Goal: Task Accomplishment & Management: Complete application form

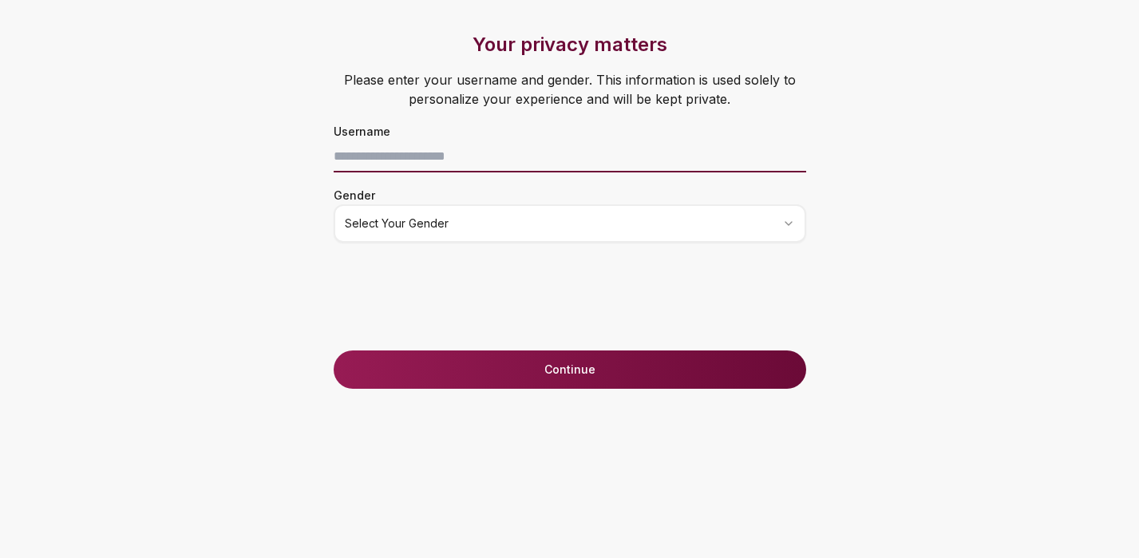
click at [430, 162] on input at bounding box center [570, 156] width 472 height 32
type input "**"
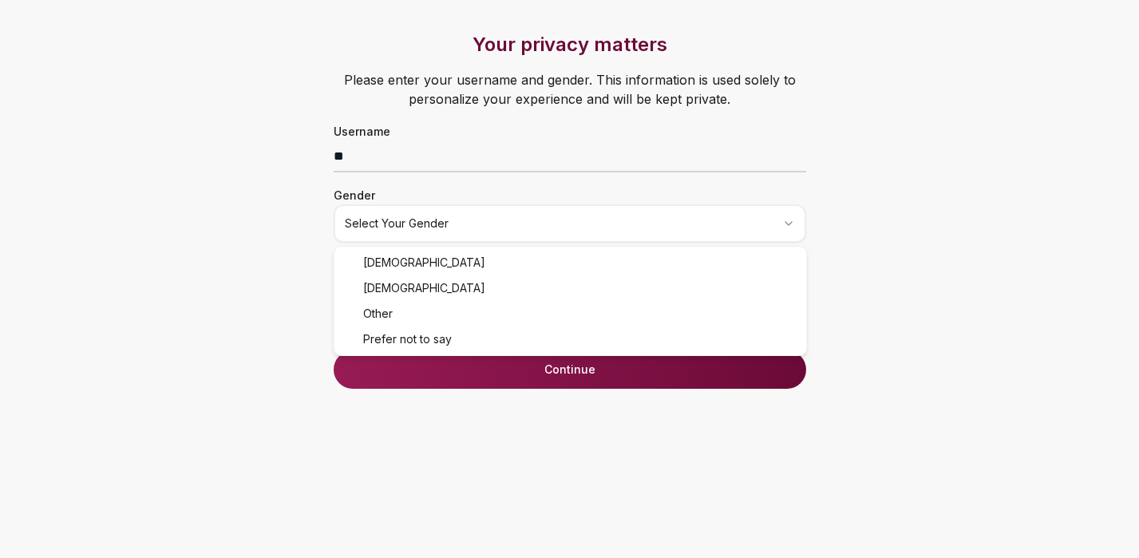
click at [415, 225] on html "Your privacy matters Please enter your username and gender. This information is…" at bounding box center [569, 279] width 1139 height 558
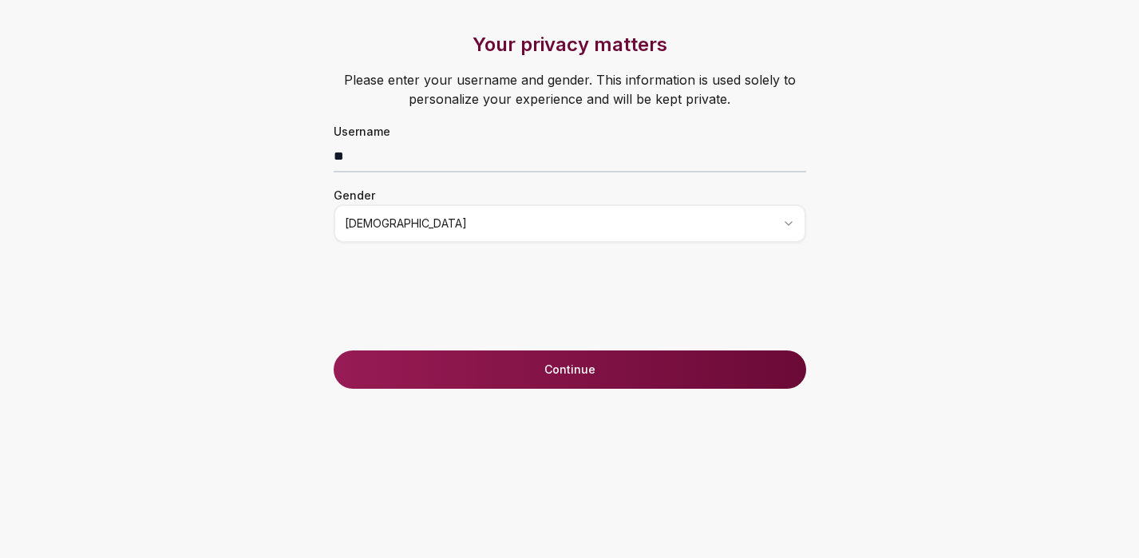
click at [559, 371] on button "Continue" at bounding box center [570, 369] width 472 height 38
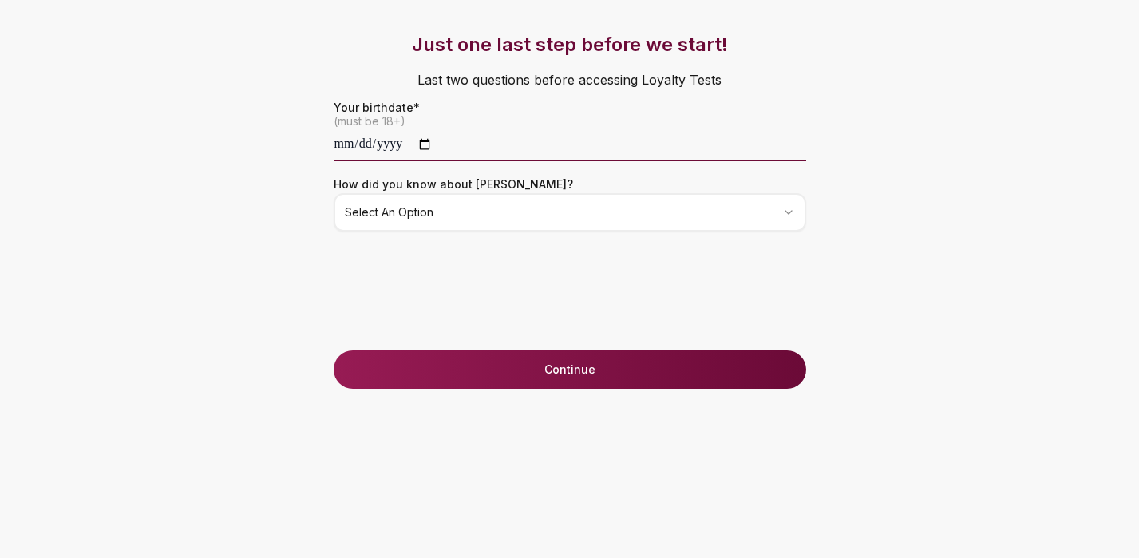
click at [342, 145] on input "date" at bounding box center [570, 145] width 472 height 32
type input "**********"
click at [398, 213] on html "**********" at bounding box center [569, 279] width 1139 height 558
click at [492, 373] on button "Continue" at bounding box center [570, 369] width 472 height 38
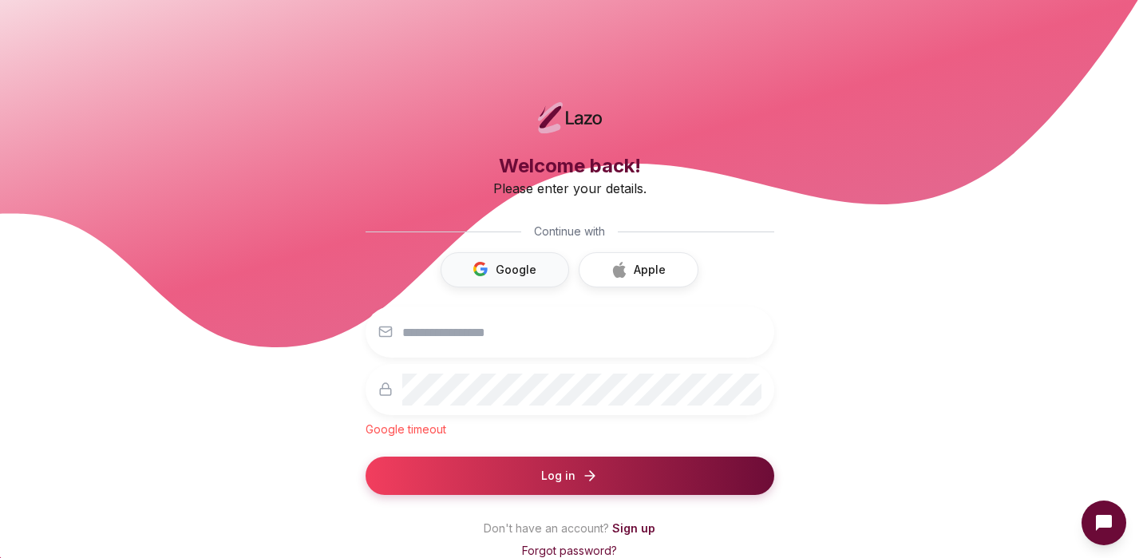
click at [518, 267] on button "Google" at bounding box center [504, 269] width 128 height 35
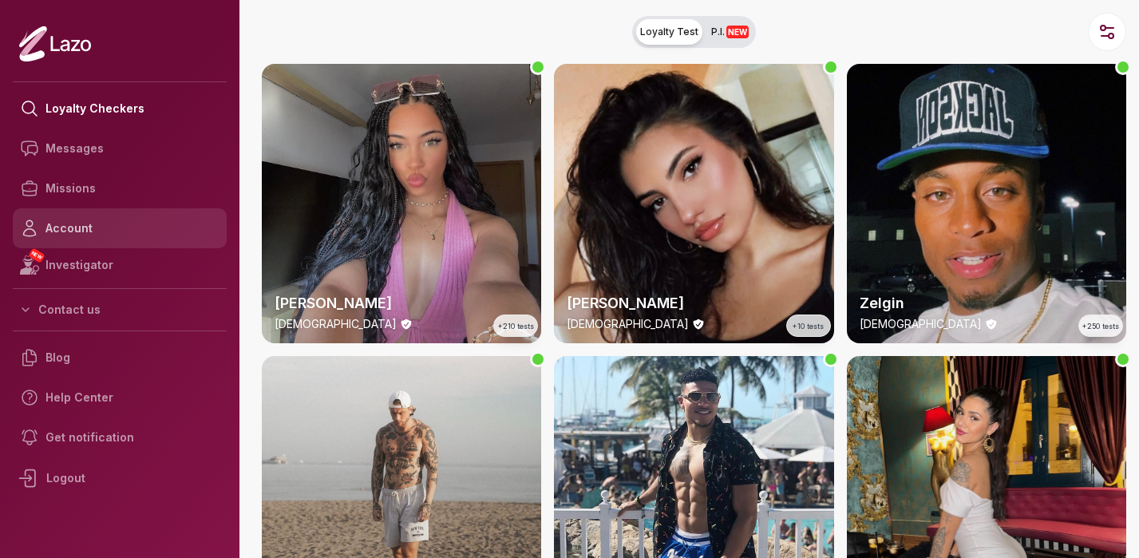
click at [67, 226] on link "Account" at bounding box center [120, 228] width 214 height 40
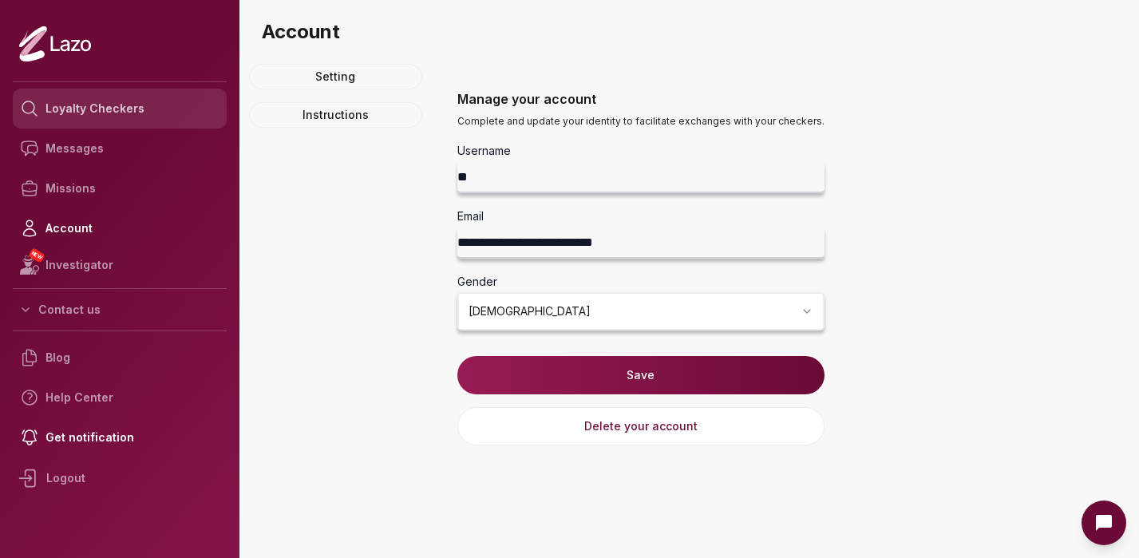
click at [71, 117] on link "Loyalty Checkers" at bounding box center [120, 109] width 214 height 40
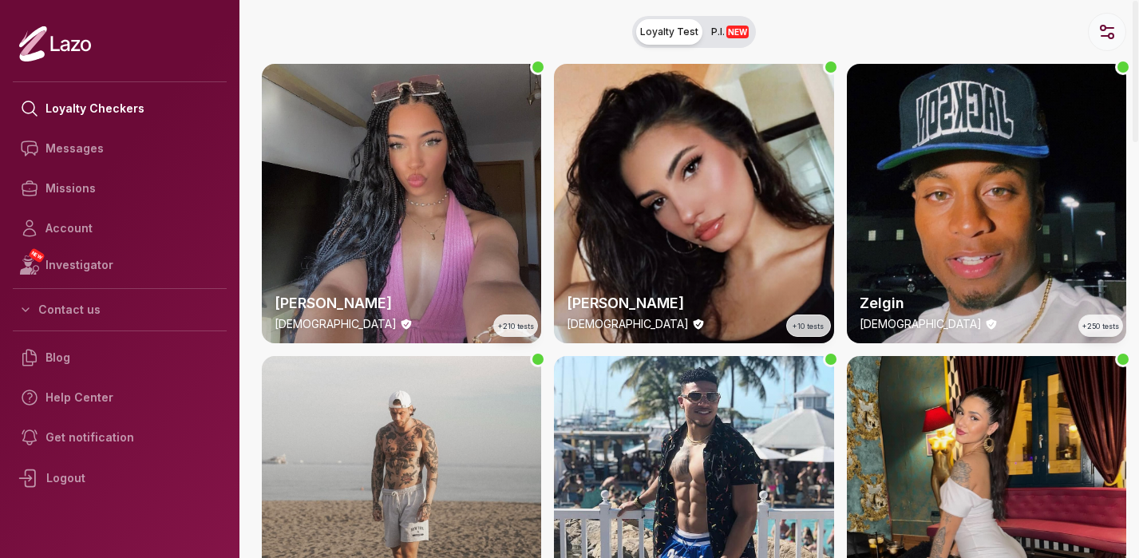
click at [1107, 36] on icon "button" at bounding box center [1104, 36] width 7 height 0
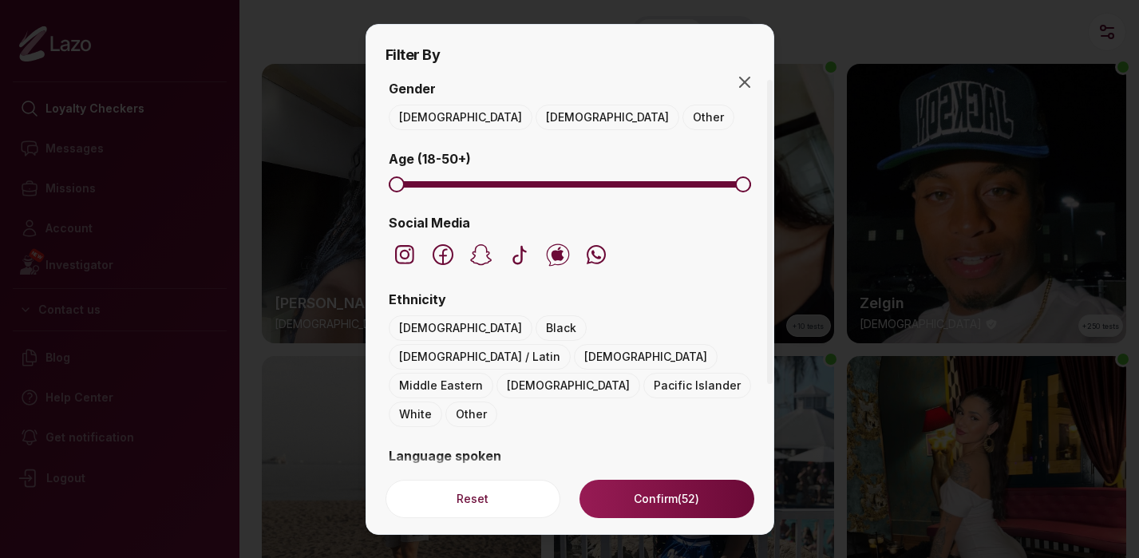
click at [535, 125] on button "Female" at bounding box center [607, 118] width 144 height 26
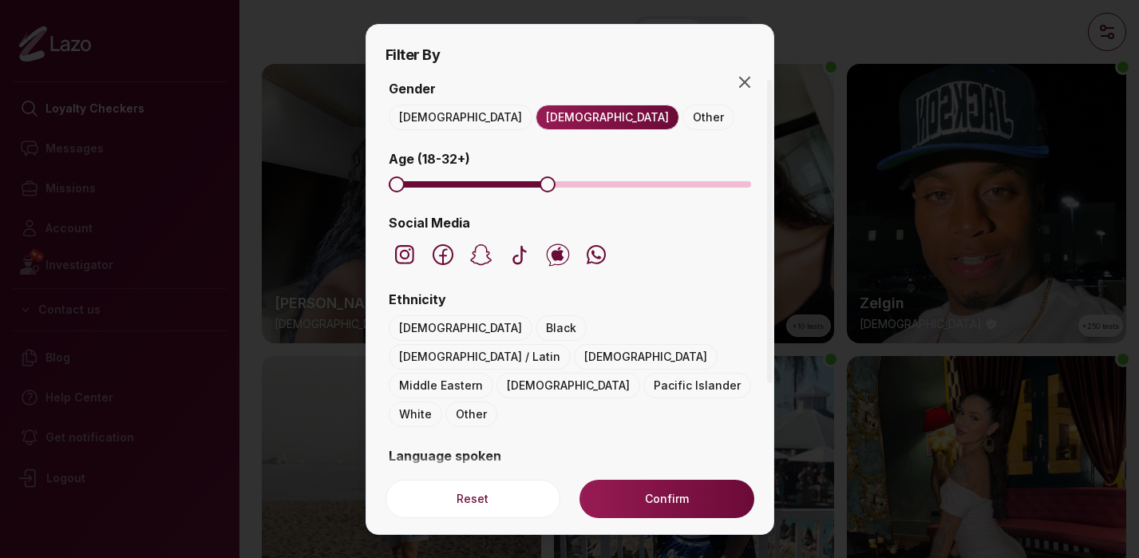
click at [541, 192] on span "Maximum" at bounding box center [547, 184] width 16 height 16
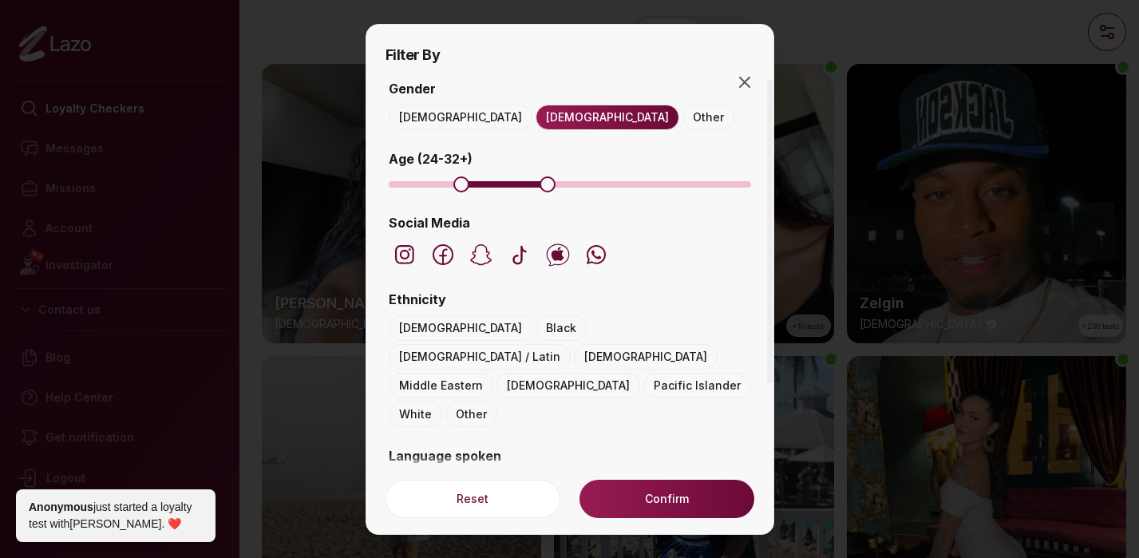
click at [456, 192] on div at bounding box center [569, 184] width 369 height 19
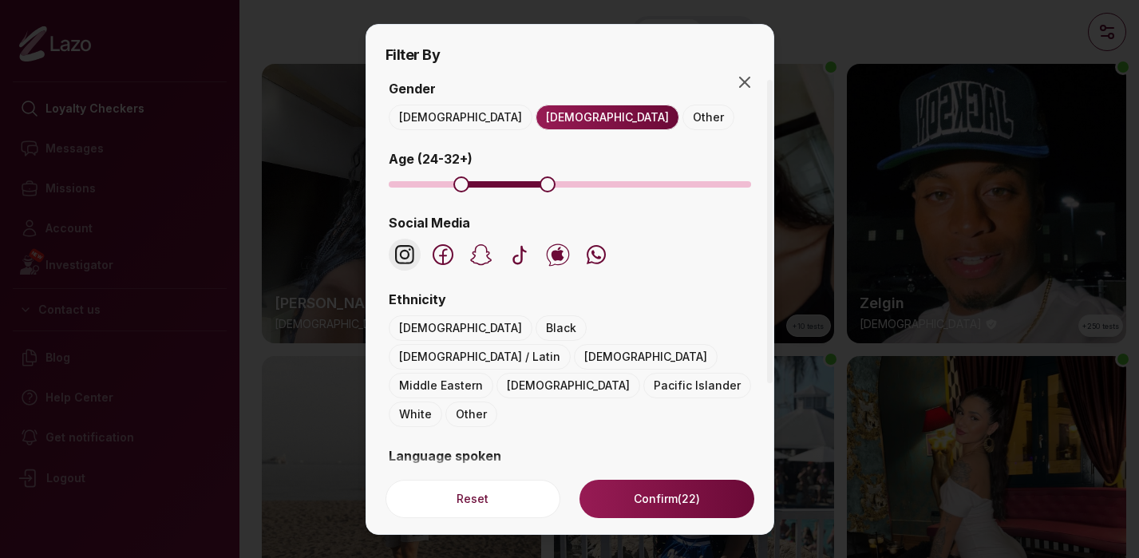
click at [395, 247] on icon "button" at bounding box center [404, 254] width 19 height 19
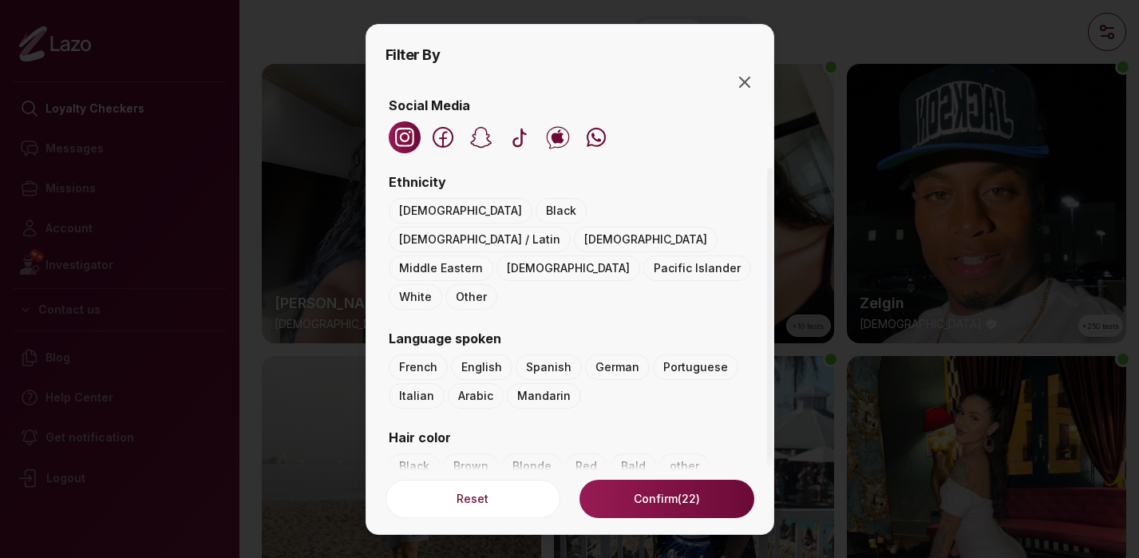
scroll to position [121, 0]
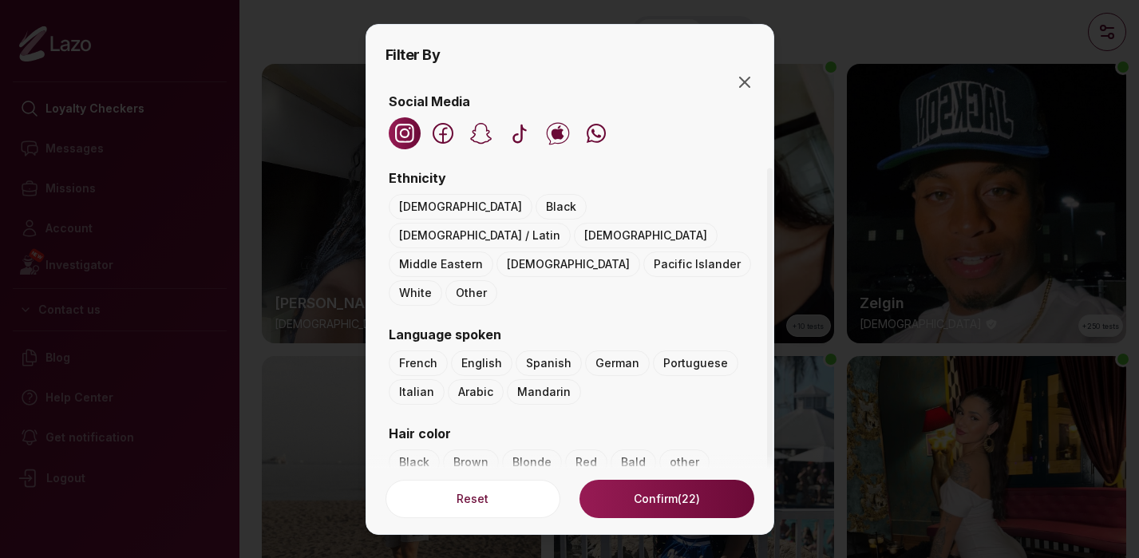
click at [535, 223] on button "Hispanic / Latin" at bounding box center [480, 236] width 182 height 26
click at [530, 350] on button "Spanish" at bounding box center [548, 363] width 66 height 26
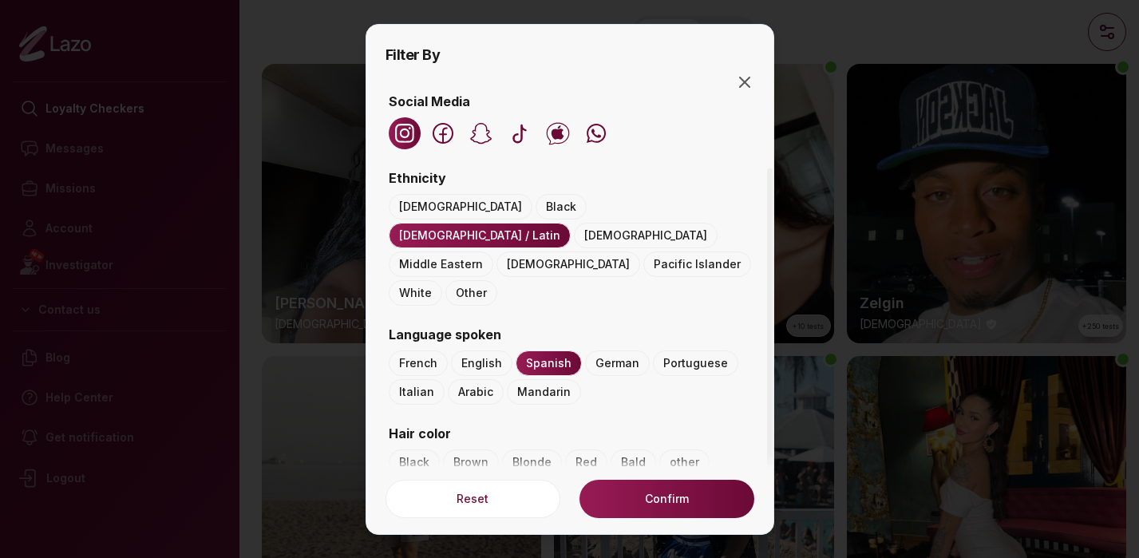
scroll to position [259, 0]
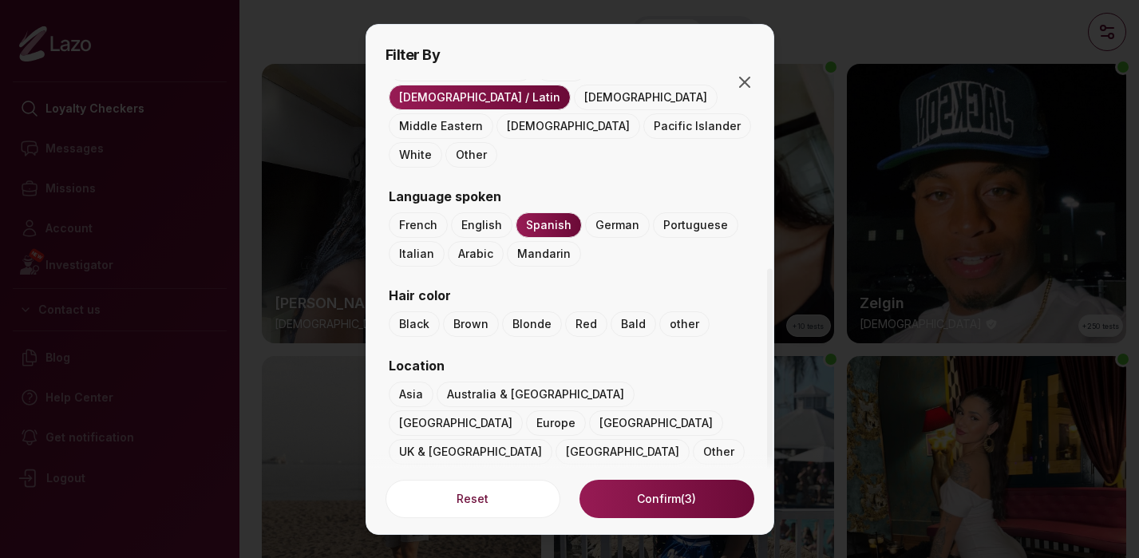
click at [467, 311] on button "Brown" at bounding box center [471, 324] width 56 height 26
click at [423, 311] on button "Black" at bounding box center [414, 324] width 51 height 26
click at [590, 311] on button "Red" at bounding box center [586, 324] width 42 height 26
click at [693, 439] on button "Other" at bounding box center [719, 452] width 52 height 26
click at [593, 439] on button "USA" at bounding box center [622, 452] width 134 height 26
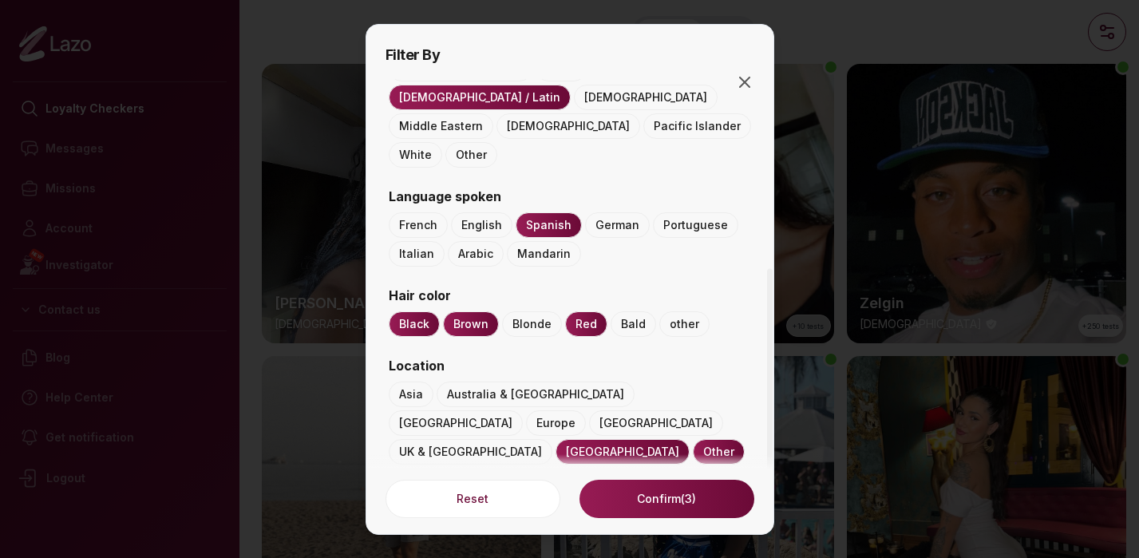
click at [672, 496] on button "Confirm (3)" at bounding box center [666, 499] width 174 height 38
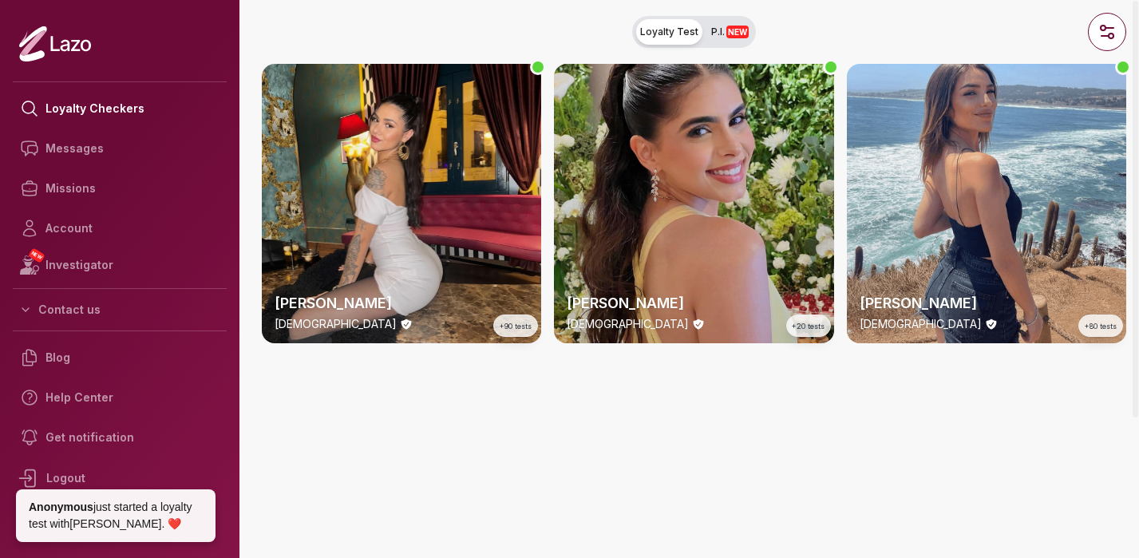
click at [686, 173] on div "Clara 29 y/o +20 tests" at bounding box center [693, 203] width 279 height 279
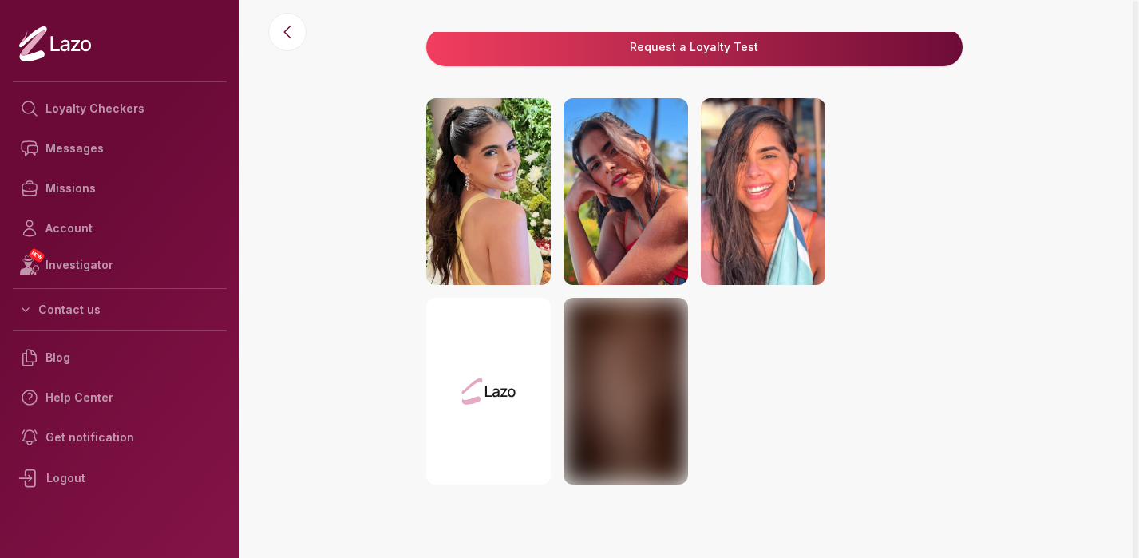
scroll to position [310, 0]
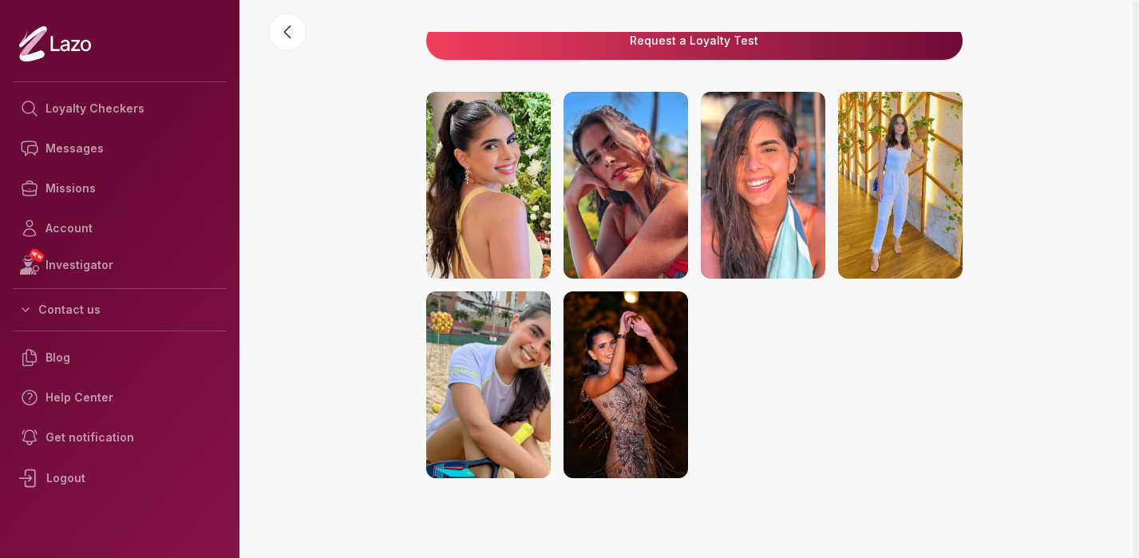
click at [908, 155] on img at bounding box center [900, 185] width 124 height 187
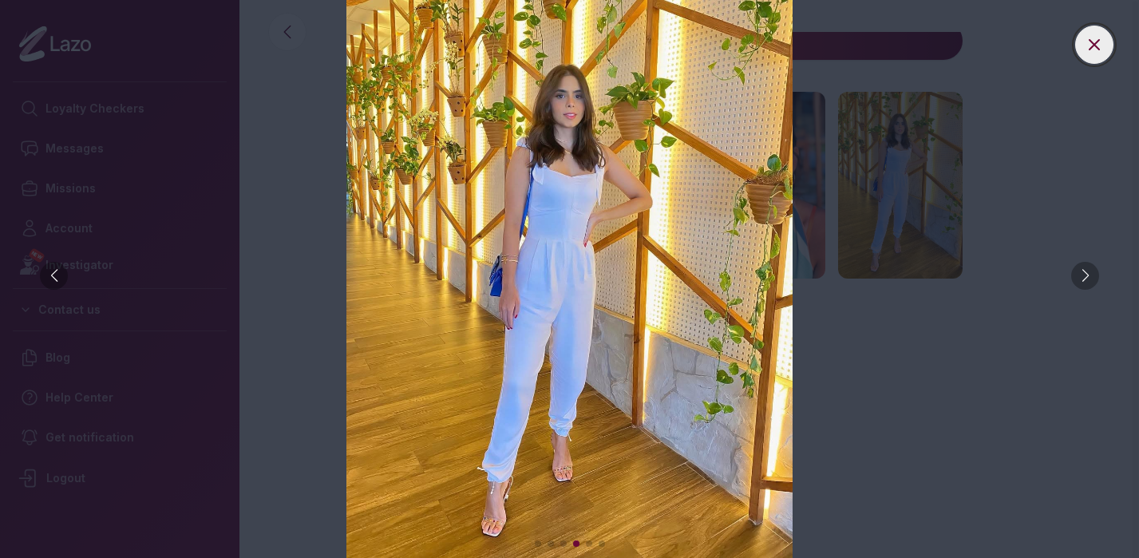
click at [1091, 43] on icon at bounding box center [1093, 44] width 19 height 19
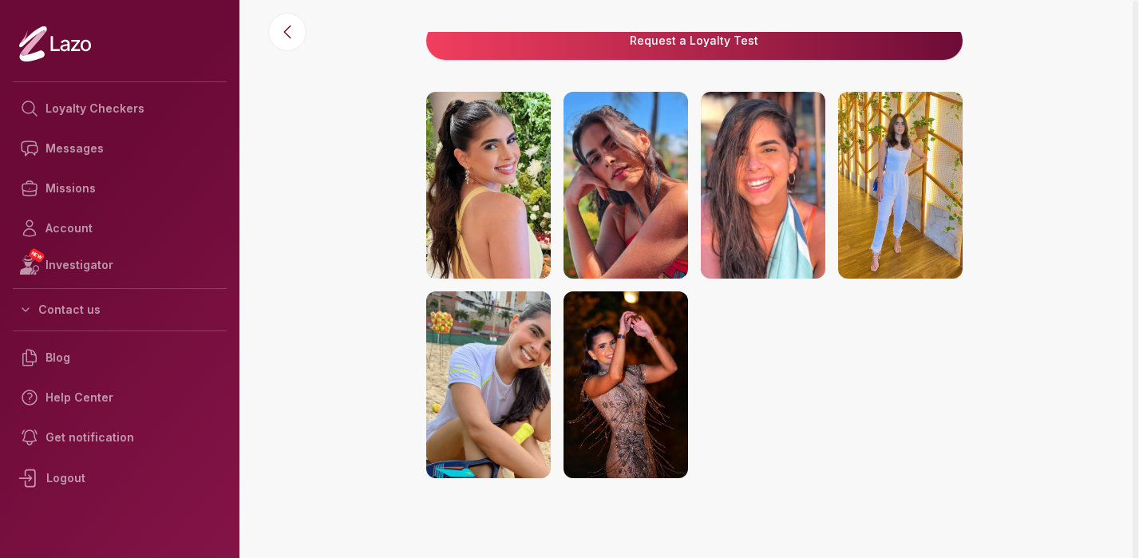
scroll to position [0, 0]
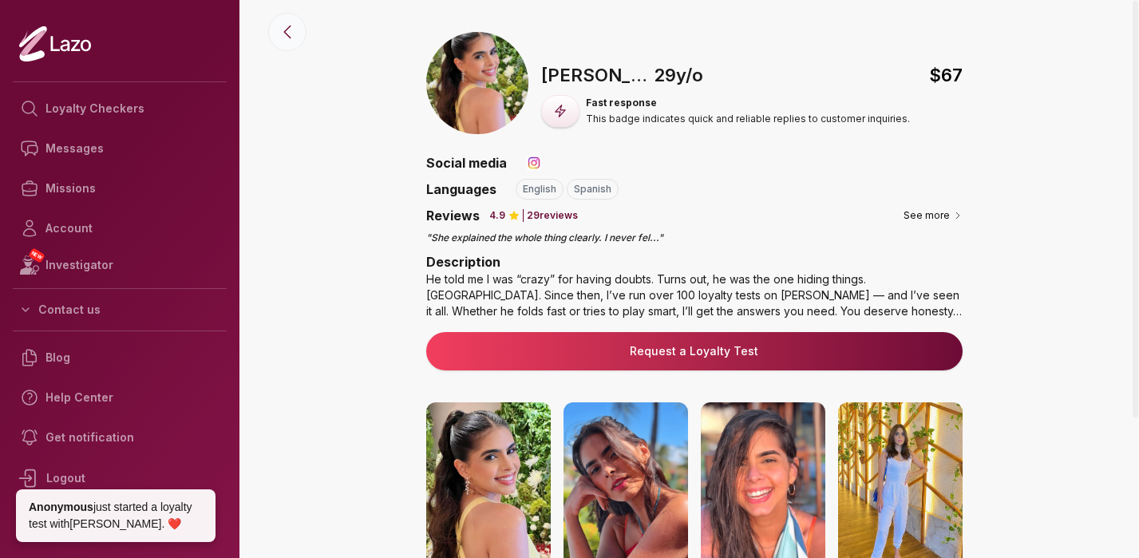
click at [295, 31] on icon at bounding box center [287, 31] width 19 height 19
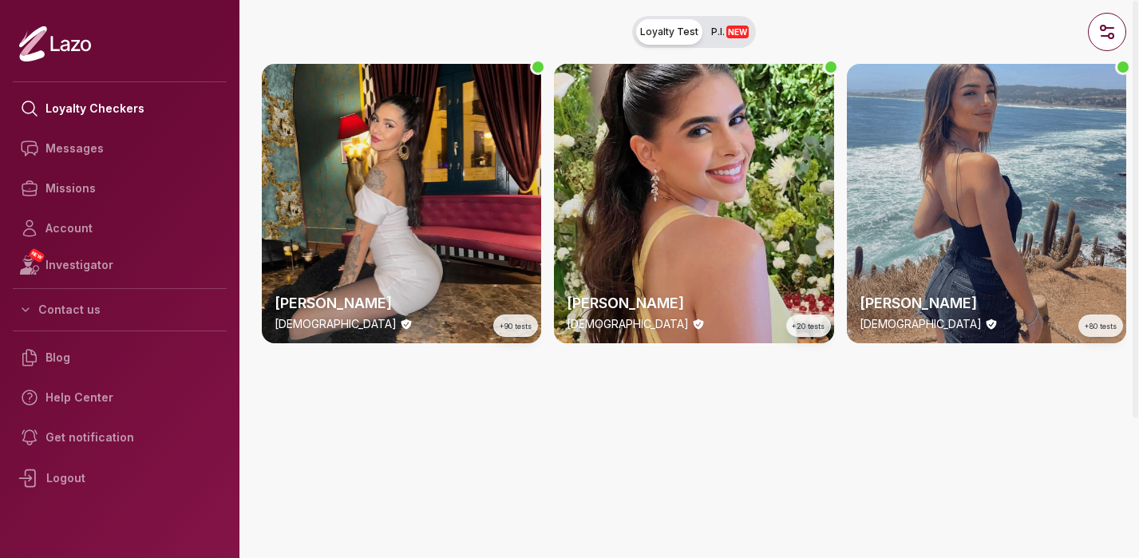
click at [951, 180] on div "Alba 25 y/o +80 tests" at bounding box center [986, 203] width 279 height 279
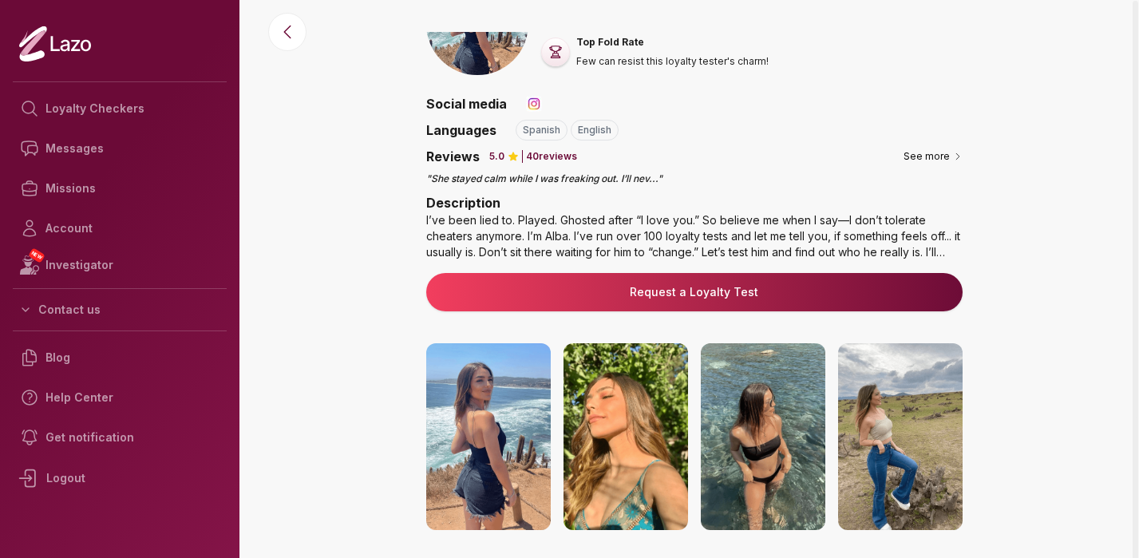
scroll to position [120, 0]
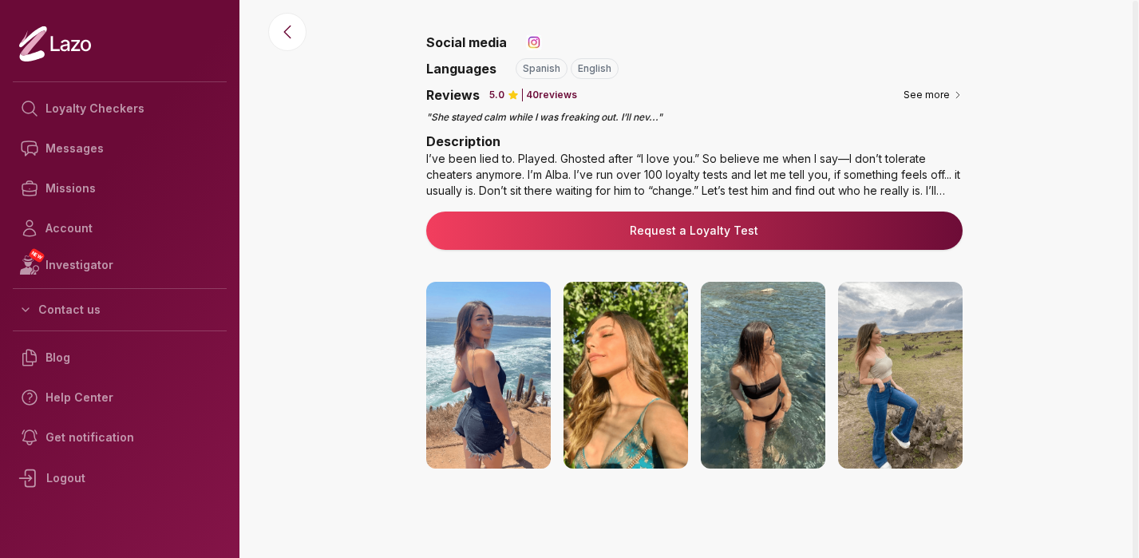
click at [508, 361] on img at bounding box center [488, 375] width 124 height 187
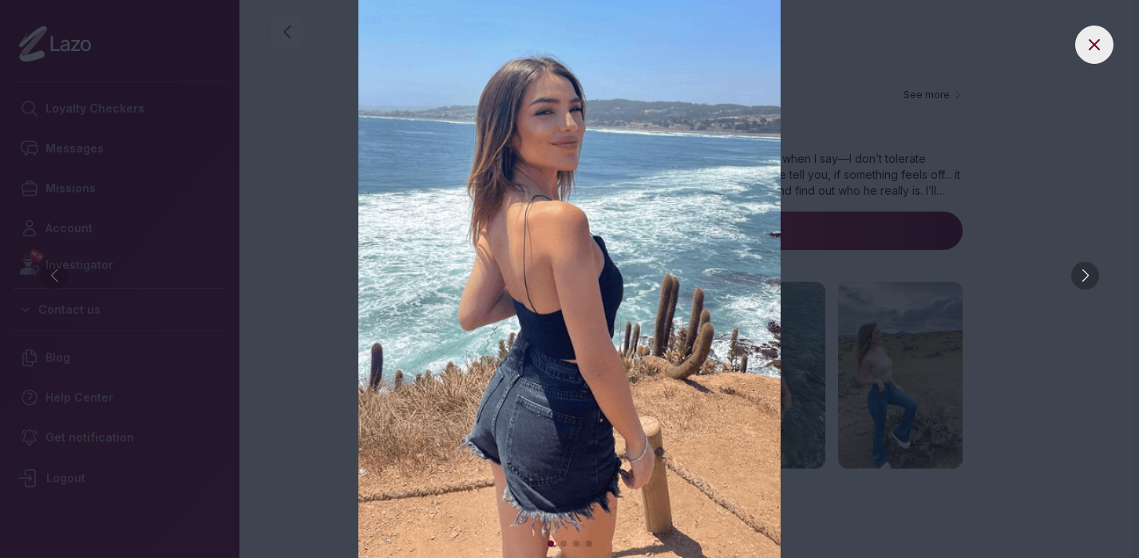
click at [1090, 277] on div at bounding box center [1085, 276] width 28 height 28
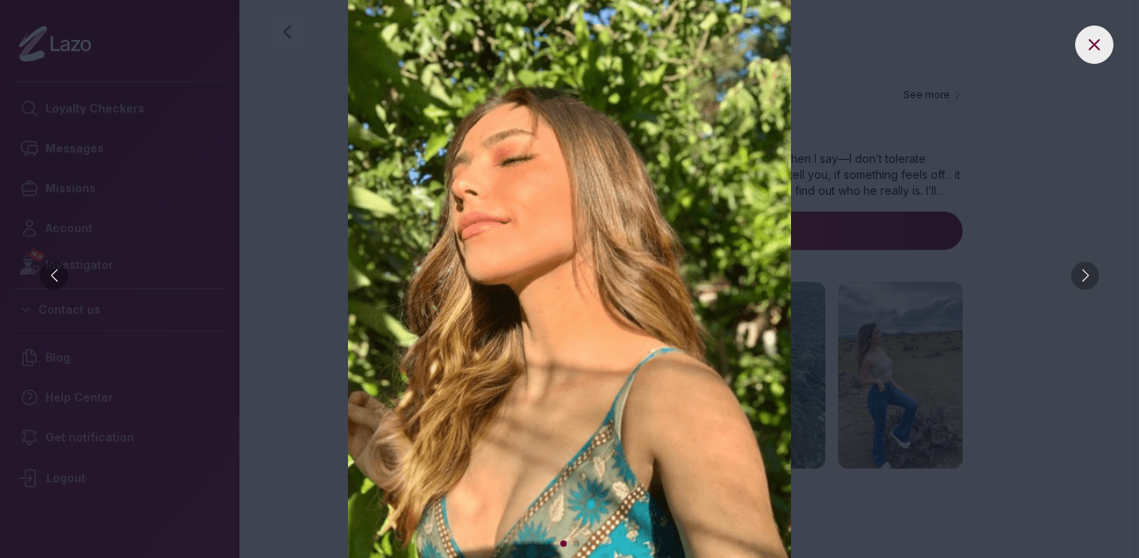
click at [1082, 277] on div at bounding box center [1085, 276] width 28 height 28
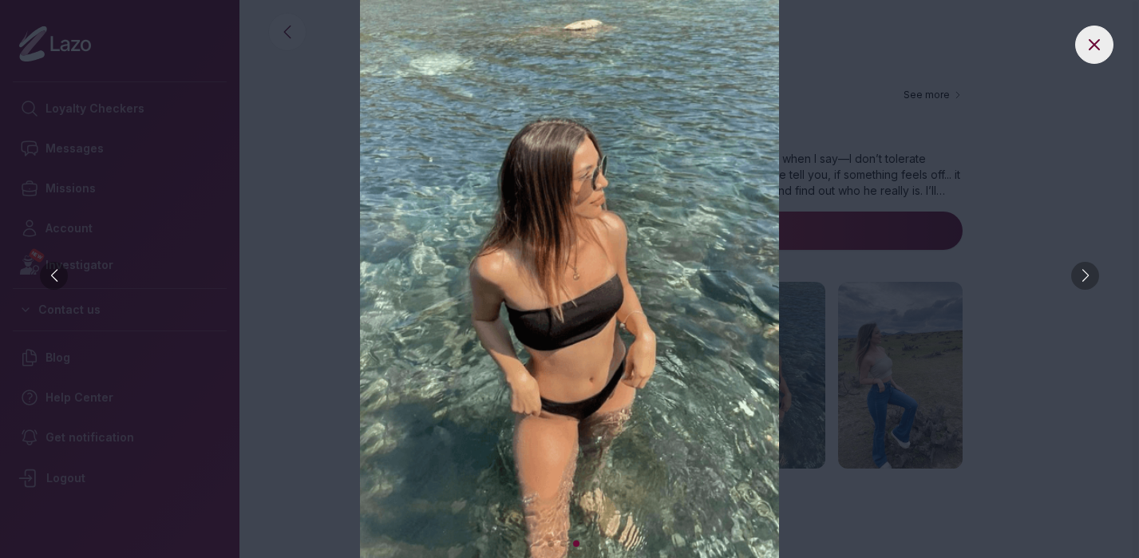
click at [1082, 277] on div at bounding box center [1085, 276] width 28 height 28
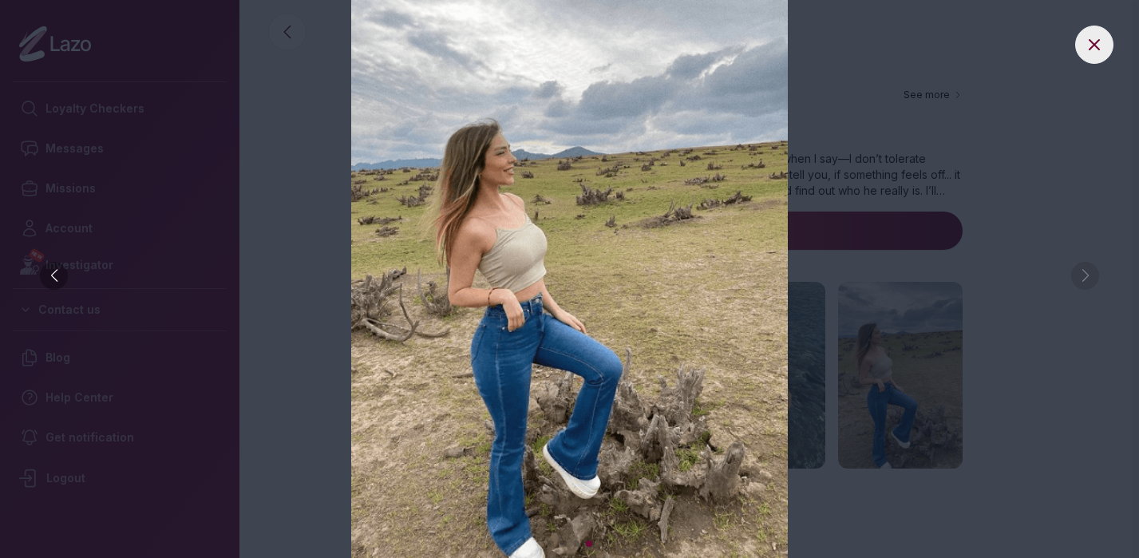
click at [1082, 277] on img at bounding box center [569, 279] width 1075 height 558
click at [1101, 51] on icon at bounding box center [1093, 44] width 19 height 19
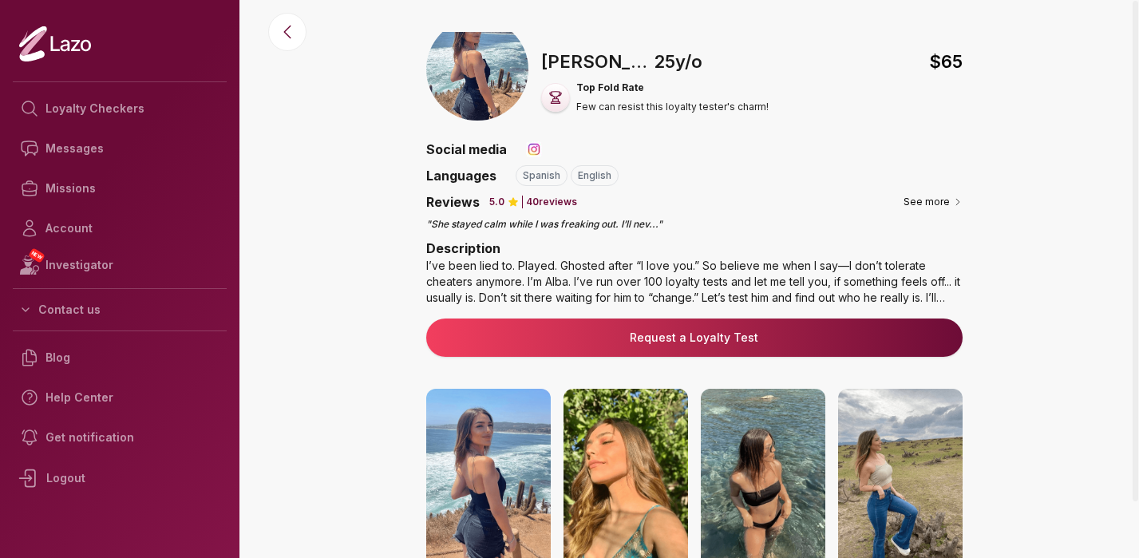
scroll to position [0, 0]
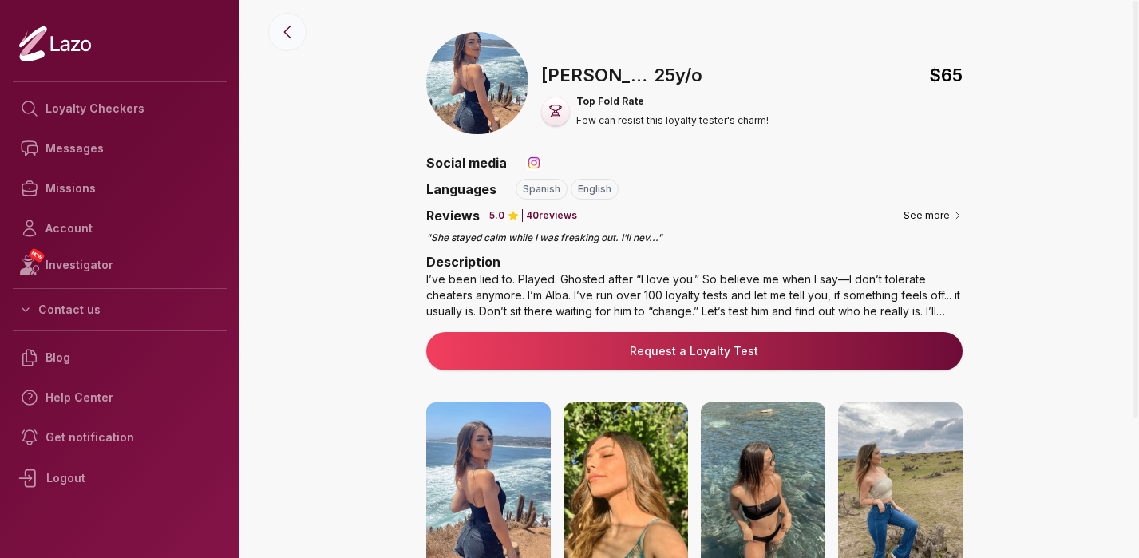
click at [291, 37] on icon at bounding box center [287, 31] width 19 height 19
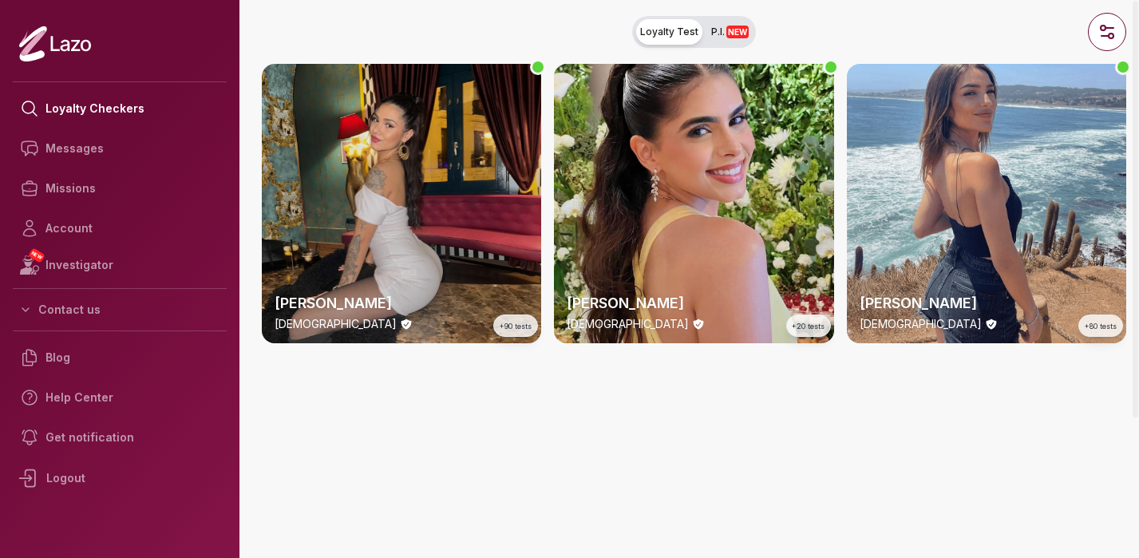
click at [440, 160] on div "Valentina 26 y/o +90 tests" at bounding box center [401, 203] width 279 height 279
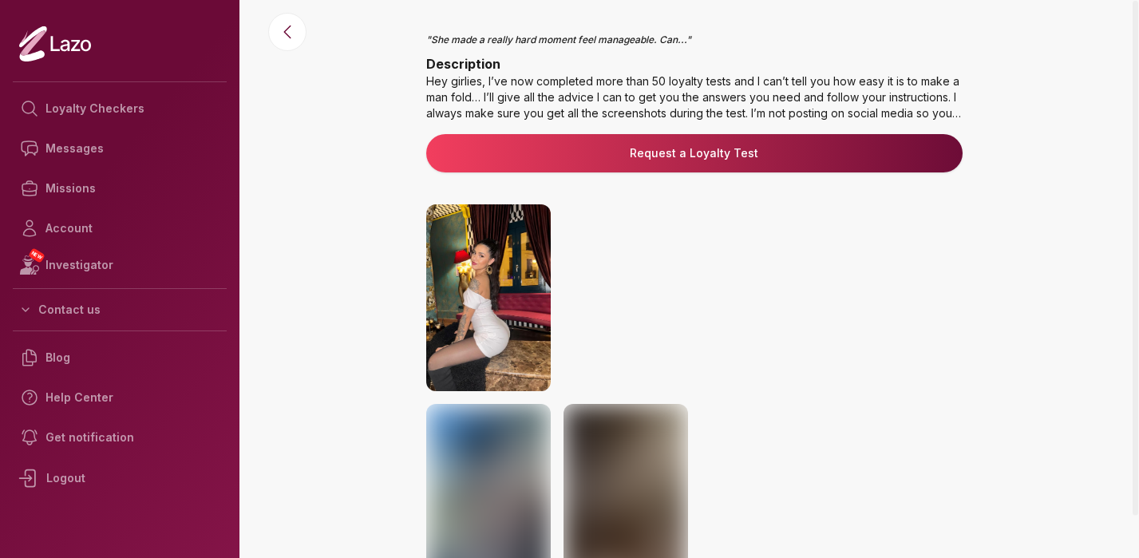
scroll to position [203, 0]
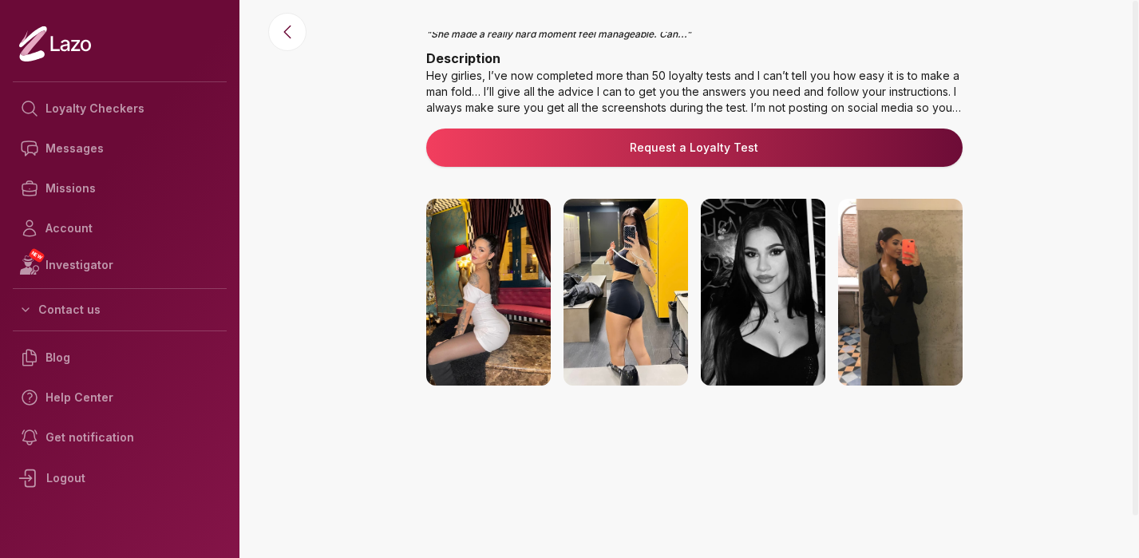
click at [638, 438] on img at bounding box center [625, 491] width 124 height 187
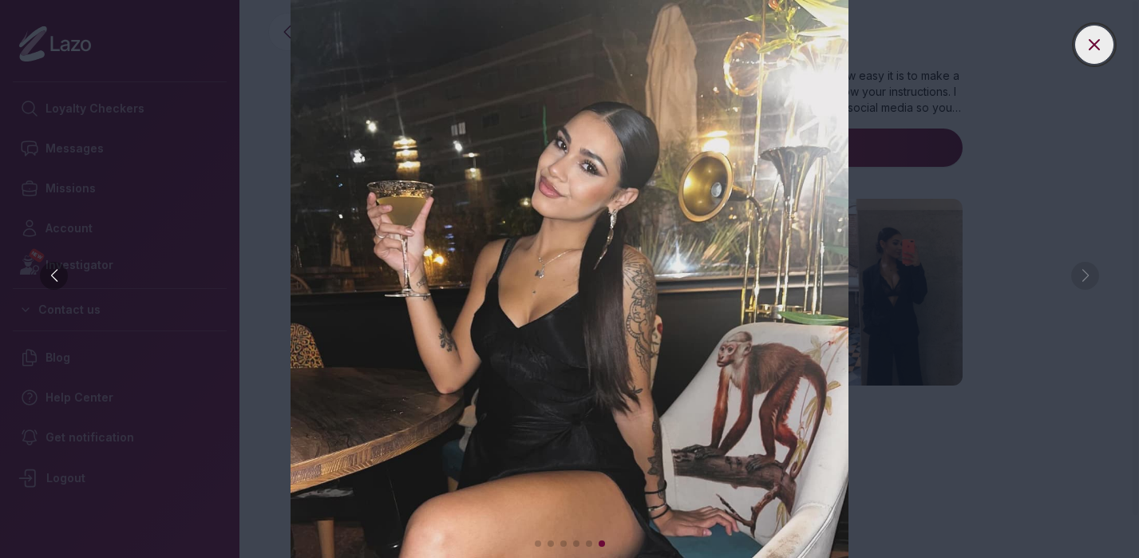
click at [1093, 49] on icon at bounding box center [1093, 44] width 19 height 19
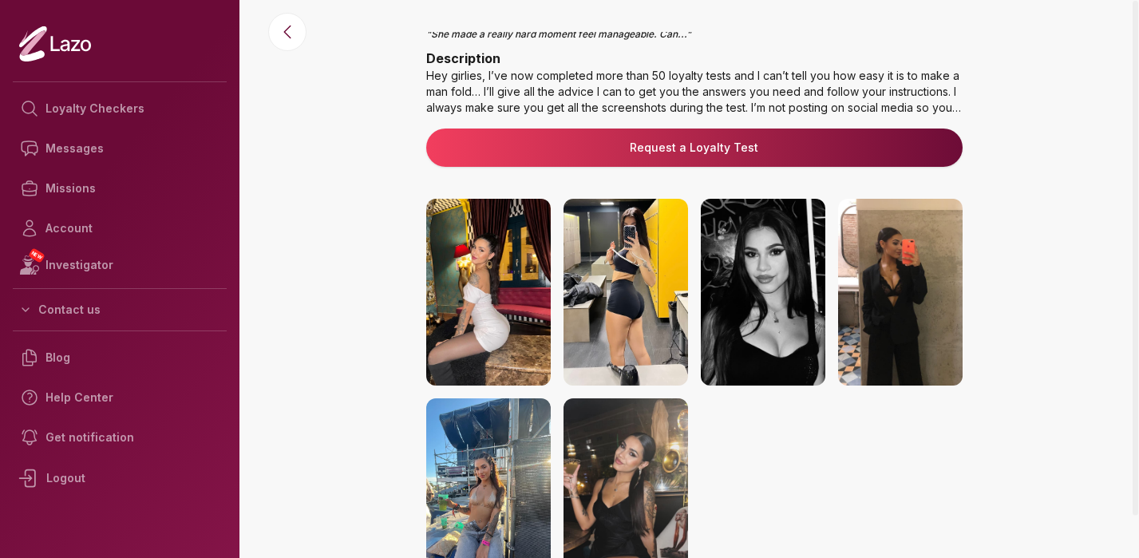
click at [874, 153] on link "Request a Loyalty Test" at bounding box center [694, 148] width 511 height 16
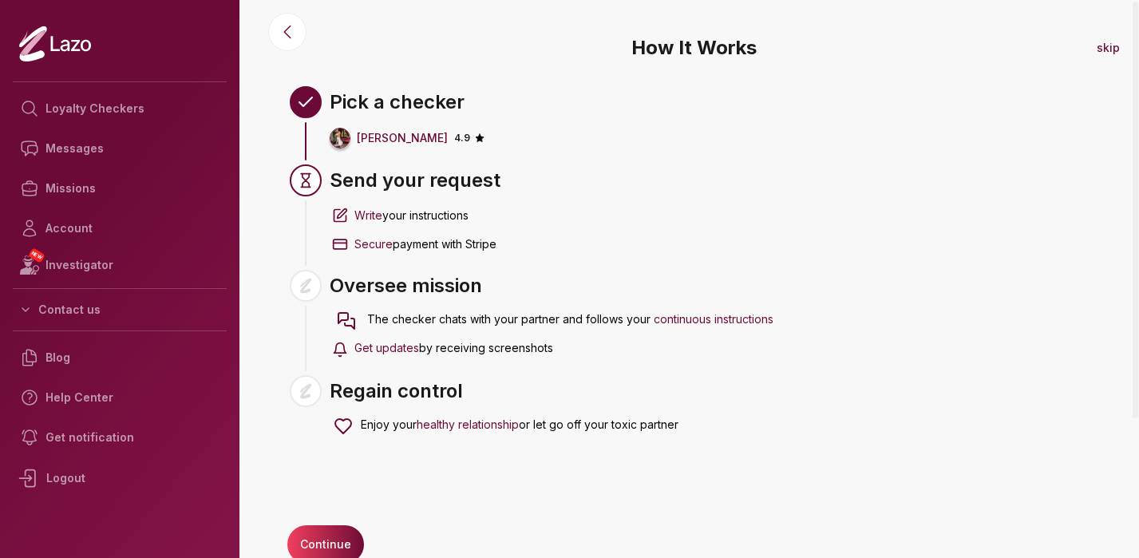
scroll to position [22, 0]
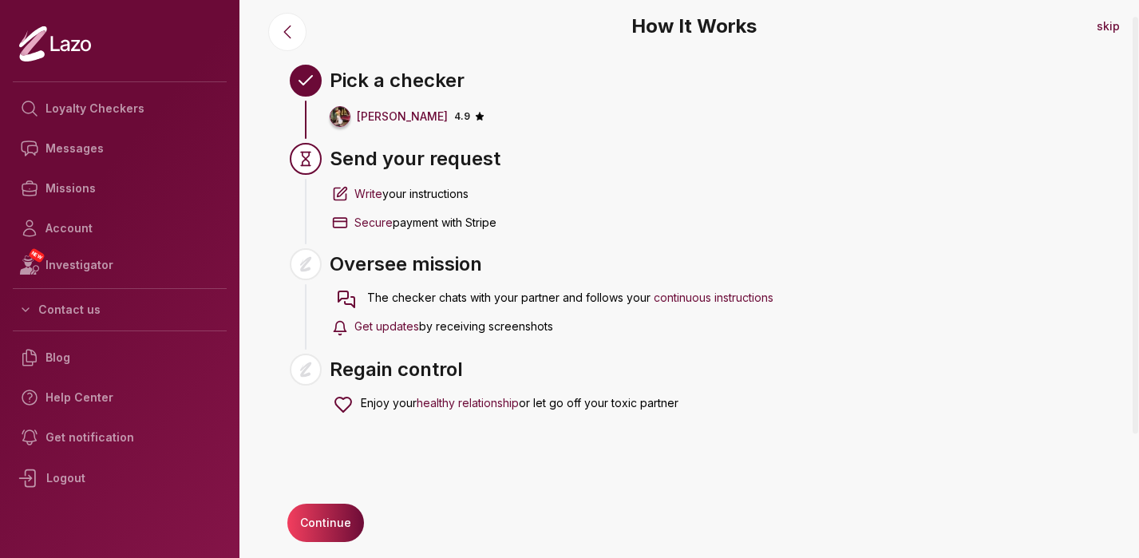
click at [345, 516] on button "Continue" at bounding box center [325, 523] width 77 height 38
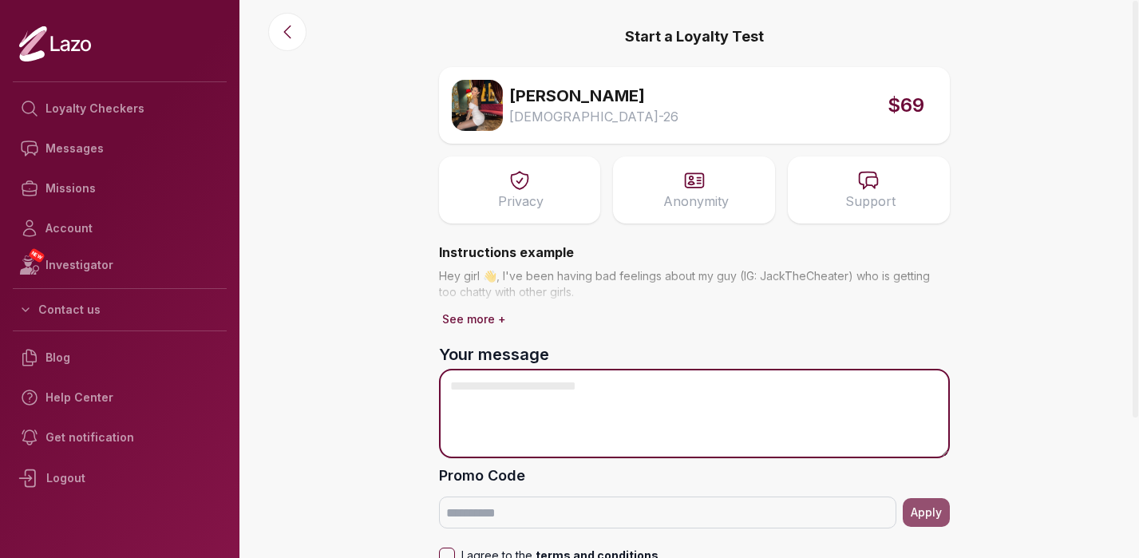
click at [519, 403] on textarea "Your message" at bounding box center [694, 413] width 511 height 89
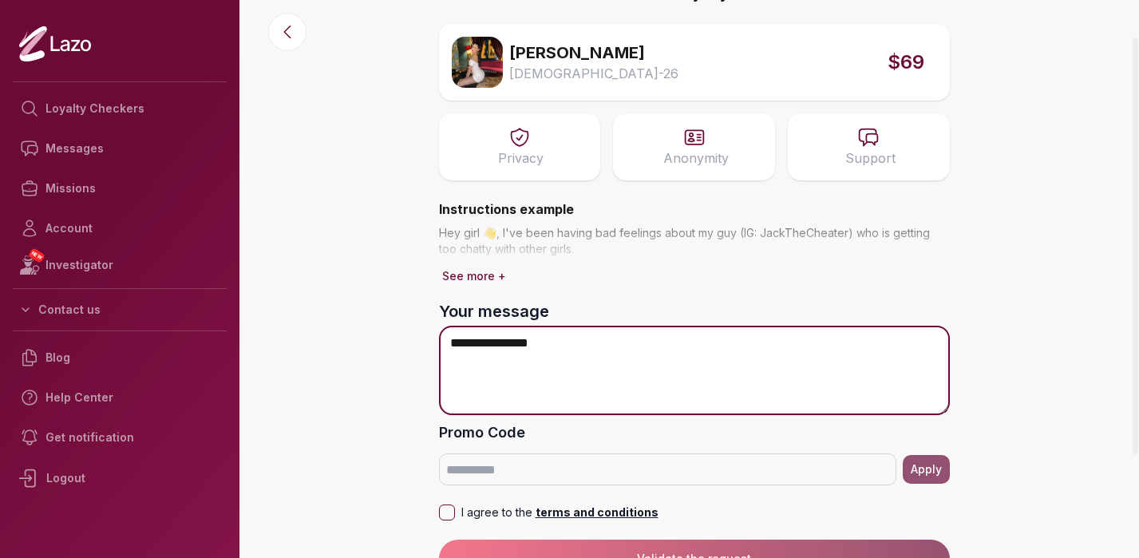
scroll to position [57, 0]
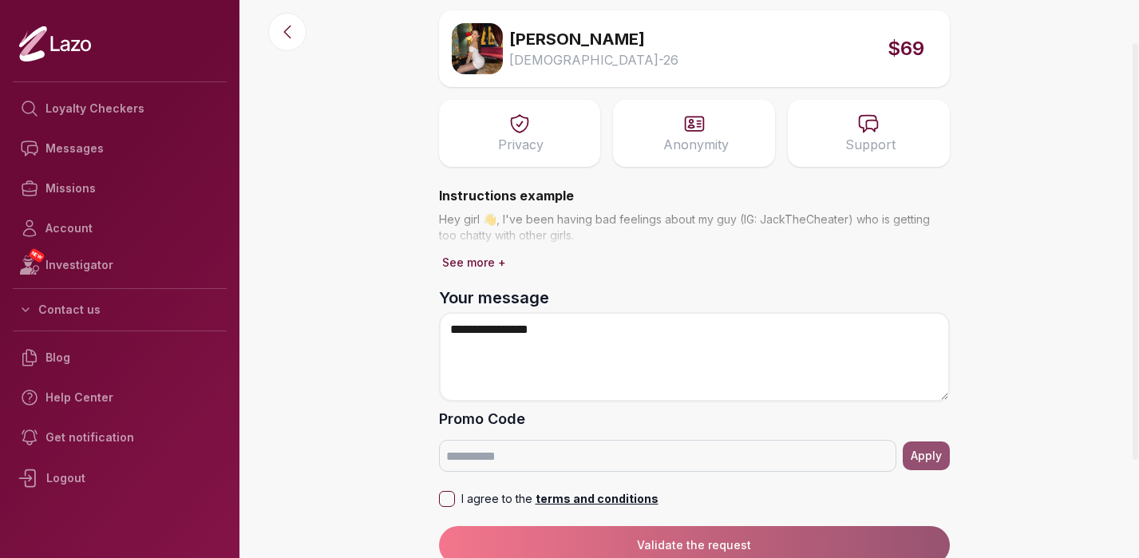
click at [495, 263] on button "See more +" at bounding box center [474, 262] width 70 height 22
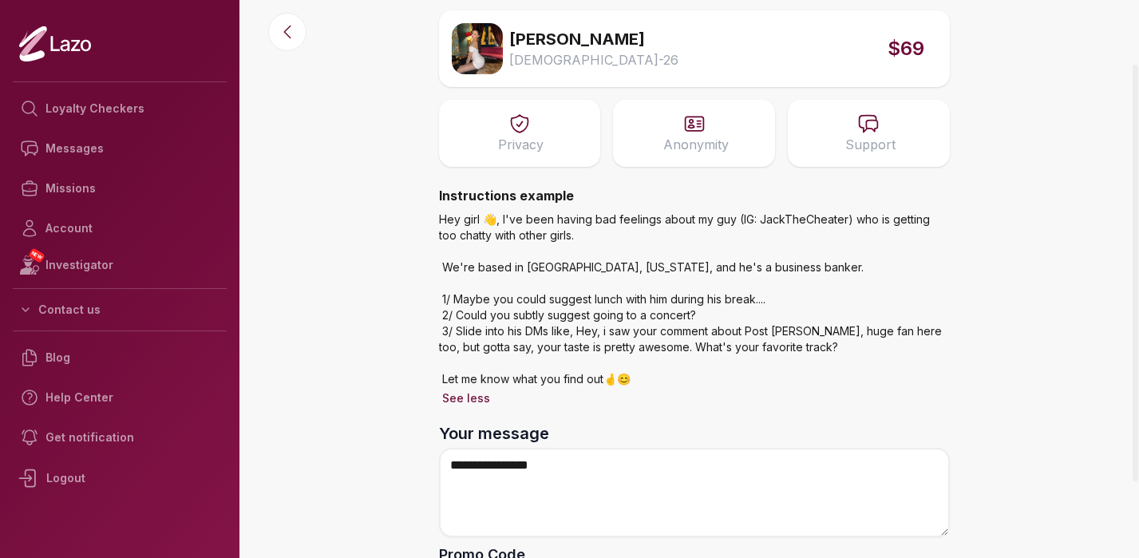
scroll to position [148, 0]
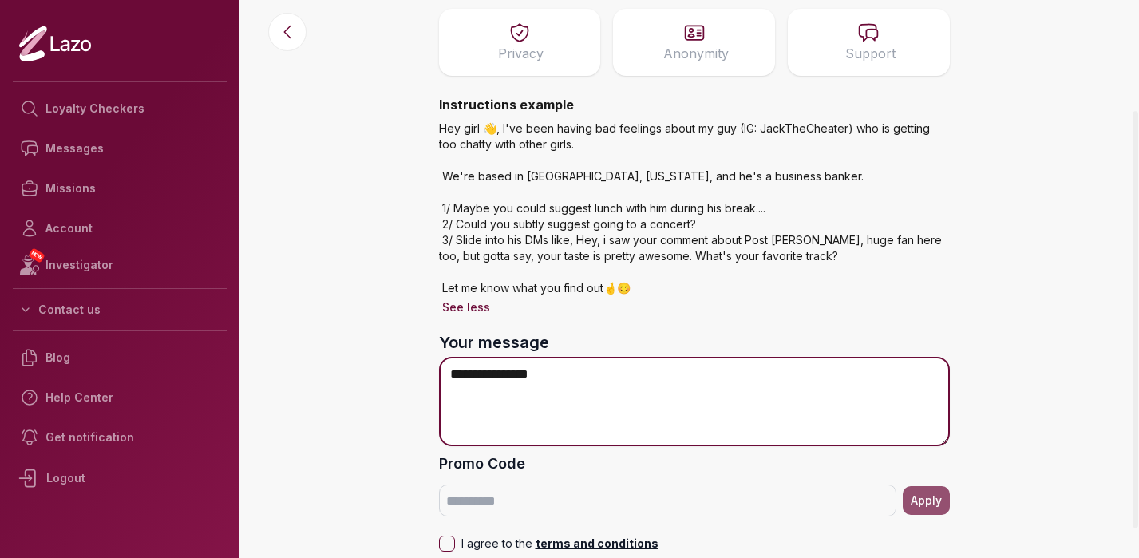
click at [567, 373] on textarea "**********" at bounding box center [694, 401] width 511 height 89
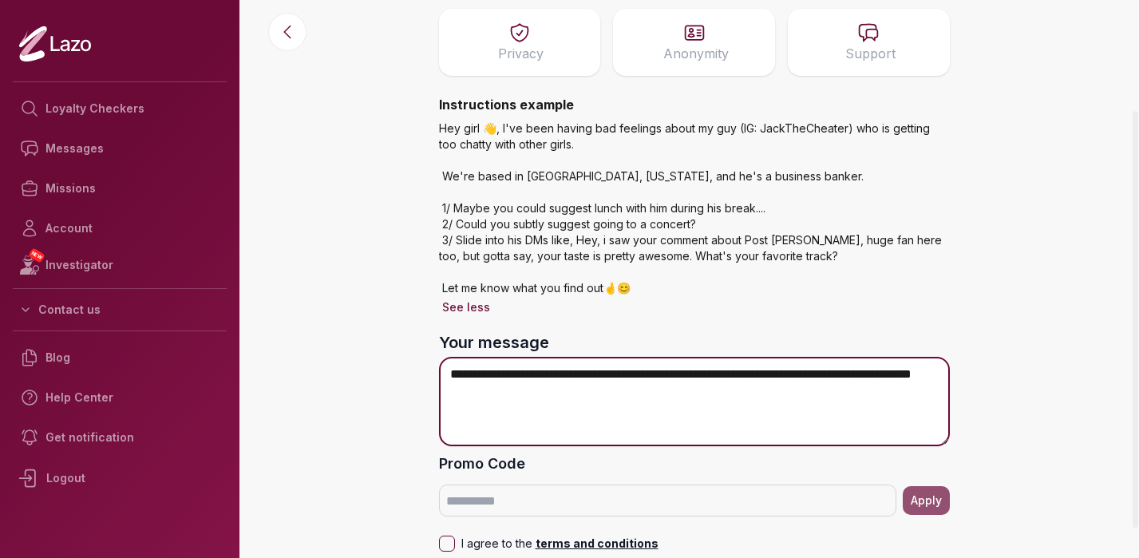
click at [592, 373] on textarea "**********" at bounding box center [694, 401] width 511 height 89
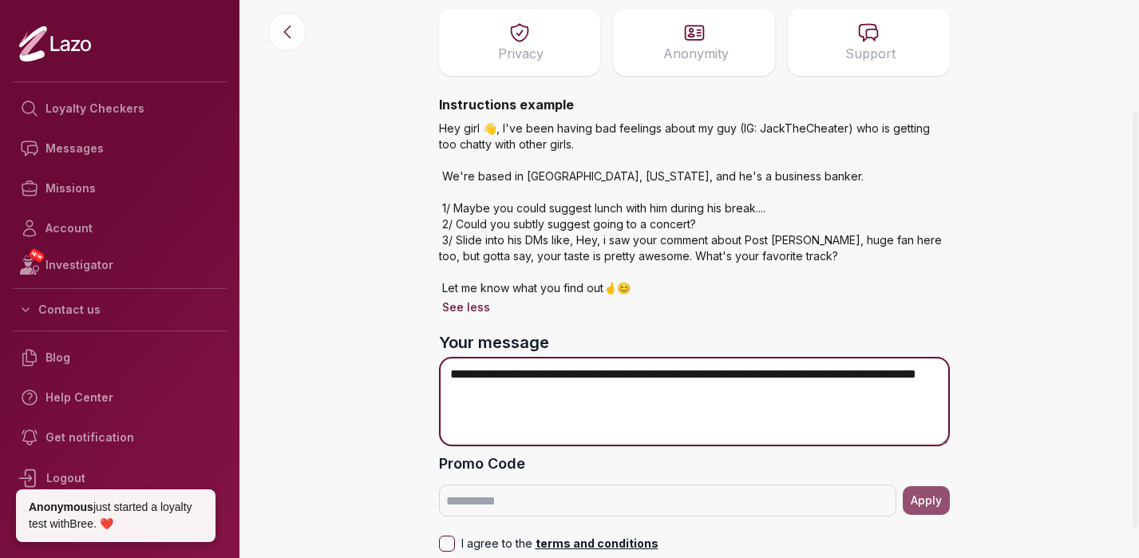
click at [577, 397] on textarea "**********" at bounding box center [694, 401] width 511 height 89
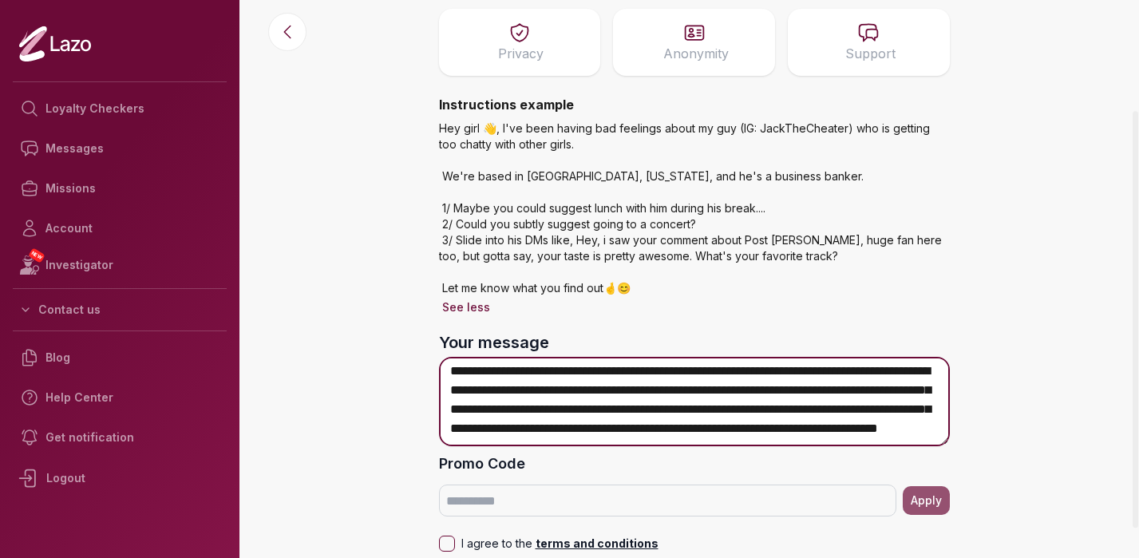
scroll to position [33, 0]
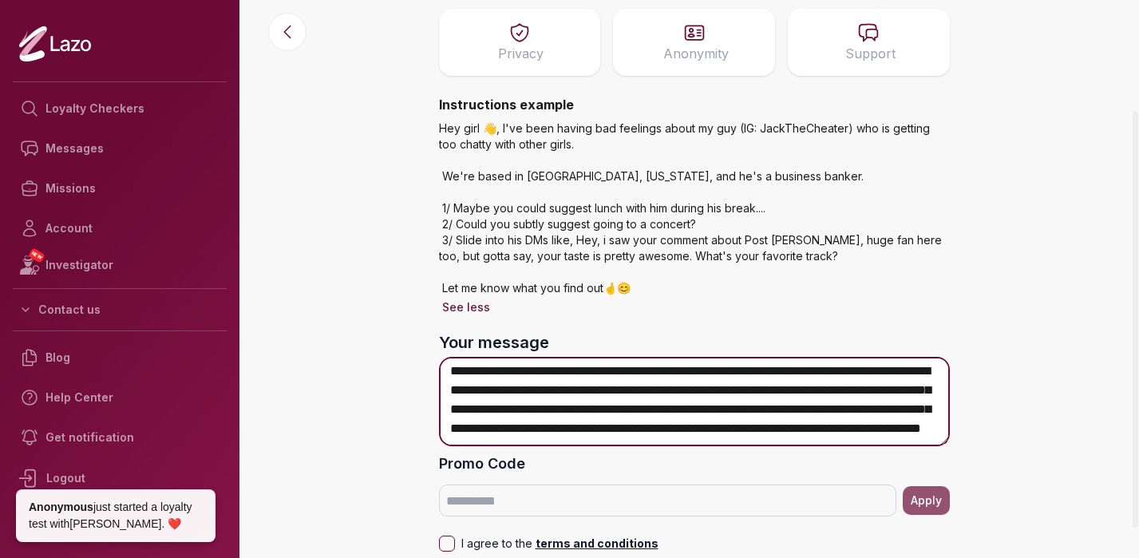
click at [468, 435] on textarea "**********" at bounding box center [694, 401] width 511 height 89
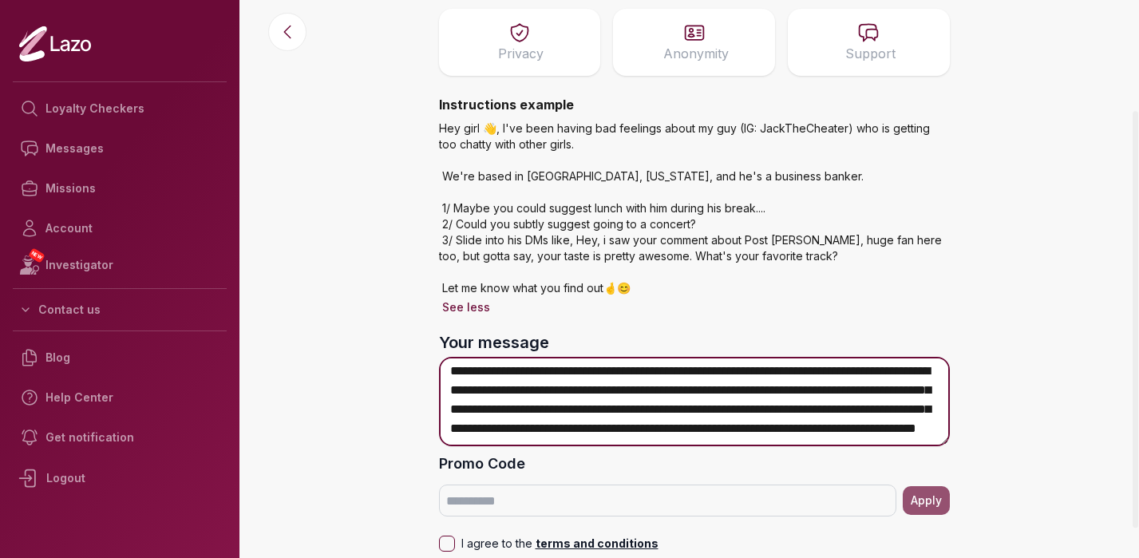
click at [758, 419] on textarea "**********" at bounding box center [694, 401] width 511 height 89
click at [594, 440] on textarea "**********" at bounding box center [694, 401] width 511 height 89
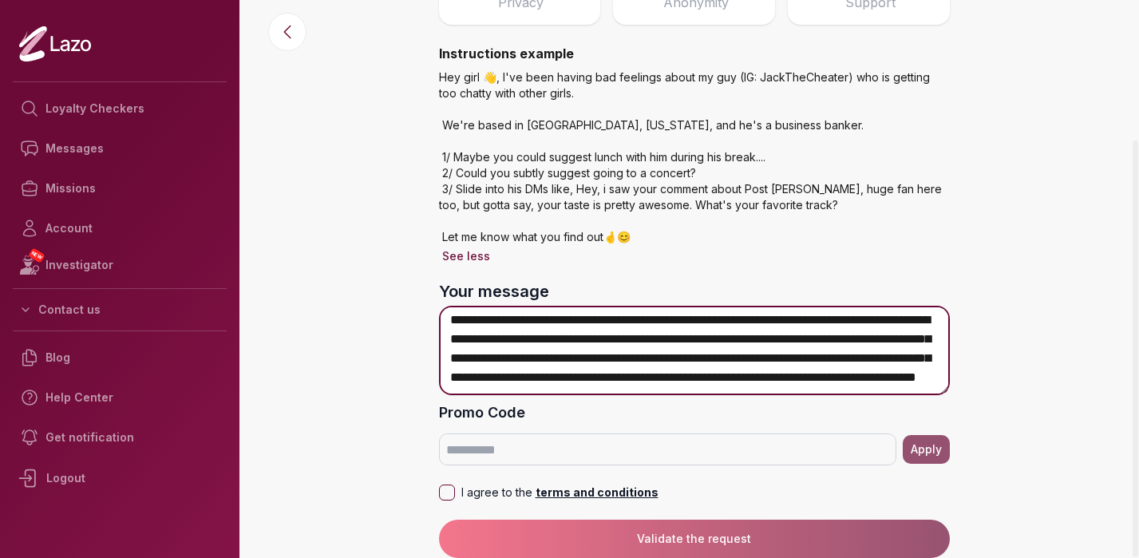
type textarea "**********"
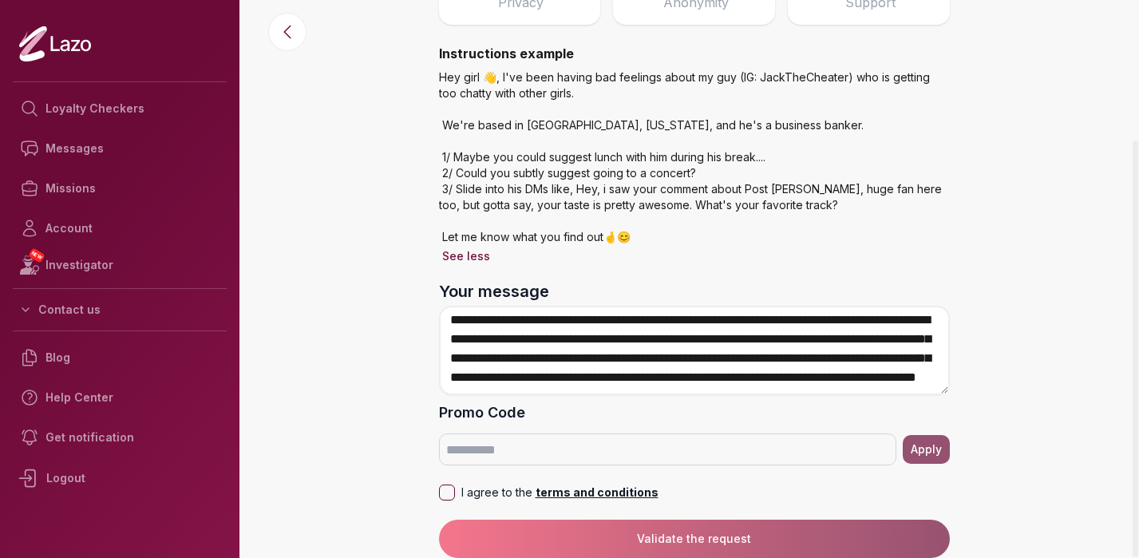
click at [442, 493] on button "I agree to the terms and conditions" at bounding box center [447, 492] width 16 height 16
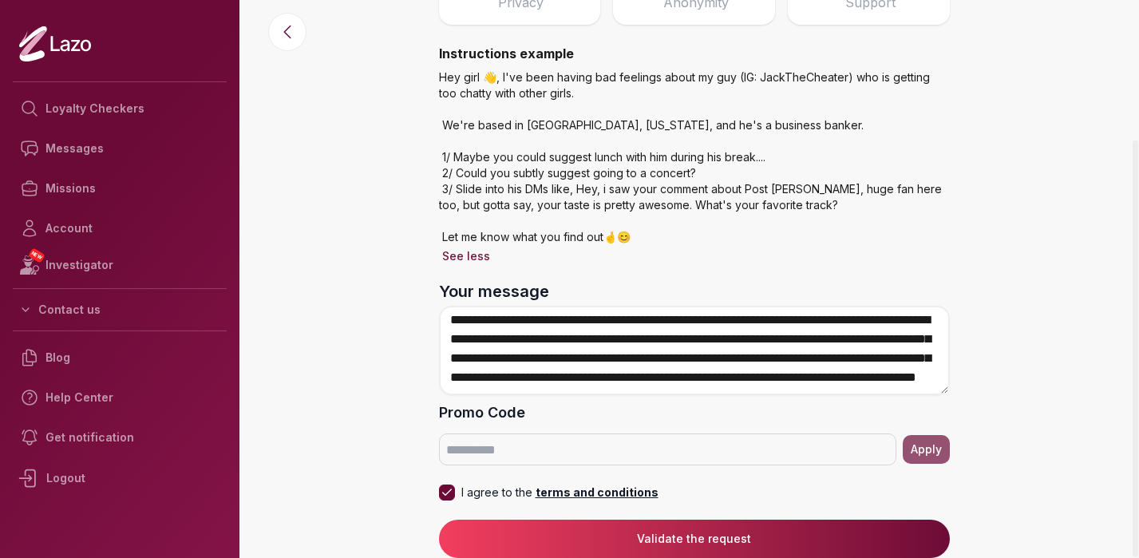
click at [725, 538] on button "Validate the request" at bounding box center [694, 538] width 511 height 38
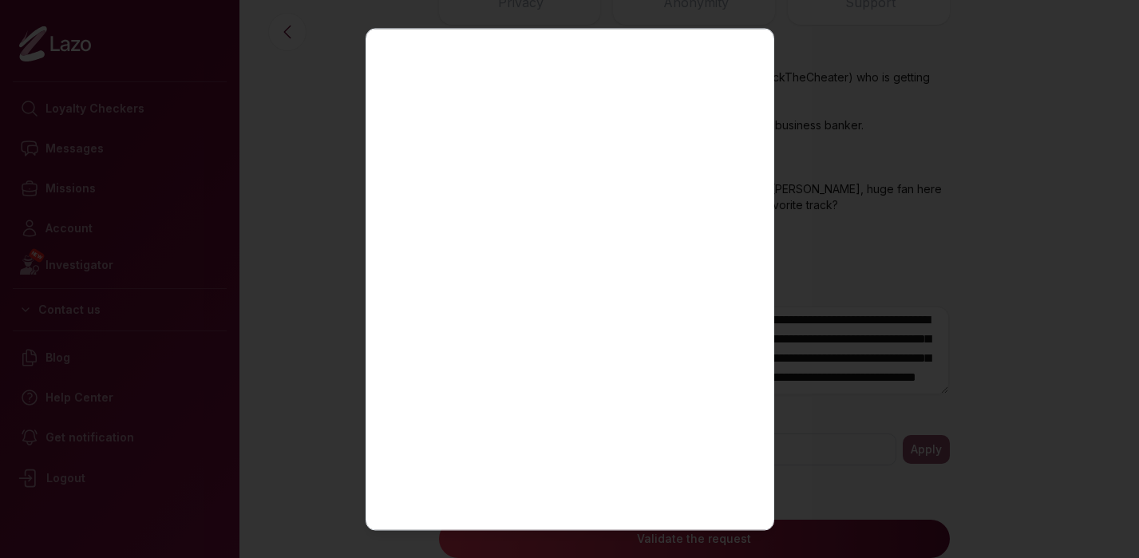
scroll to position [71, 0]
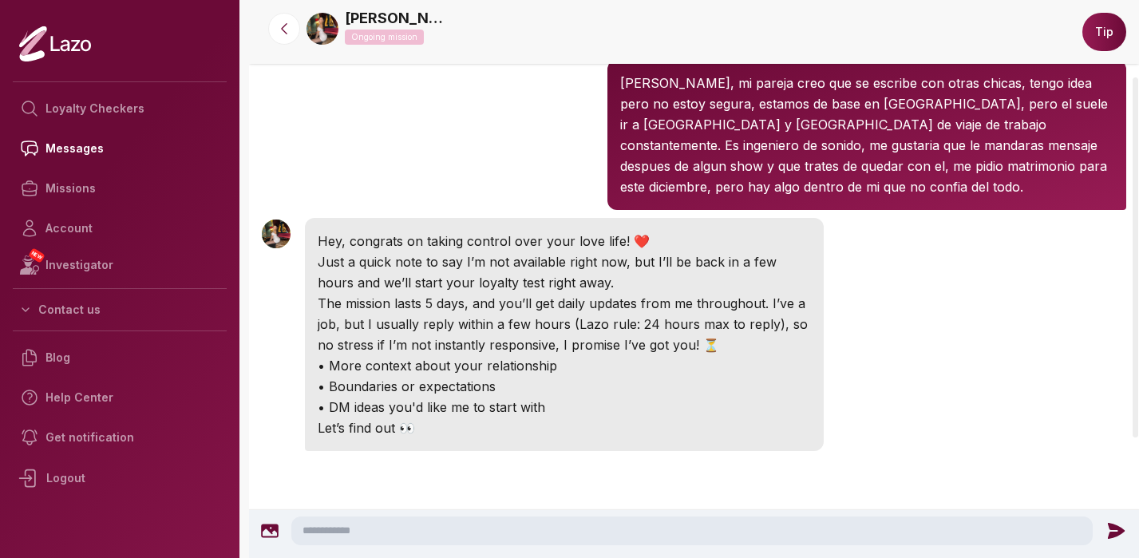
scroll to position [130, 0]
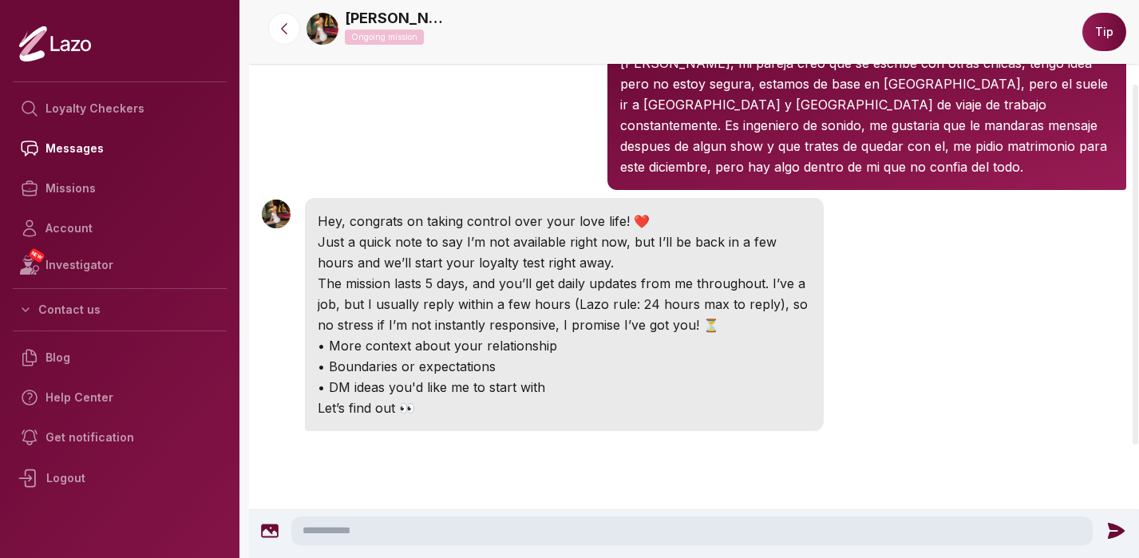
click at [515, 537] on textarea at bounding box center [691, 530] width 801 height 29
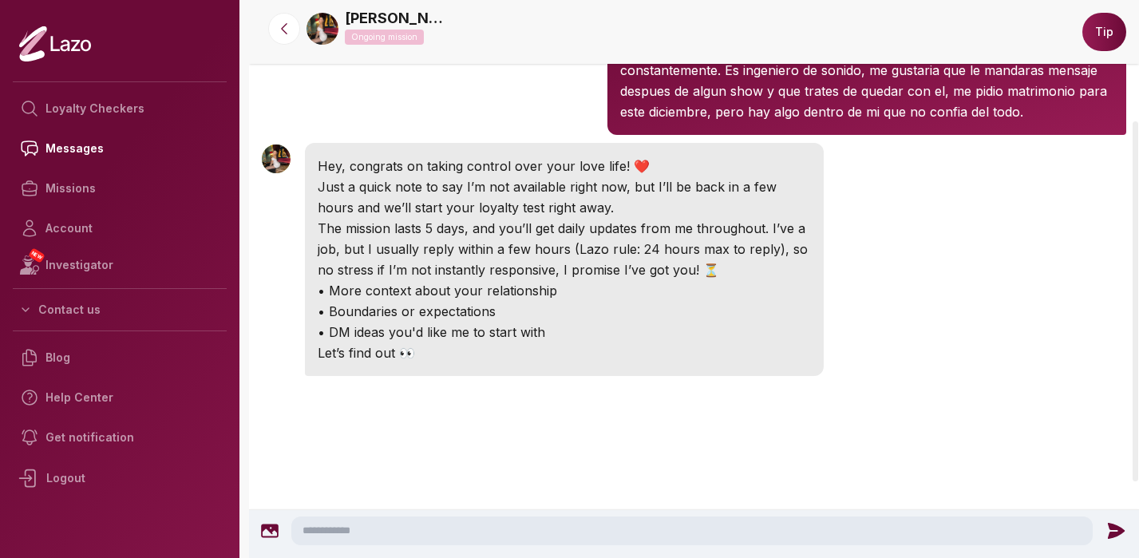
scroll to position [186, 0]
click at [602, 523] on textarea at bounding box center [691, 530] width 801 height 29
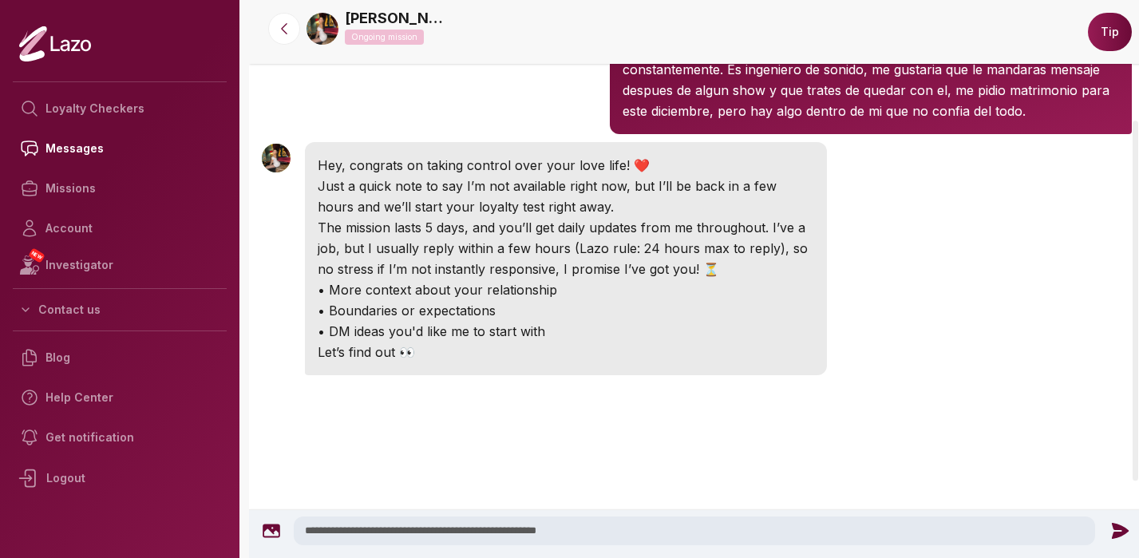
click at [650, 523] on textarea "**********" at bounding box center [694, 530] width 801 height 29
click at [843, 539] on textarea "**********" at bounding box center [694, 530] width 801 height 29
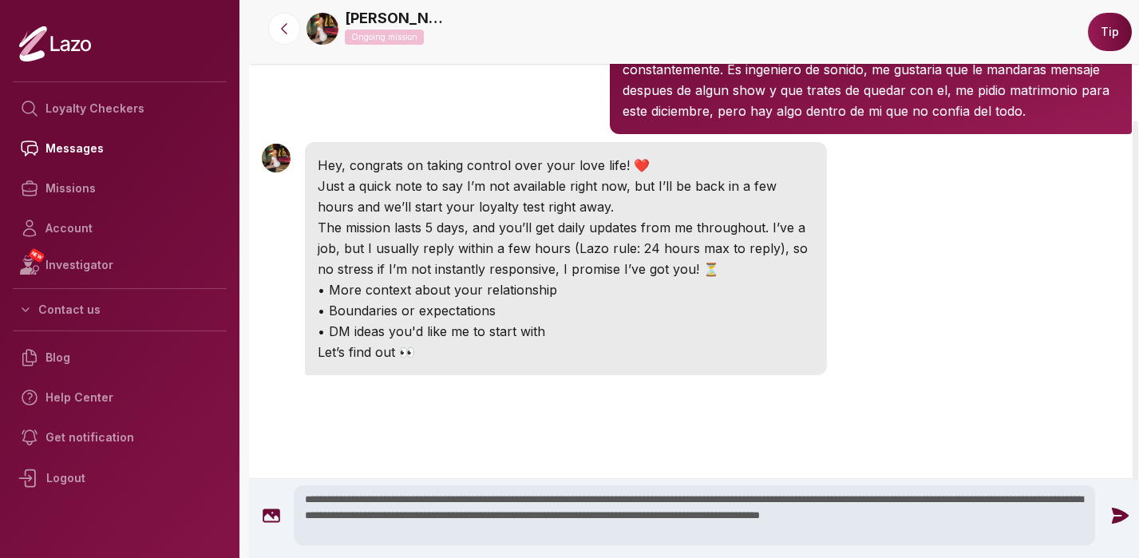
click at [408, 533] on textarea "**********" at bounding box center [694, 515] width 801 height 60
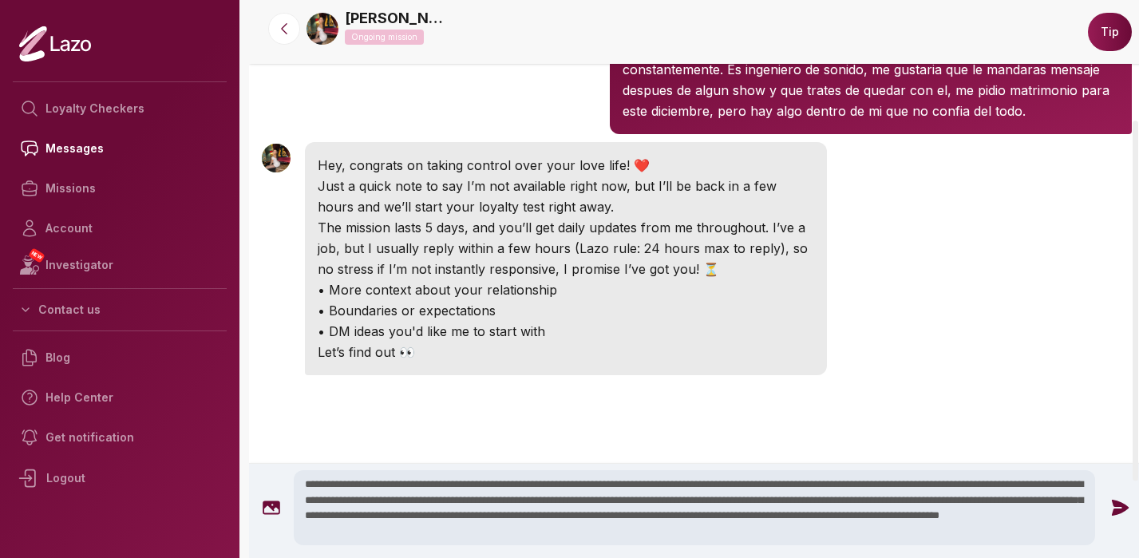
click at [540, 511] on textarea "**********" at bounding box center [694, 507] width 801 height 75
click at [682, 534] on textarea "**********" at bounding box center [694, 507] width 801 height 75
click at [671, 529] on textarea "**********" at bounding box center [694, 507] width 801 height 75
click at [993, 527] on textarea "**********" at bounding box center [694, 507] width 801 height 75
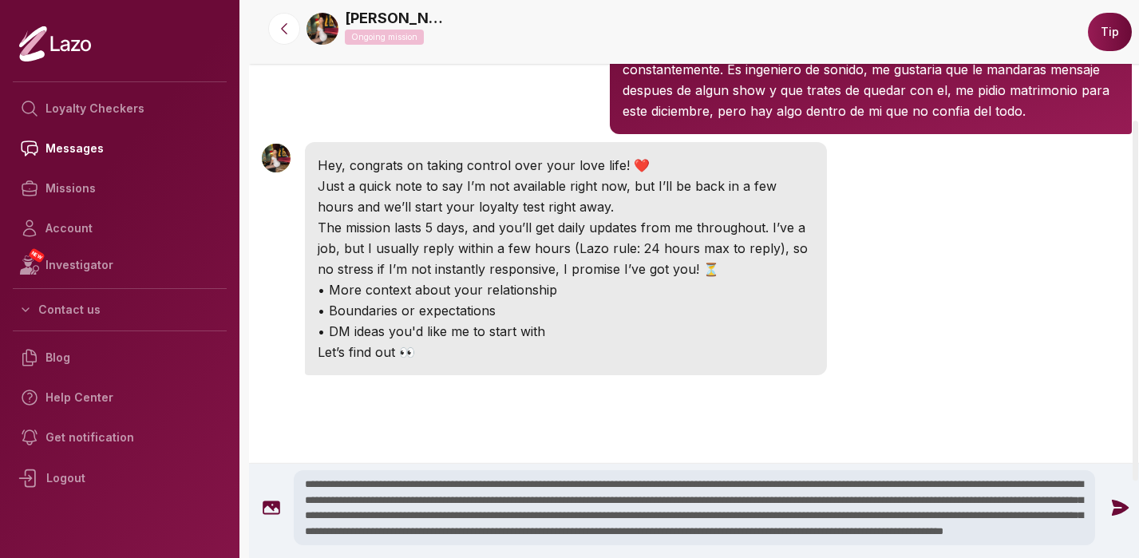
click at [992, 539] on textarea "**********" at bounding box center [694, 507] width 801 height 75
type textarea "**********"
click at [1113, 518] on div "**********" at bounding box center [696, 507] width 881 height 75
click at [1113, 511] on icon at bounding box center [1120, 508] width 17 height 16
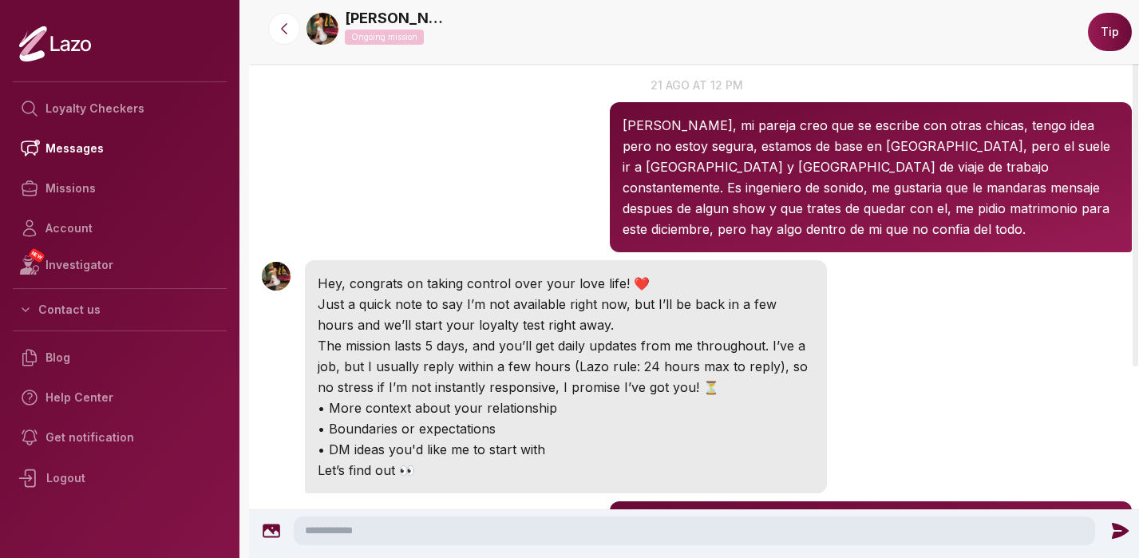
scroll to position [0, 0]
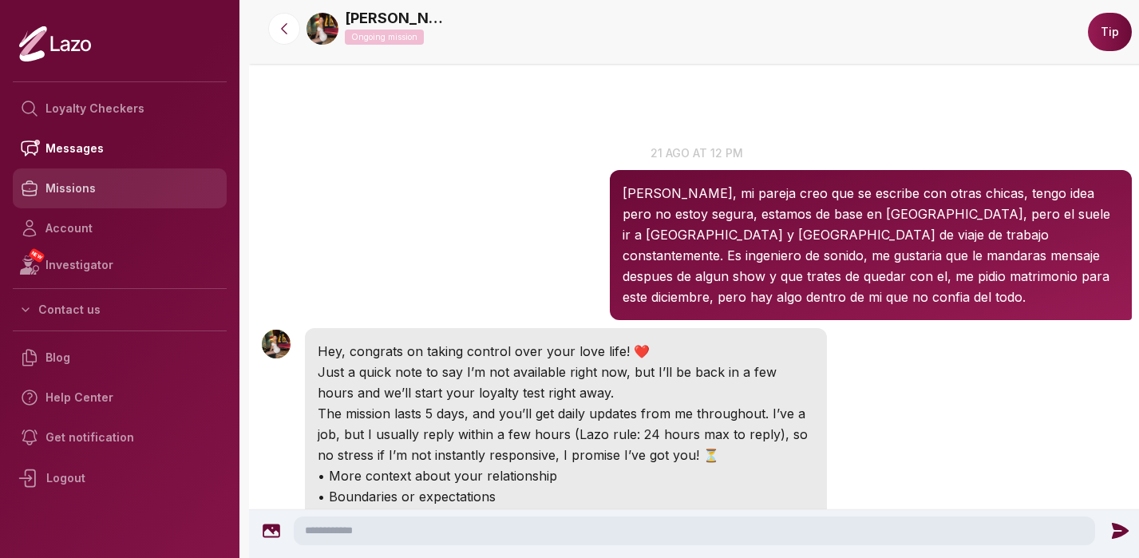
click at [93, 185] on link "Missions" at bounding box center [120, 188] width 214 height 40
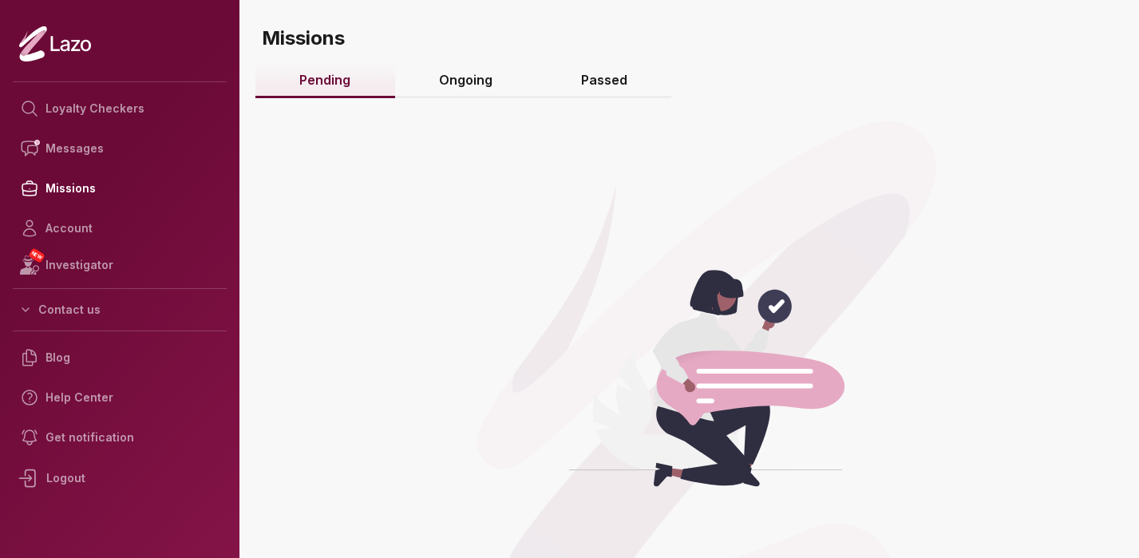
click at [474, 81] on link "Ongoing" at bounding box center [466, 81] width 142 height 34
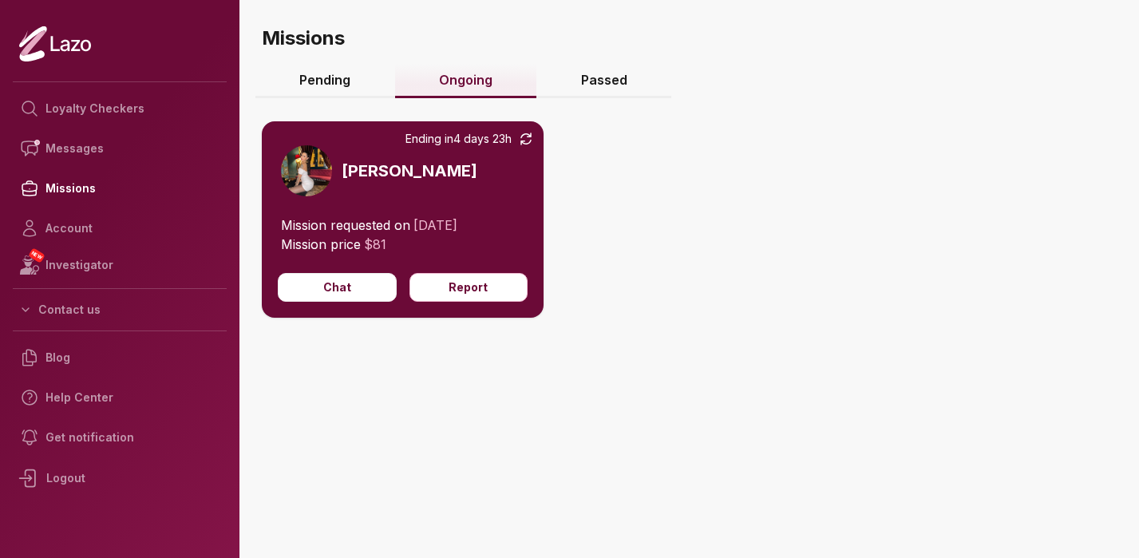
click at [304, 179] on img at bounding box center [306, 170] width 51 height 51
click at [314, 160] on img at bounding box center [306, 170] width 51 height 51
click at [306, 178] on img at bounding box center [306, 170] width 51 height 51
click at [346, 286] on button "Chat" at bounding box center [337, 287] width 119 height 29
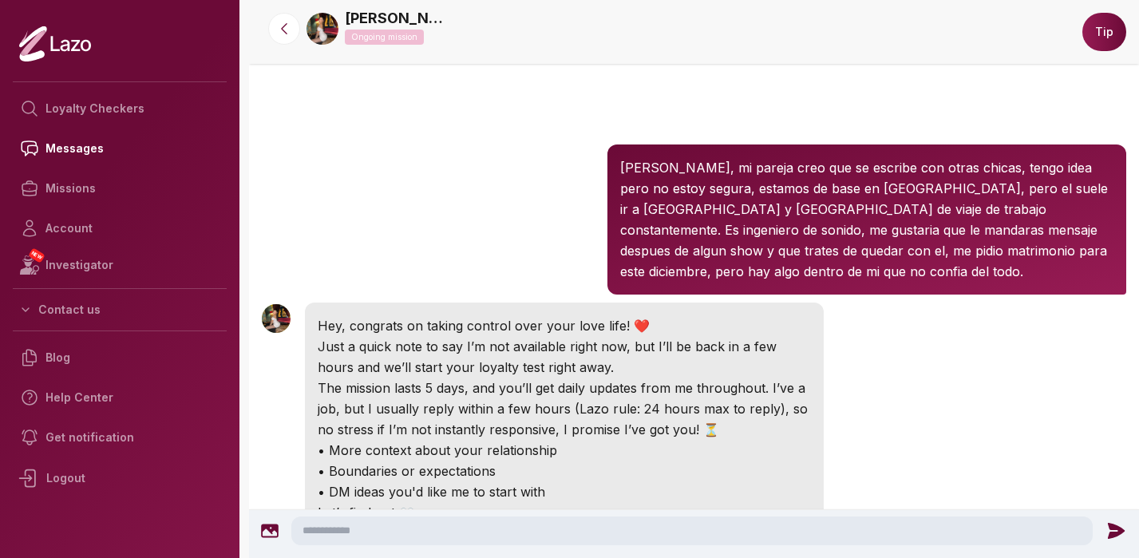
click at [1104, 34] on button "Tip" at bounding box center [1104, 32] width 44 height 38
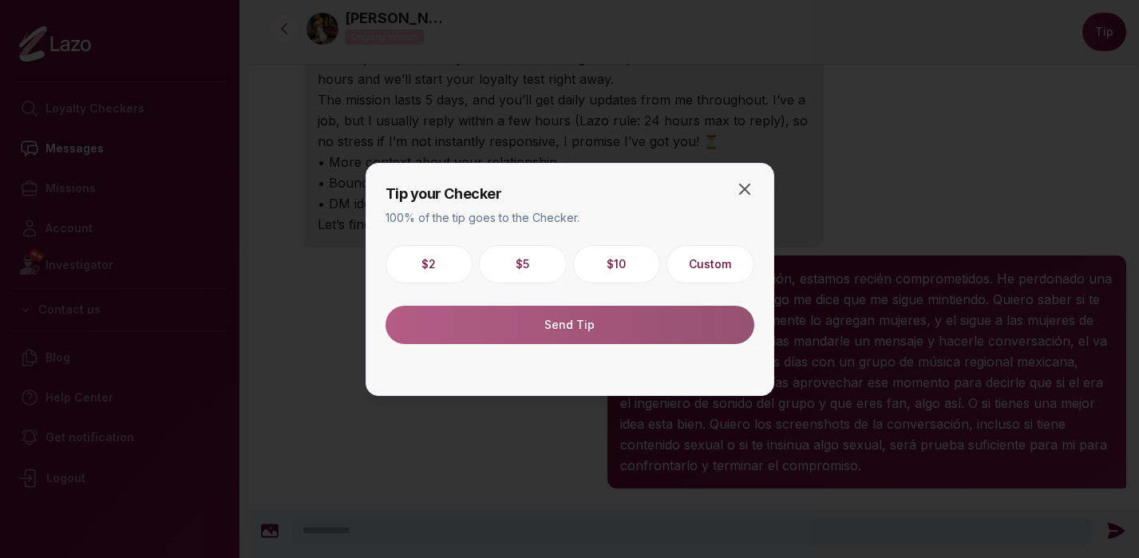
scroll to position [333, 0]
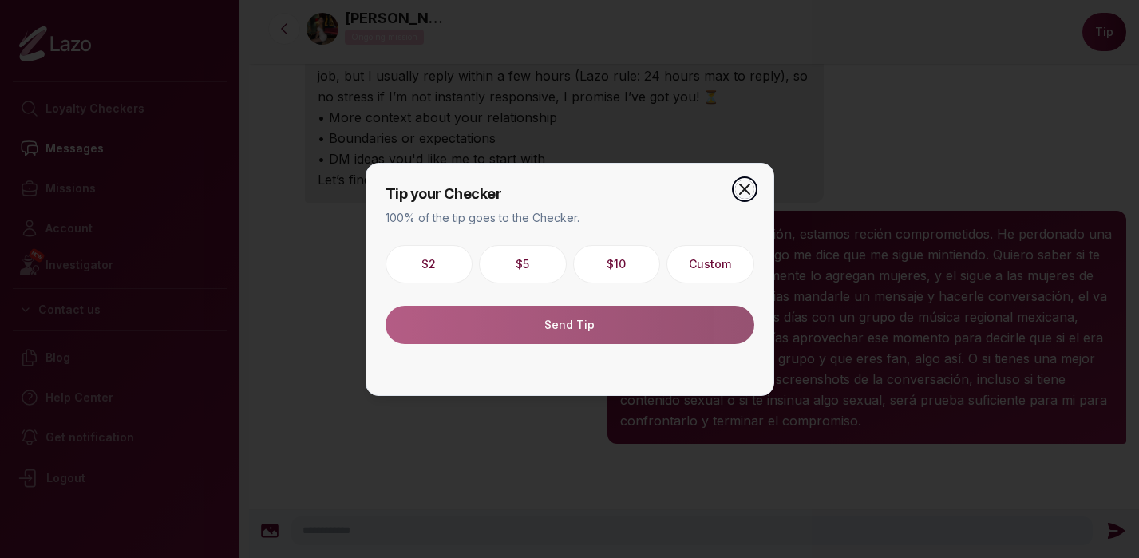
click at [748, 185] on icon "button" at bounding box center [745, 189] width 10 height 10
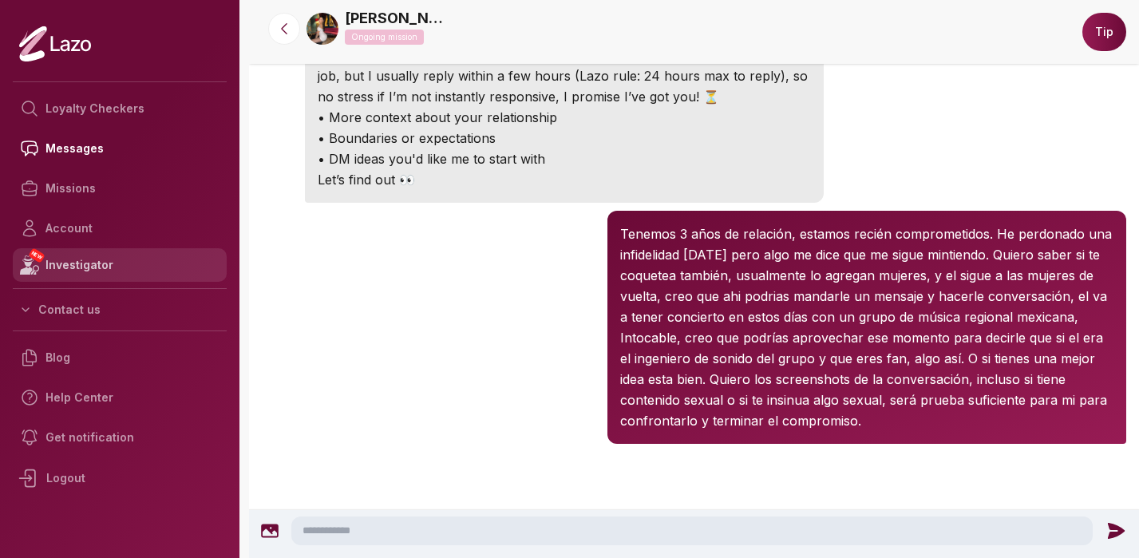
click at [47, 270] on link "NEW Investigator" at bounding box center [120, 265] width 214 height 34
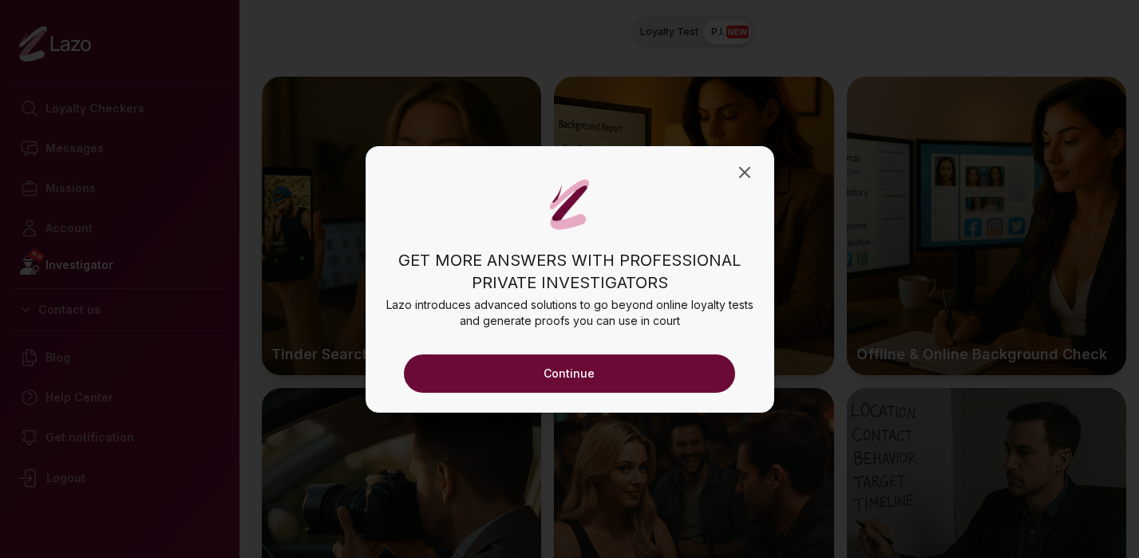
click at [590, 385] on button "Continue" at bounding box center [570, 373] width 332 height 38
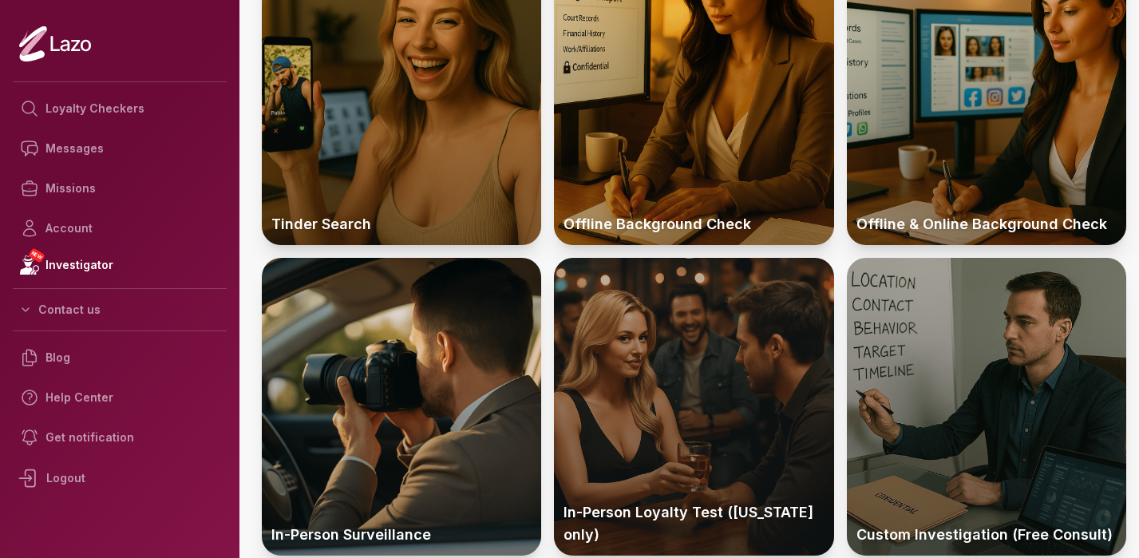
scroll to position [47, 0]
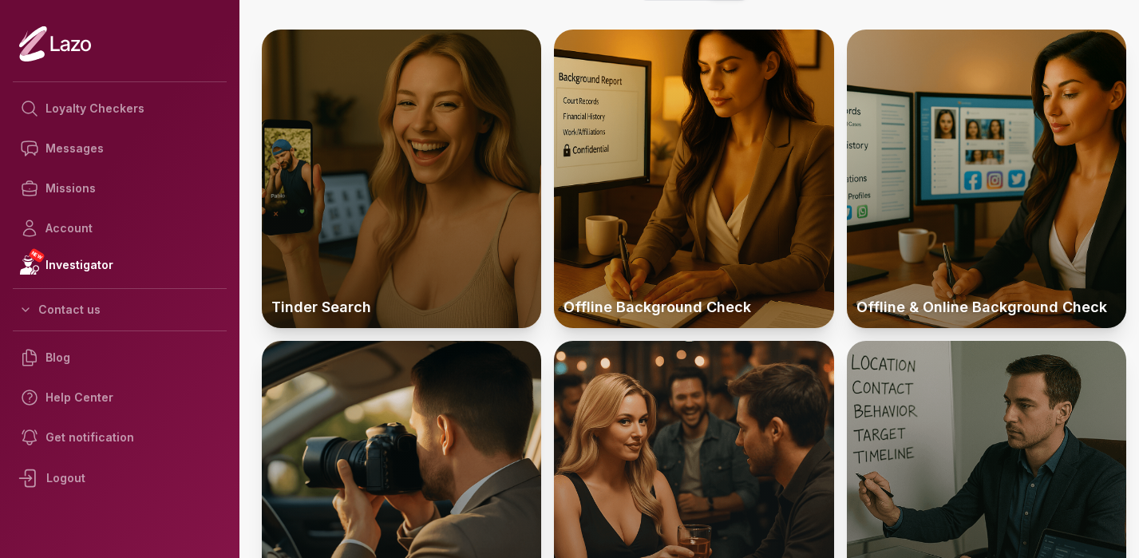
click at [442, 161] on div at bounding box center [401, 179] width 279 height 298
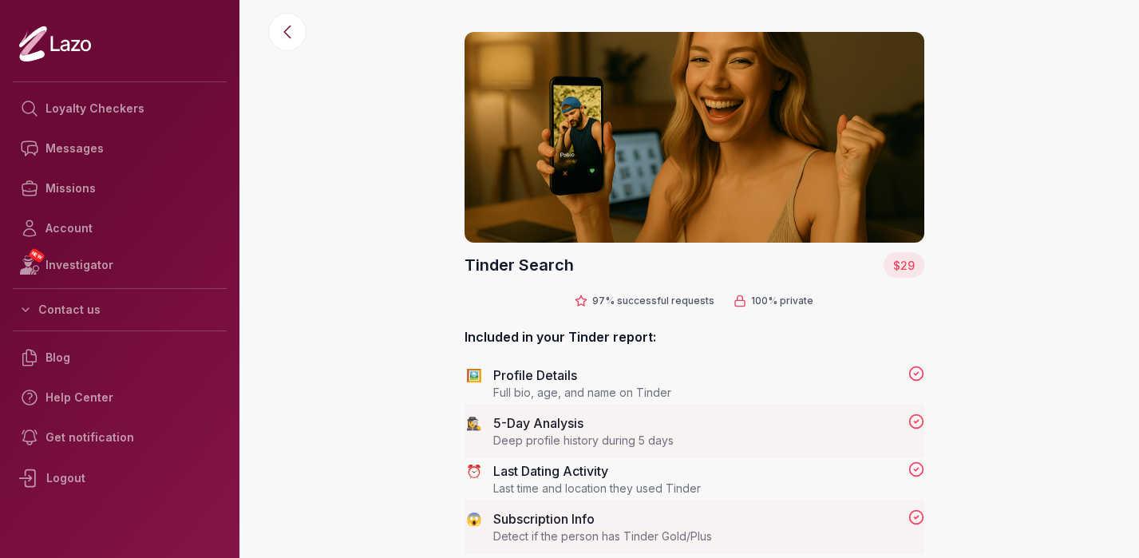
scroll to position [19, 0]
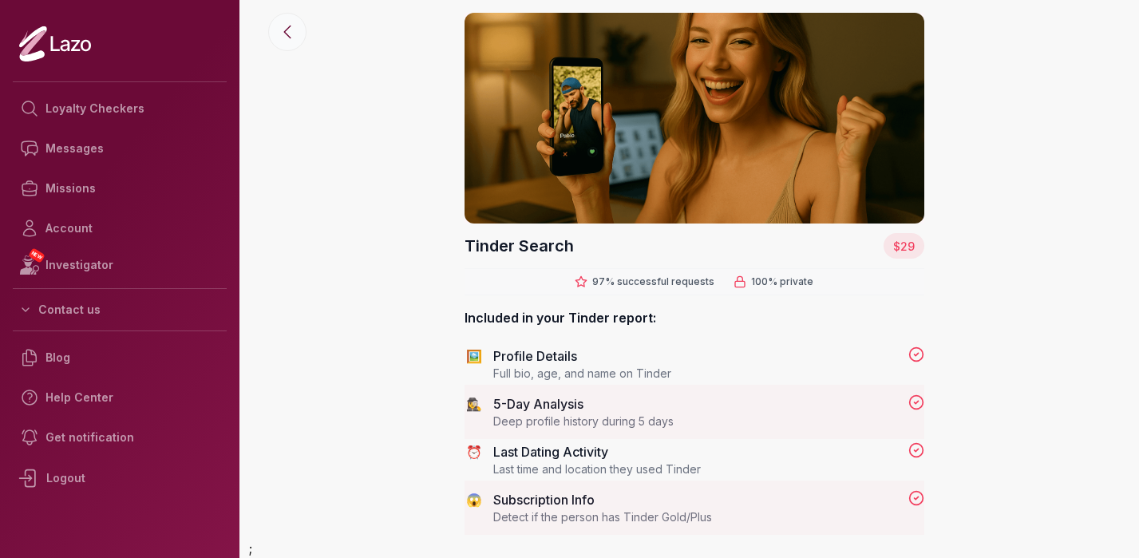
click at [282, 38] on icon at bounding box center [287, 31] width 19 height 19
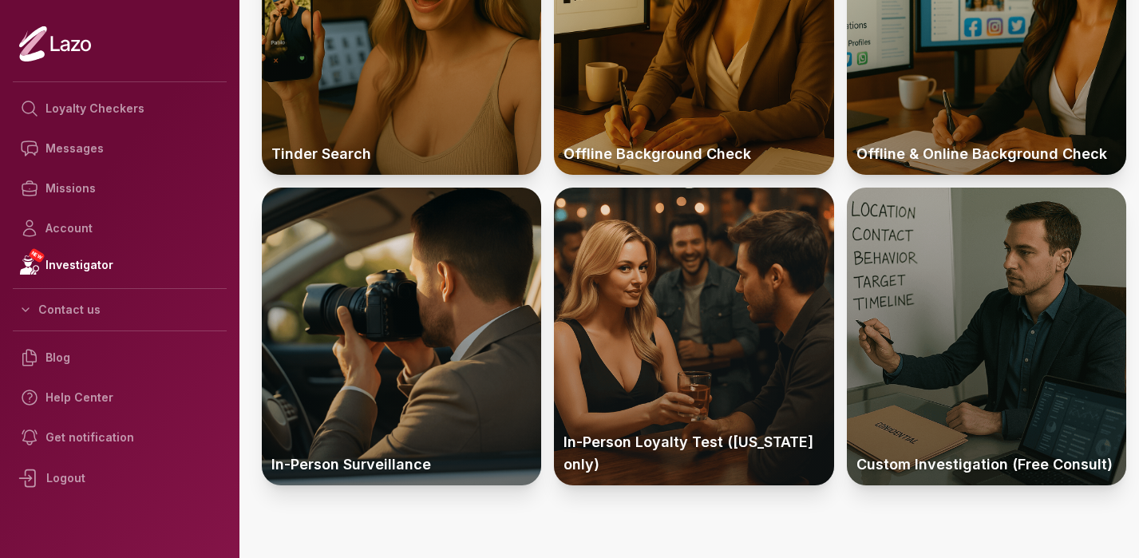
scroll to position [236, 0]
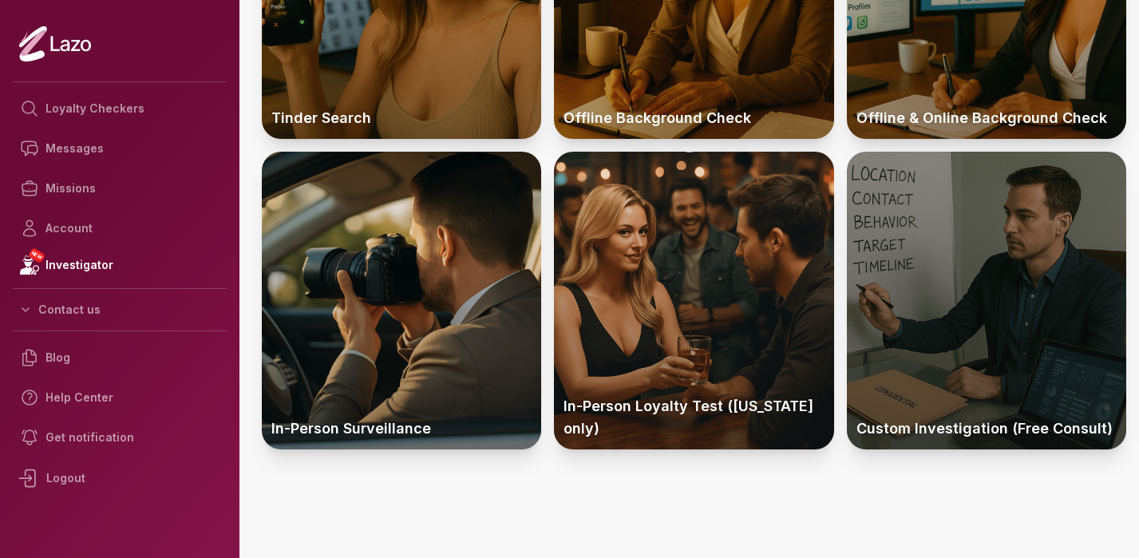
click at [942, 279] on div at bounding box center [986, 301] width 279 height 298
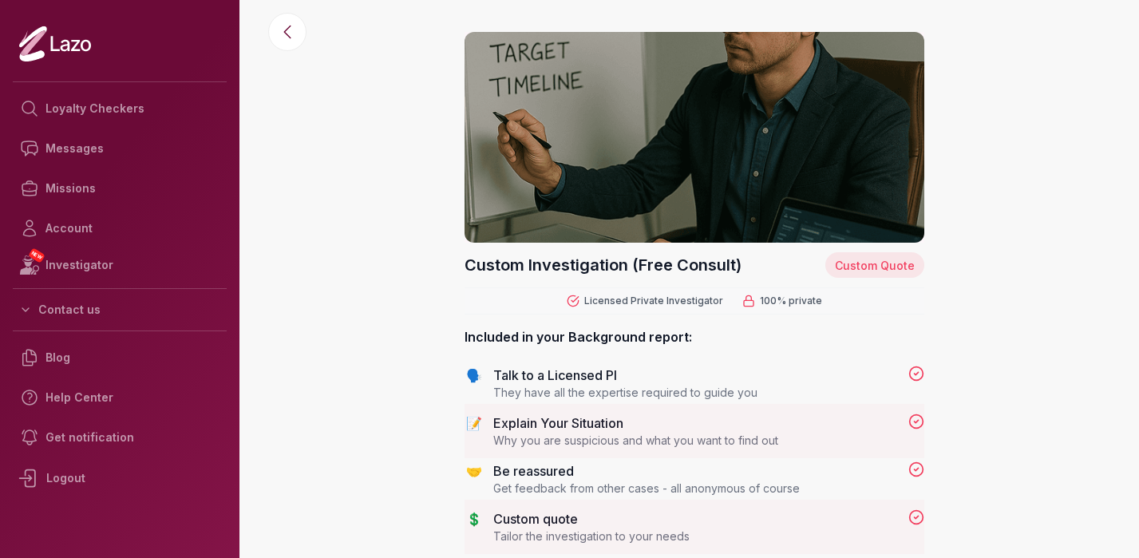
scroll to position [19, 0]
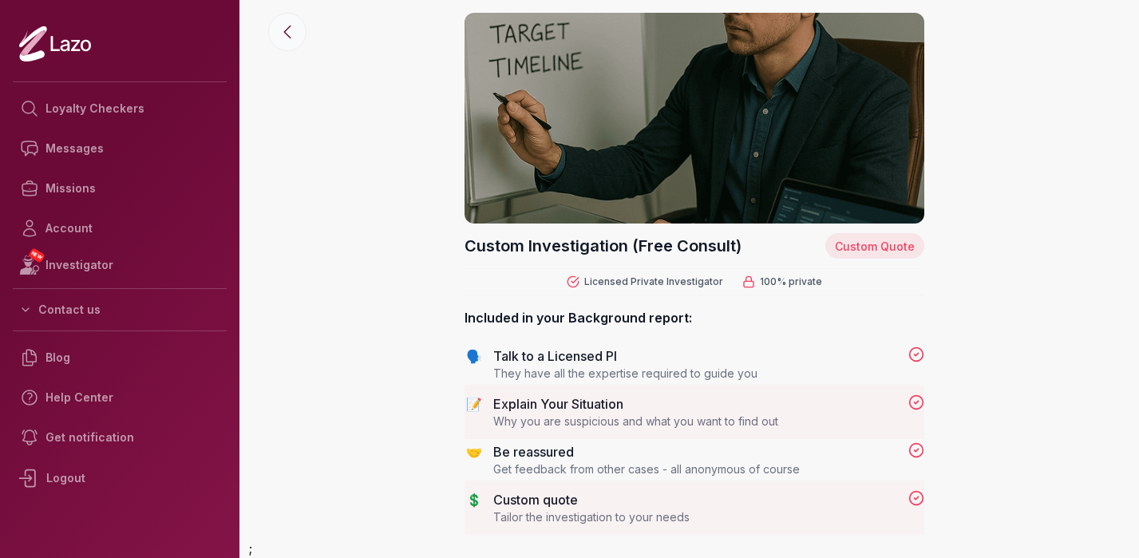
click at [298, 35] on button at bounding box center [287, 32] width 38 height 38
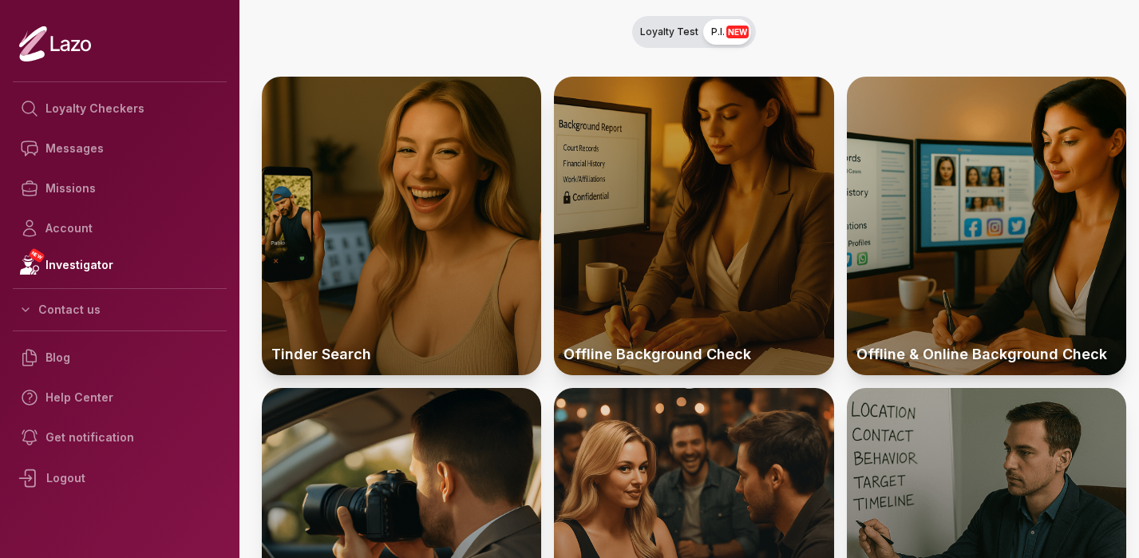
click at [717, 214] on div at bounding box center [693, 226] width 279 height 298
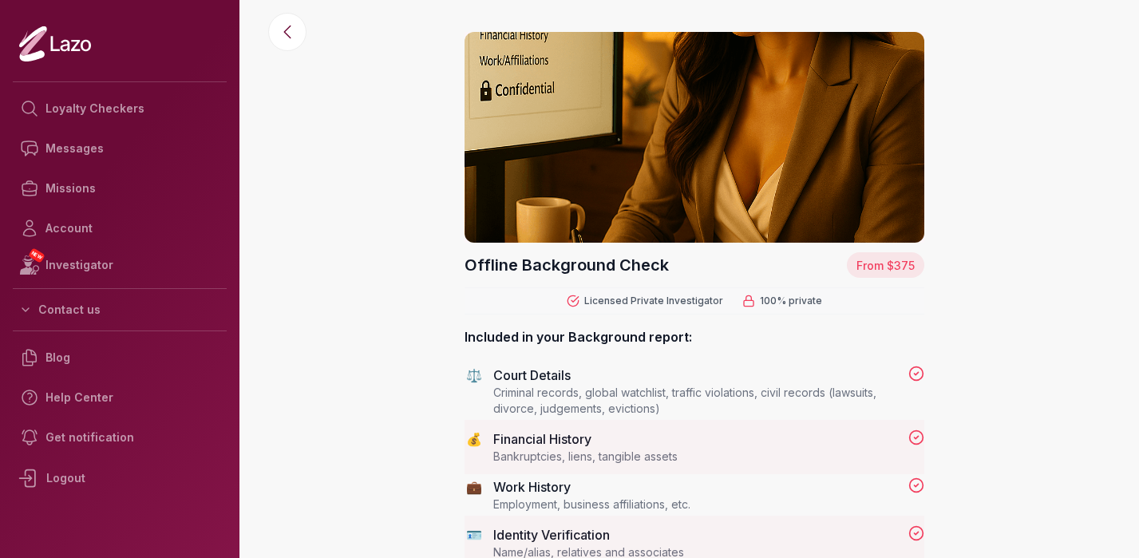
scroll to position [19, 0]
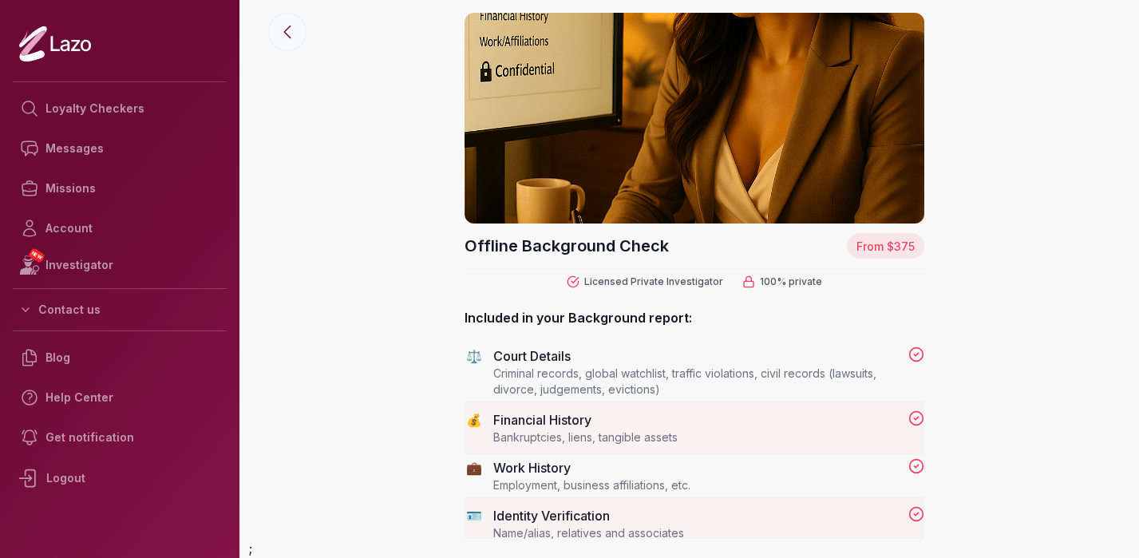
click at [285, 36] on icon at bounding box center [287, 31] width 19 height 19
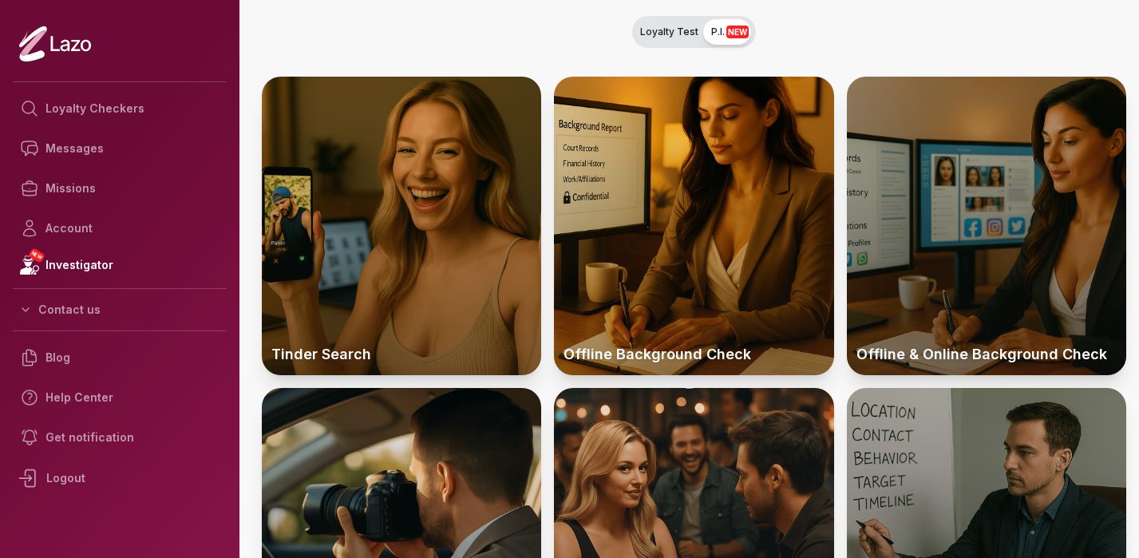
click at [1033, 203] on div at bounding box center [986, 226] width 279 height 298
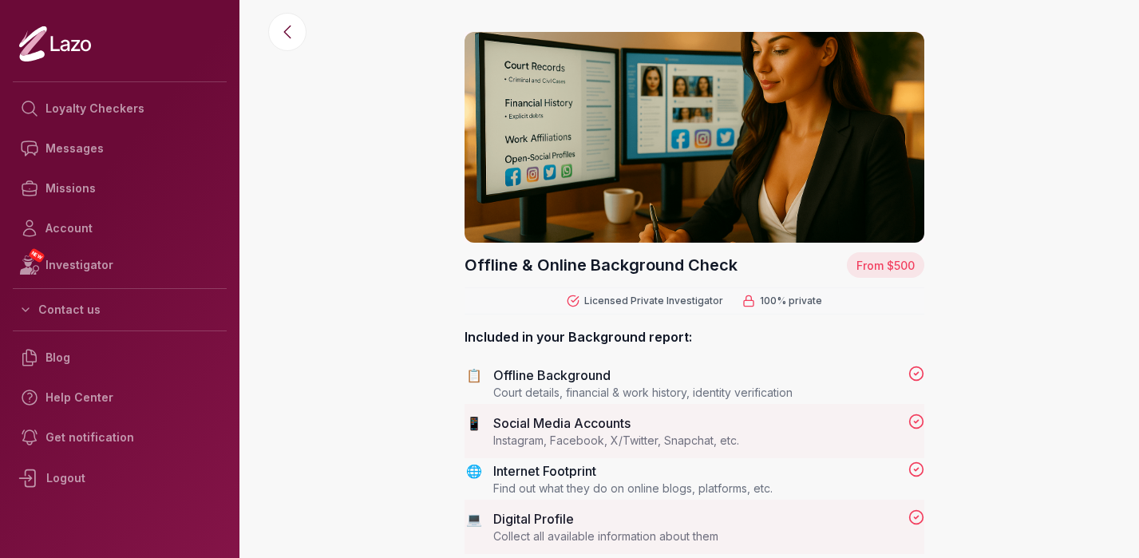
scroll to position [19, 0]
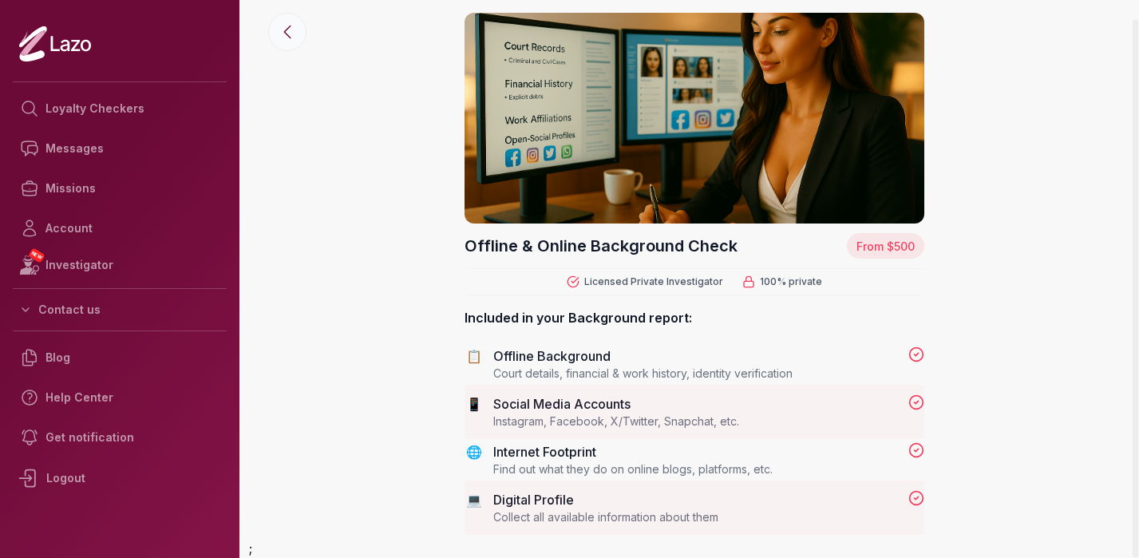
click at [304, 35] on button at bounding box center [287, 32] width 38 height 38
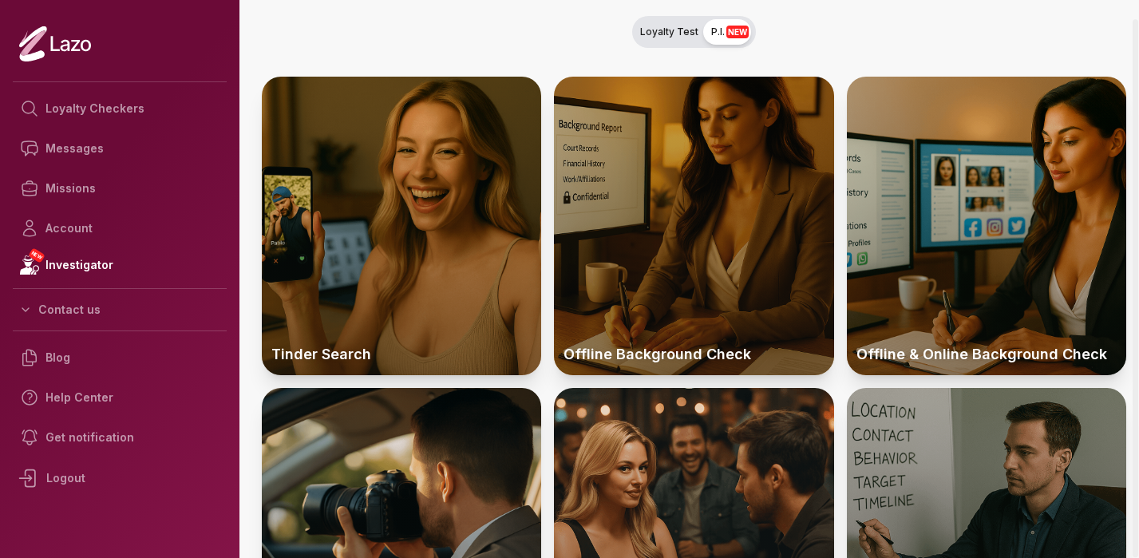
scroll to position [236, 0]
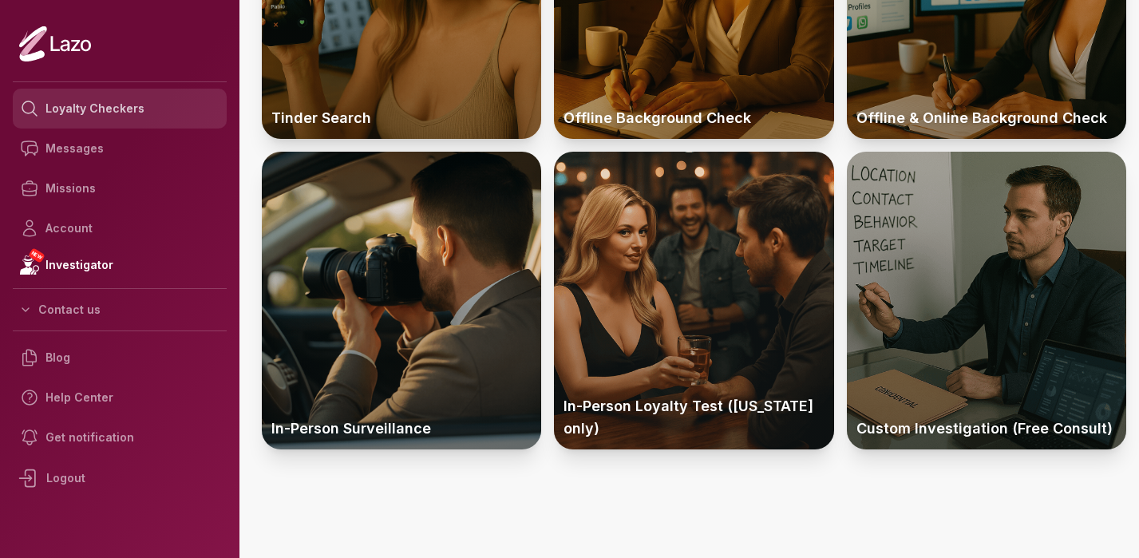
click at [93, 104] on link "Loyalty Checkers" at bounding box center [120, 109] width 214 height 40
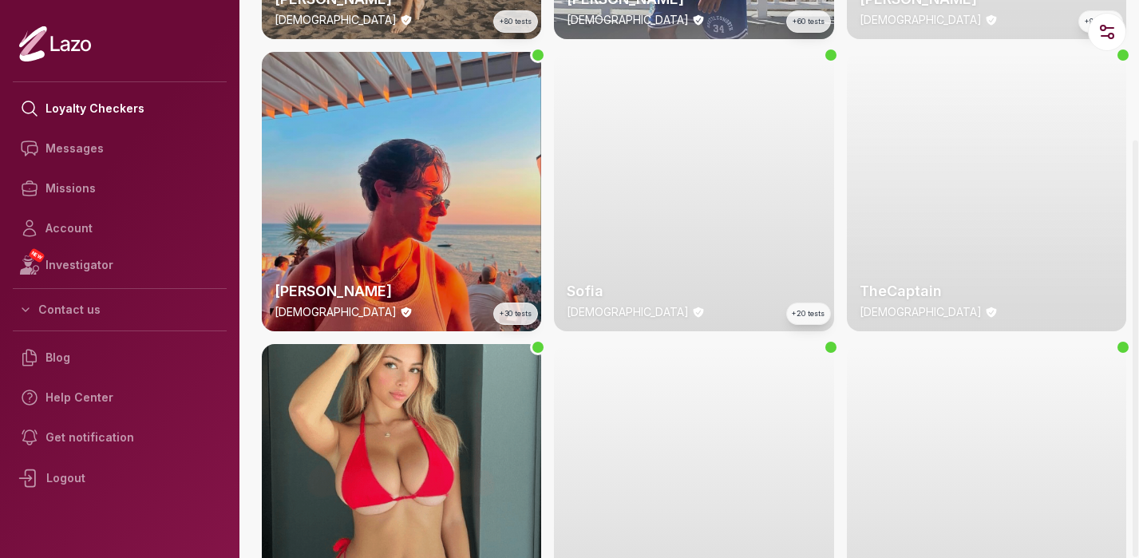
scroll to position [642, 0]
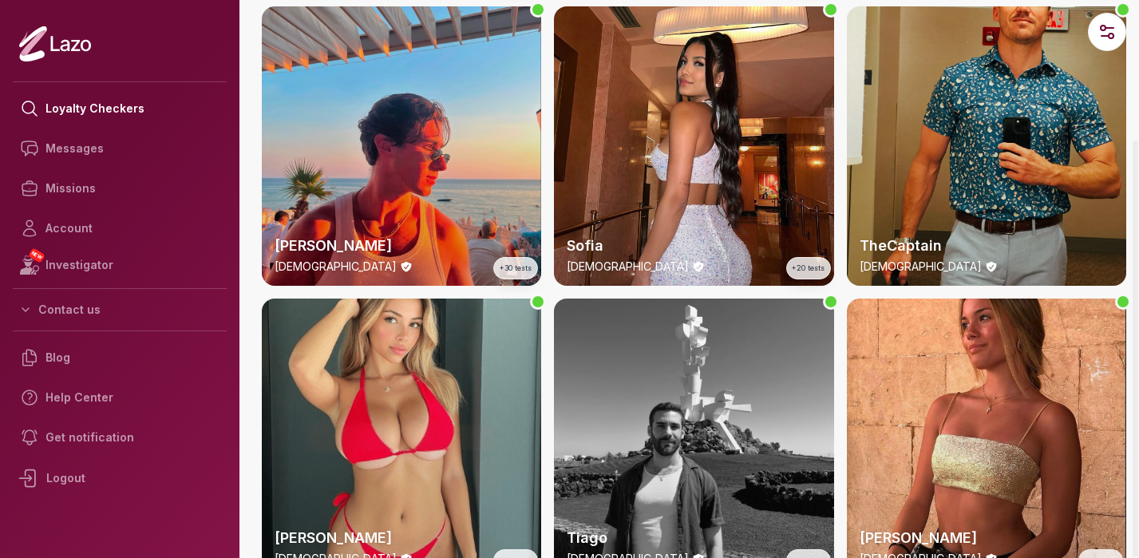
click at [978, 184] on div "TheCaptain 41 y/o" at bounding box center [986, 145] width 279 height 279
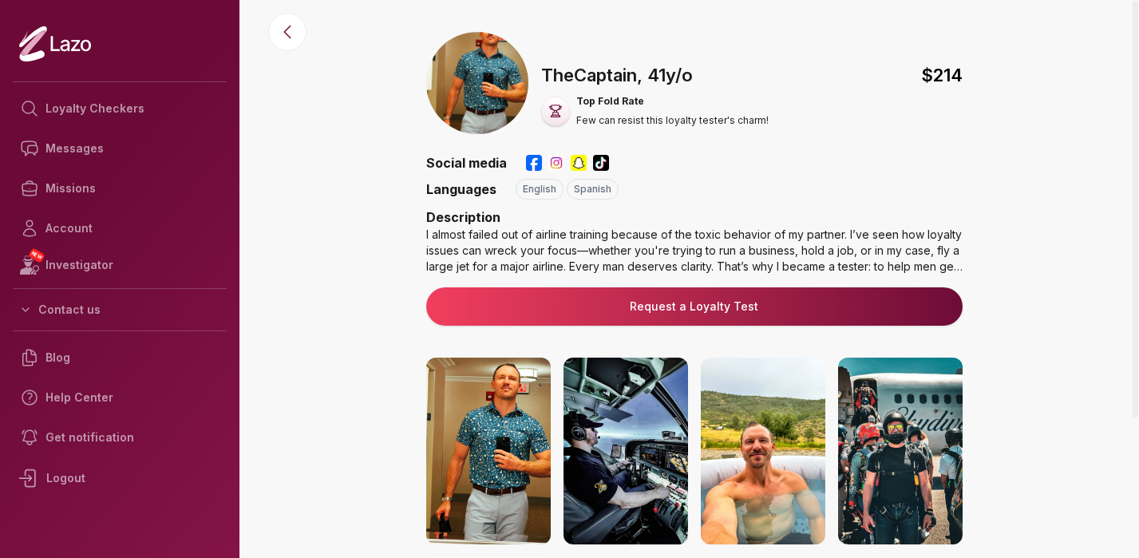
click at [914, 261] on div "I almost failed out of airline training because of the toxic behavior of my par…" at bounding box center [694, 251] width 536 height 48
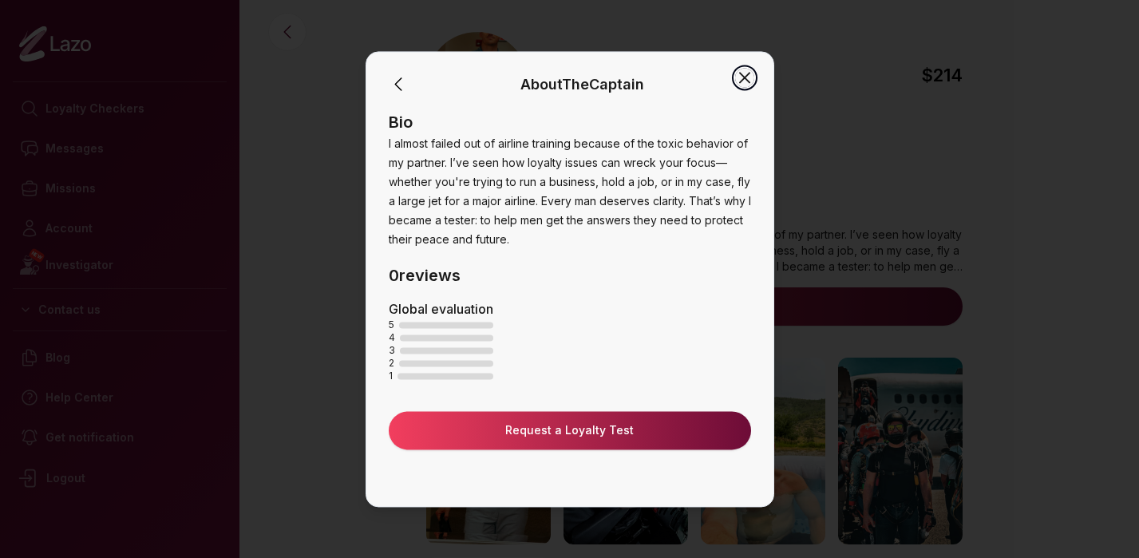
click at [746, 81] on icon "button" at bounding box center [745, 78] width 10 height 10
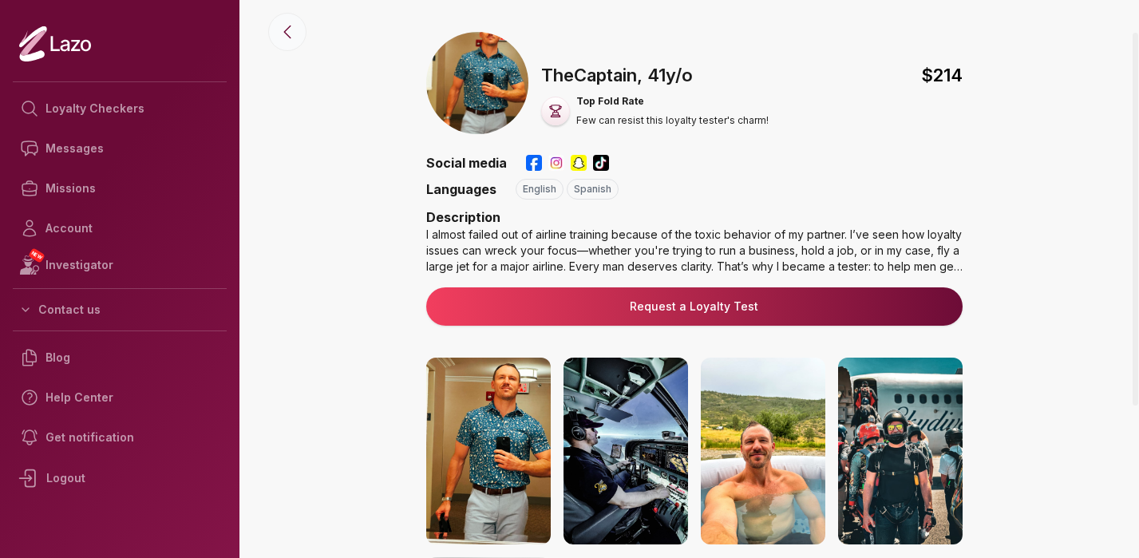
click at [285, 33] on icon at bounding box center [287, 32] width 6 height 12
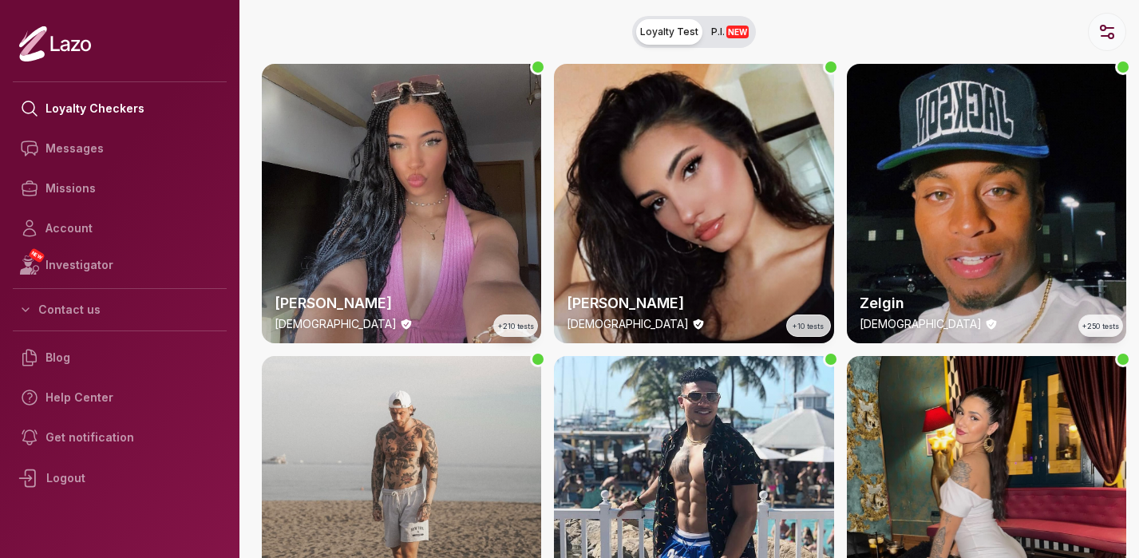
click at [1097, 27] on icon "button" at bounding box center [1106, 31] width 19 height 19
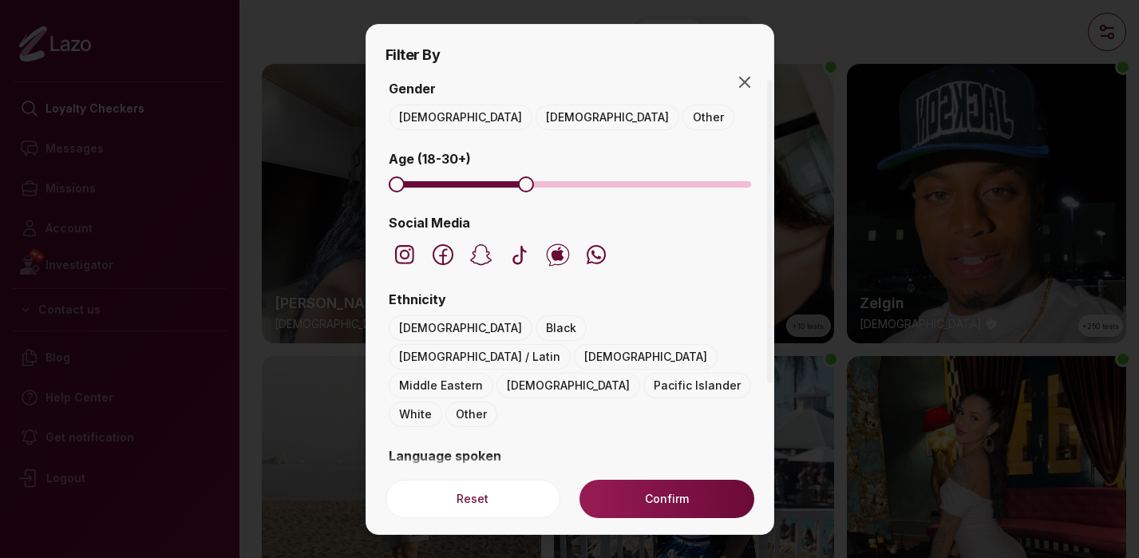
click at [527, 192] on span "Maximum" at bounding box center [526, 184] width 16 height 16
click at [424, 190] on span "Minimum" at bounding box center [429, 184] width 16 height 16
click at [535, 109] on button "[DEMOGRAPHIC_DATA]" at bounding box center [607, 118] width 144 height 26
click at [401, 259] on icon "button" at bounding box center [404, 254] width 19 height 19
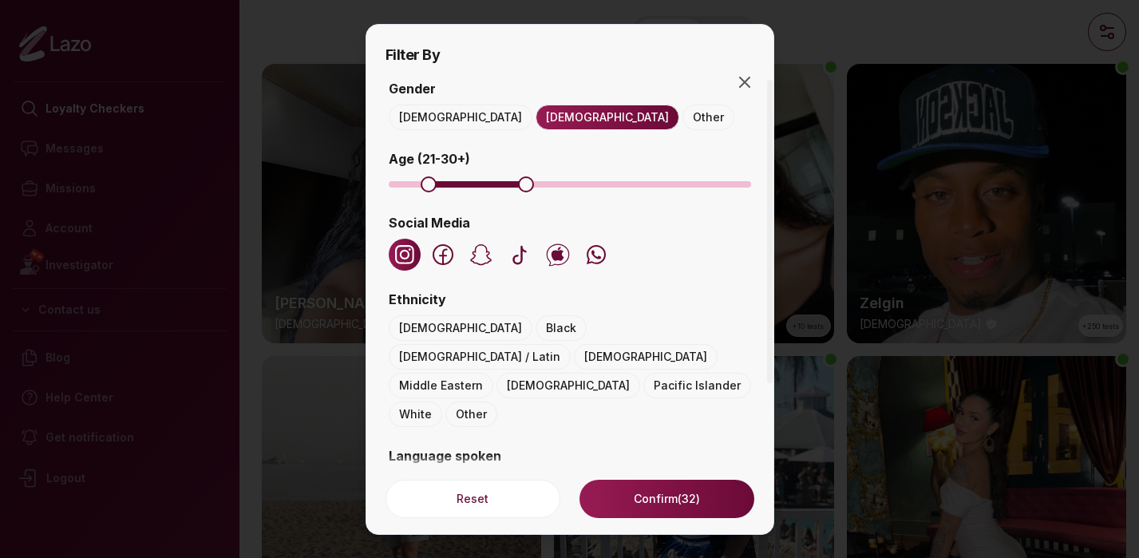
click at [517, 344] on button "Hispanic / Latin" at bounding box center [480, 357] width 182 height 26
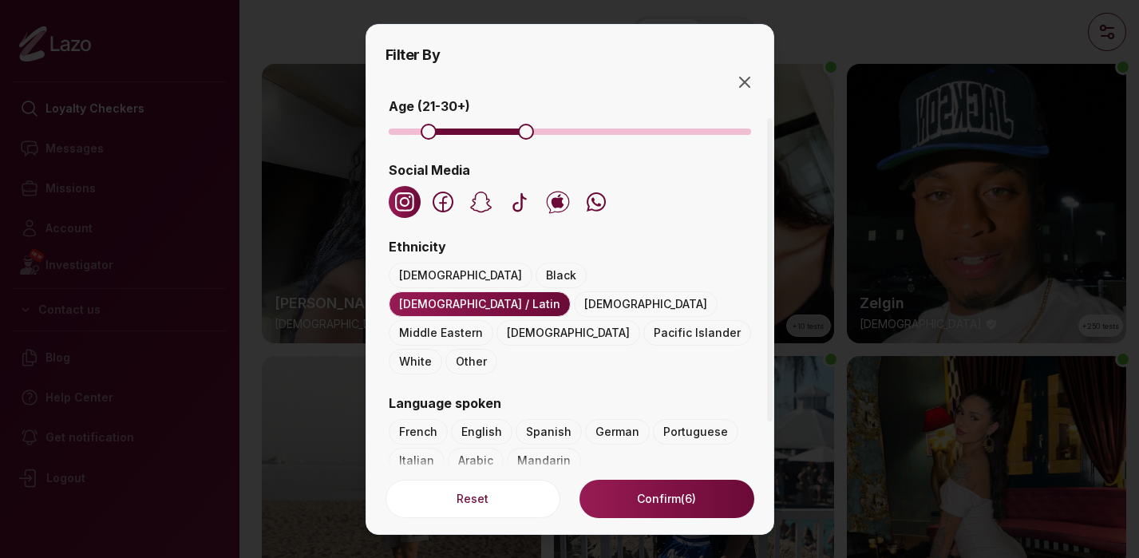
click at [543, 419] on button "Spanish" at bounding box center [548, 432] width 66 height 26
click at [682, 495] on button "Confirm (4)" at bounding box center [666, 499] width 174 height 38
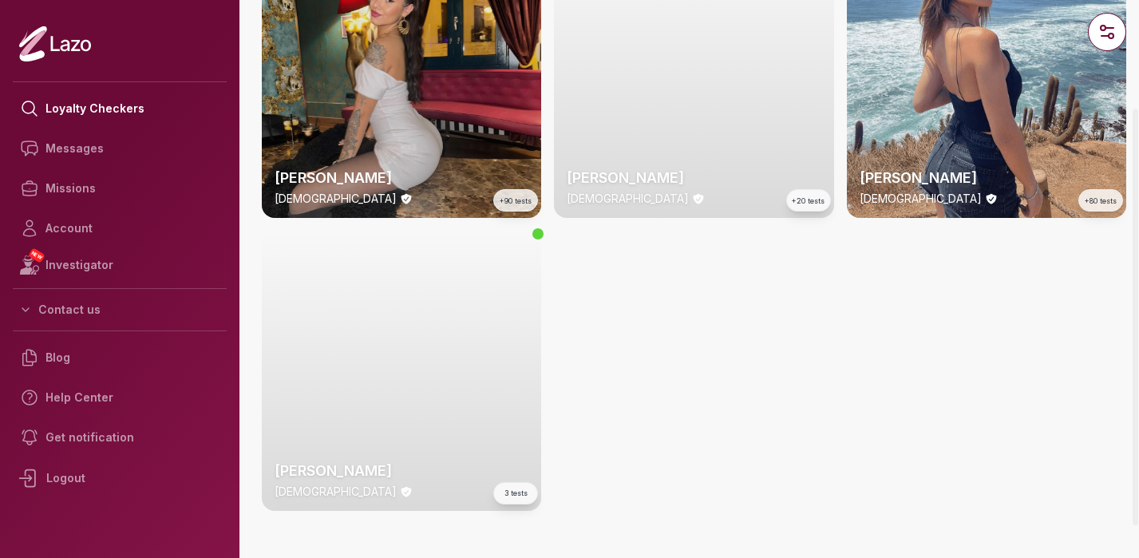
scroll to position [173, 0]
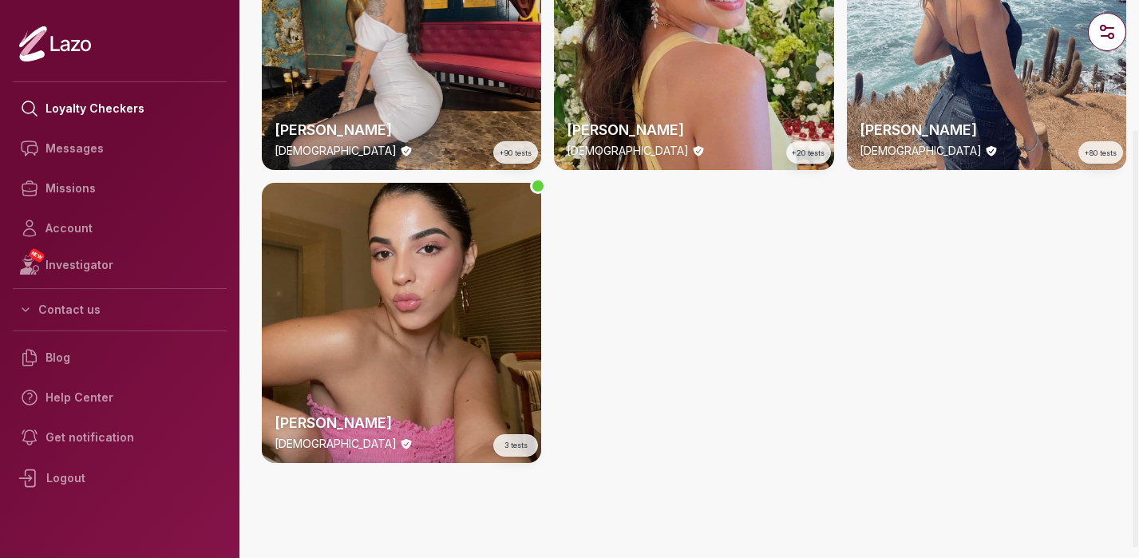
click at [394, 271] on div "Isabella 21 y/o 3 tests" at bounding box center [401, 322] width 279 height 279
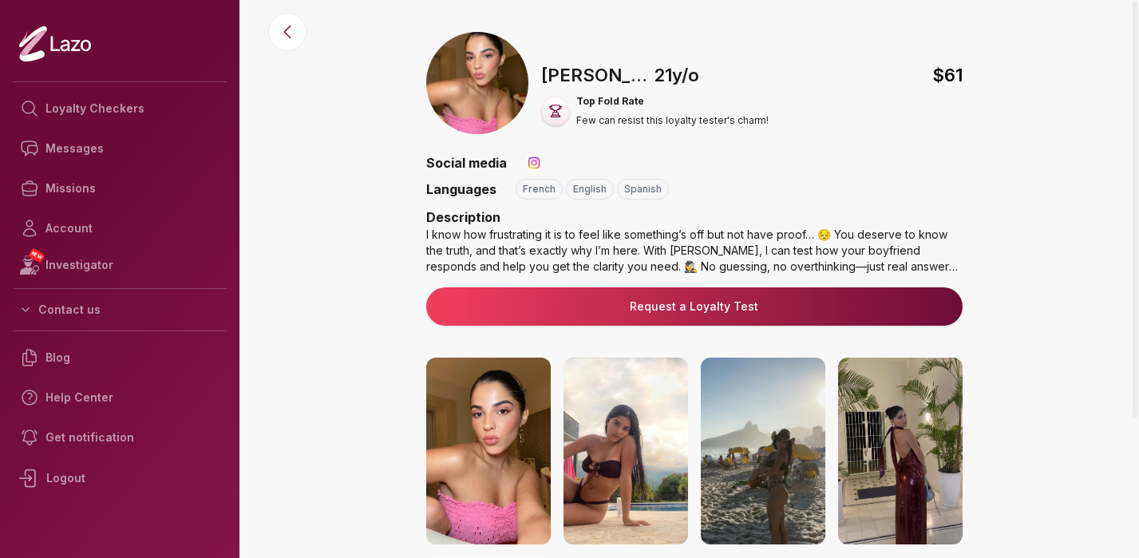
click at [529, 164] on img at bounding box center [534, 163] width 16 height 16
click at [835, 239] on div "I know how frustrating it is to feel like something’s off but not have proof… 😔…" at bounding box center [694, 251] width 536 height 48
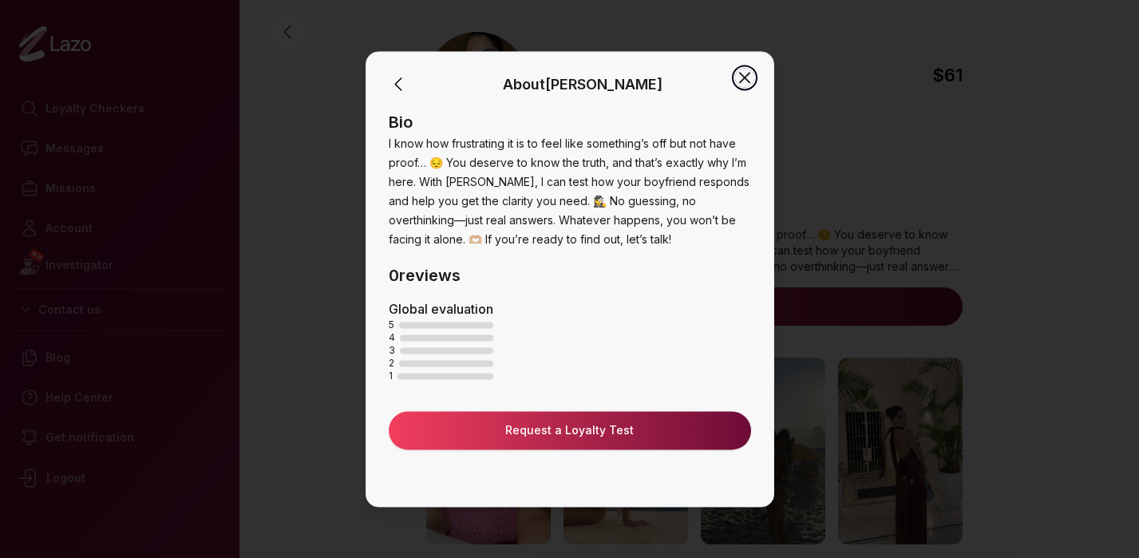
click at [744, 75] on icon "button" at bounding box center [745, 78] width 10 height 10
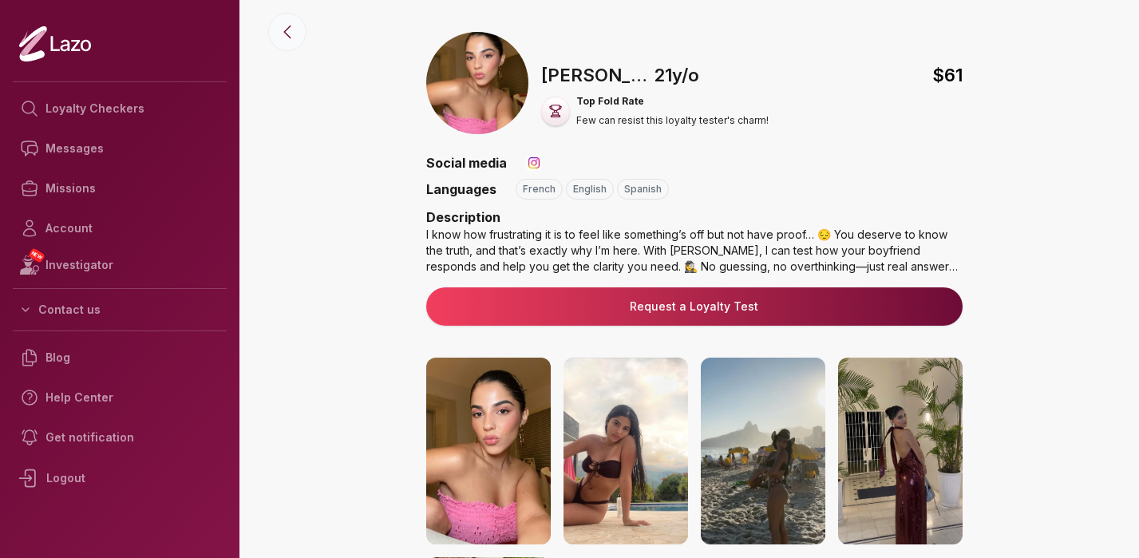
click at [291, 41] on icon at bounding box center [287, 31] width 19 height 19
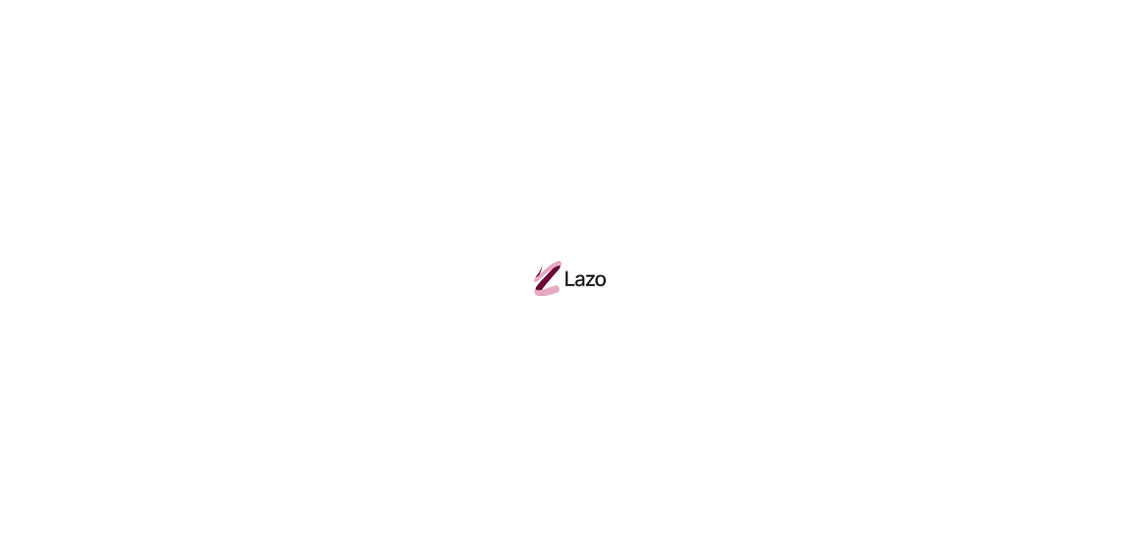
scroll to position [173, 0]
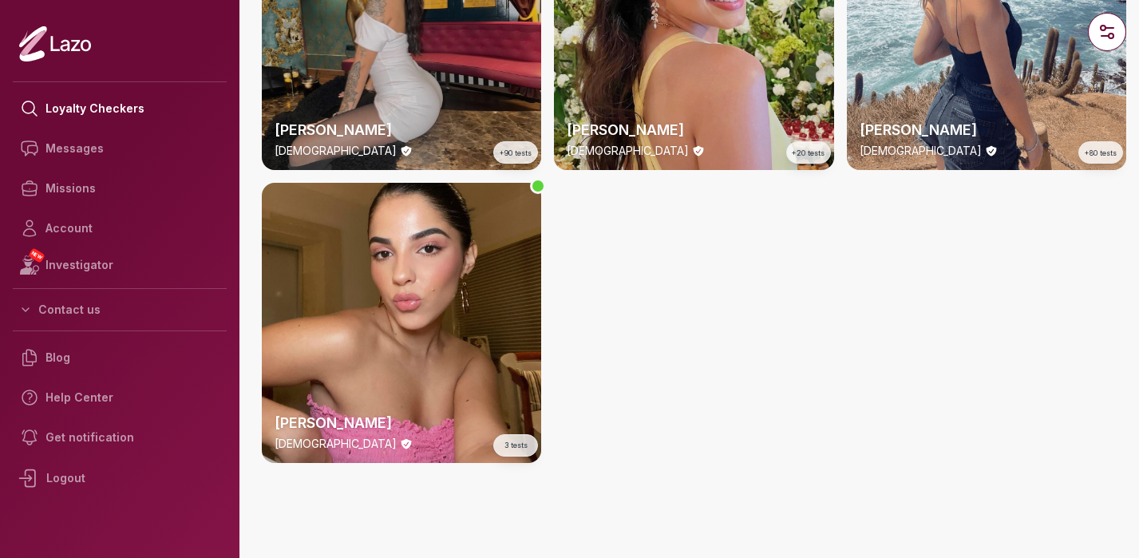
click at [393, 75] on div "Valentina 26 y/o +90 tests" at bounding box center [401, 30] width 279 height 279
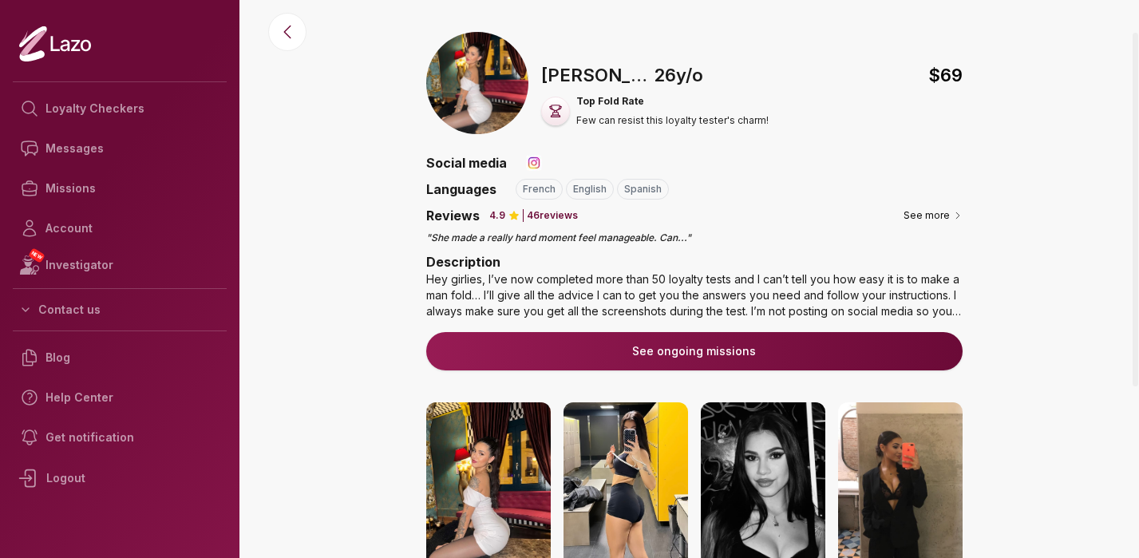
click at [922, 298] on div "Hey girlies, I’ve now completed more than 50 loyalty tests and I can’t tell you…" at bounding box center [694, 295] width 536 height 48
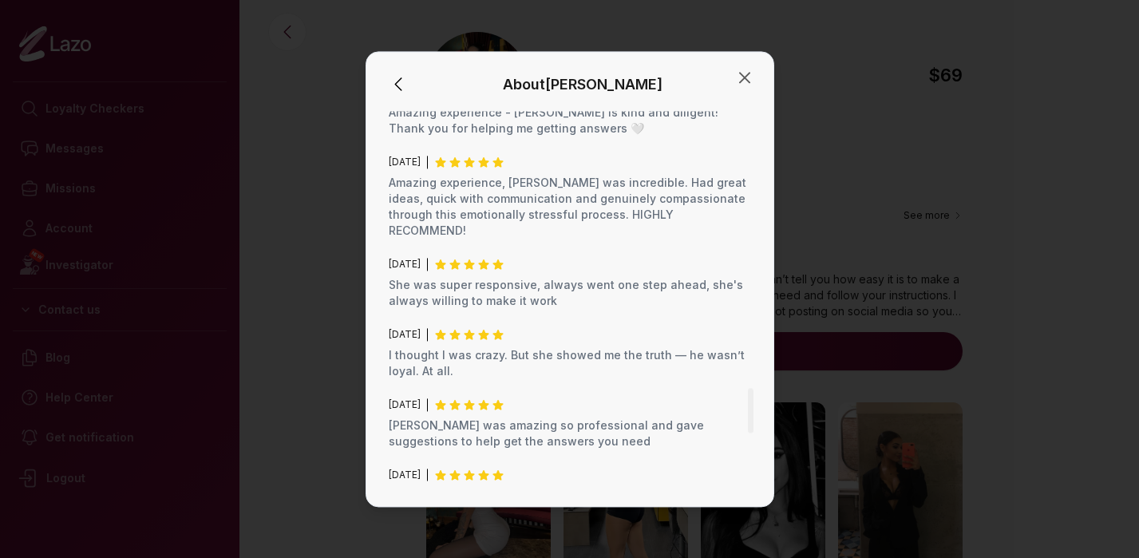
scroll to position [2768, 0]
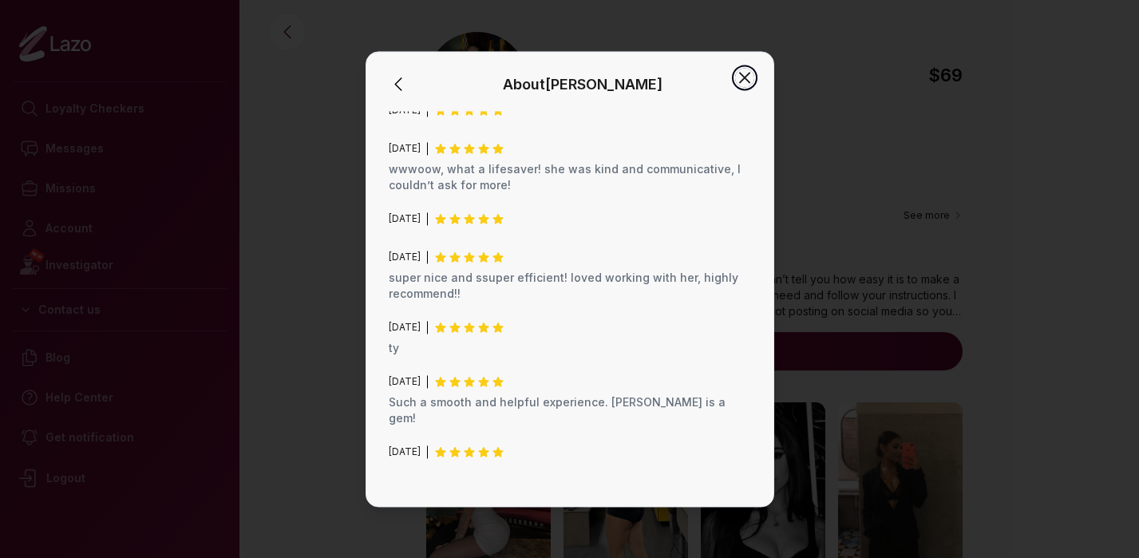
click at [751, 81] on icon "button" at bounding box center [744, 77] width 19 height 19
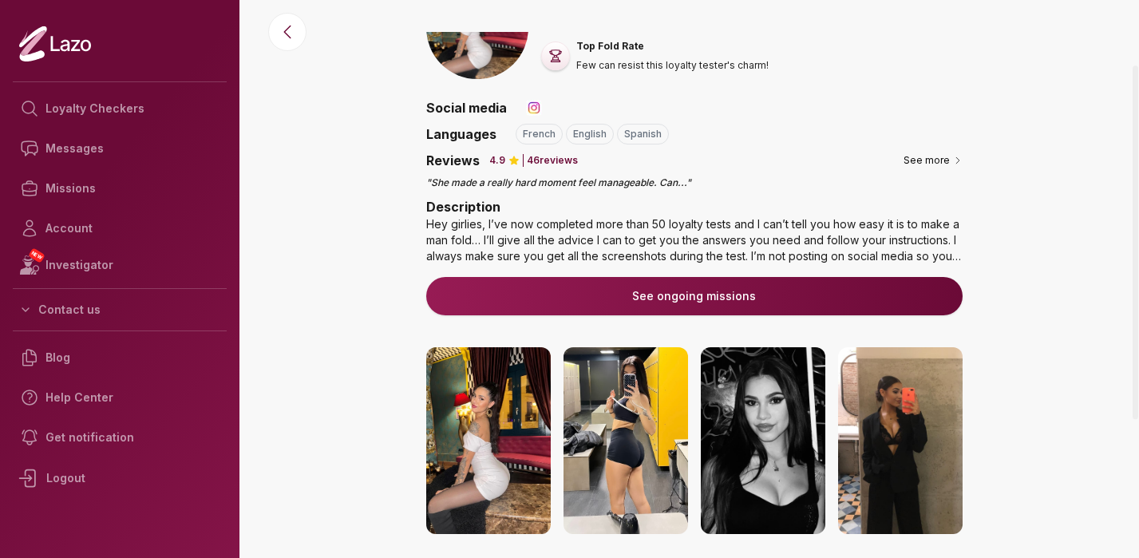
scroll to position [52, 0]
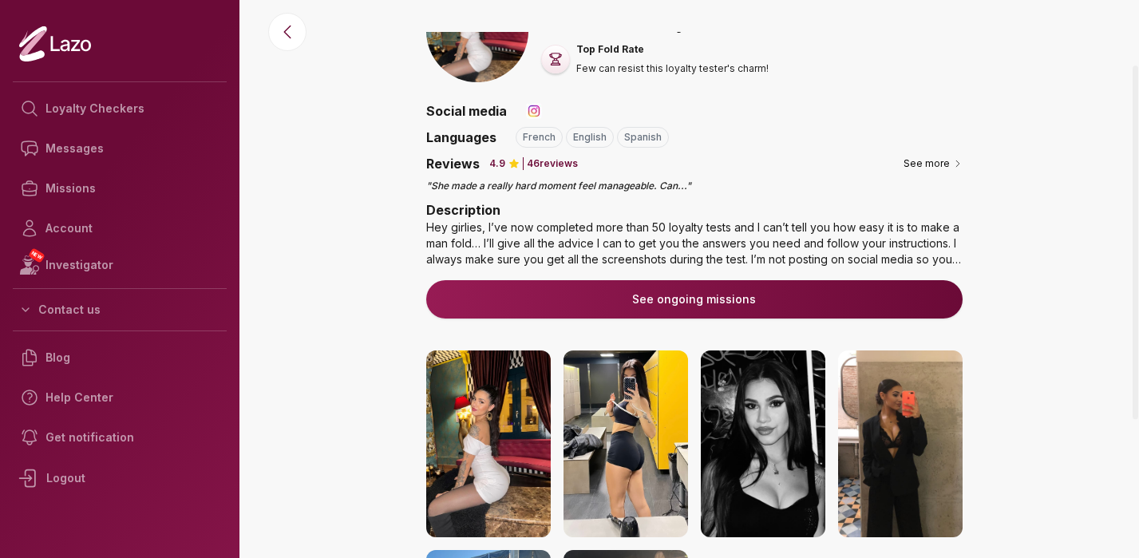
click at [666, 299] on button "See ongoing missions" at bounding box center [694, 299] width 536 height 38
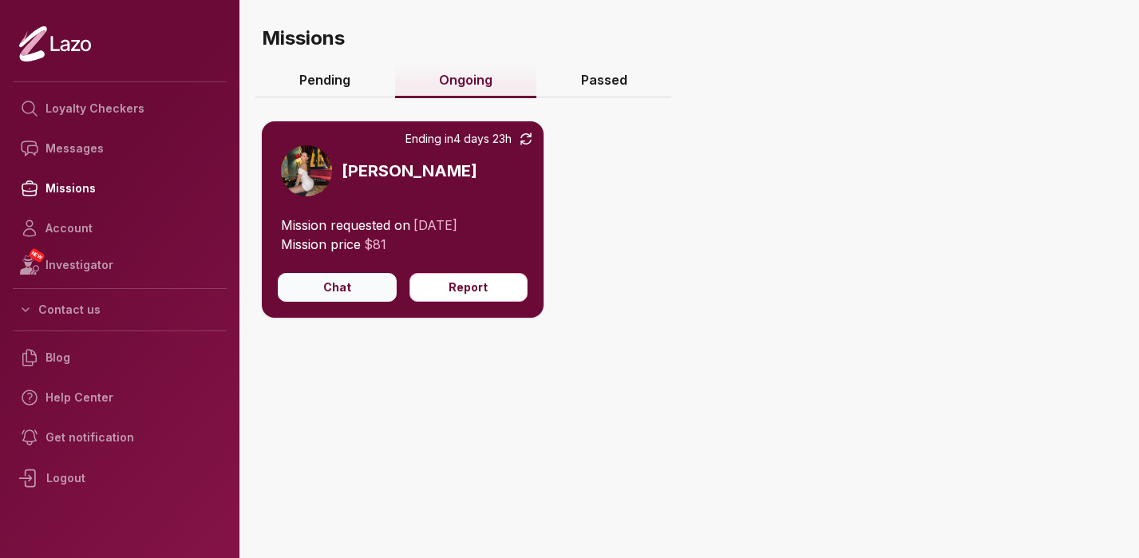
click at [346, 295] on button "Chat" at bounding box center [337, 287] width 119 height 29
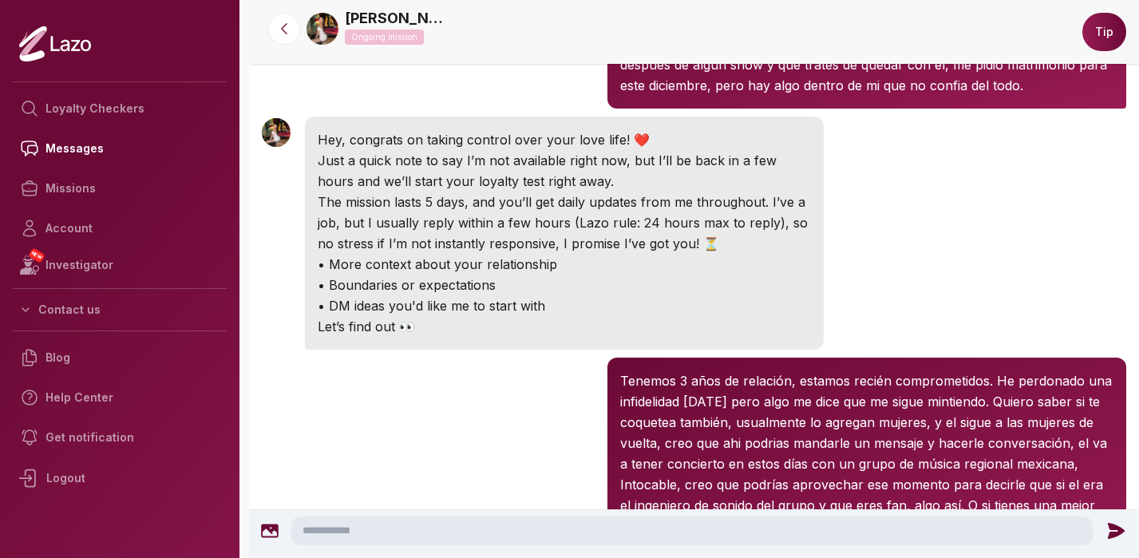
scroll to position [520, 0]
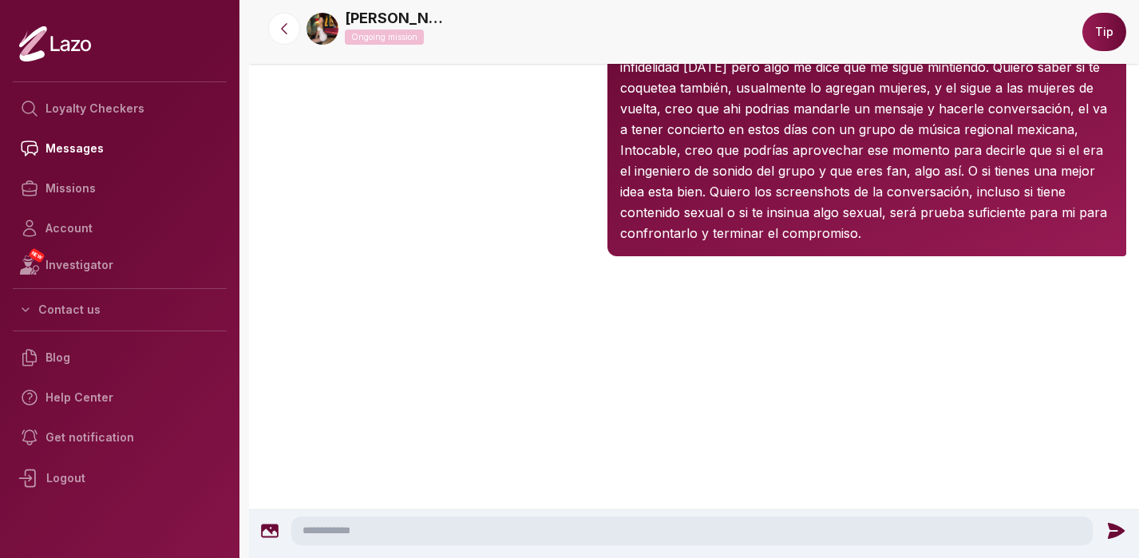
click at [333, 22] on img at bounding box center [322, 29] width 32 height 32
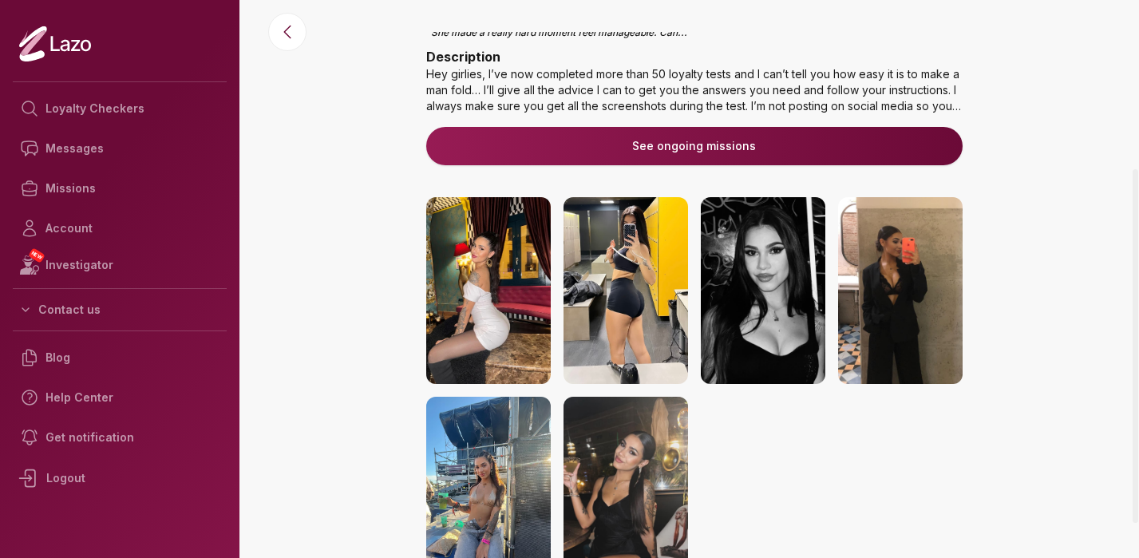
scroll to position [215, 0]
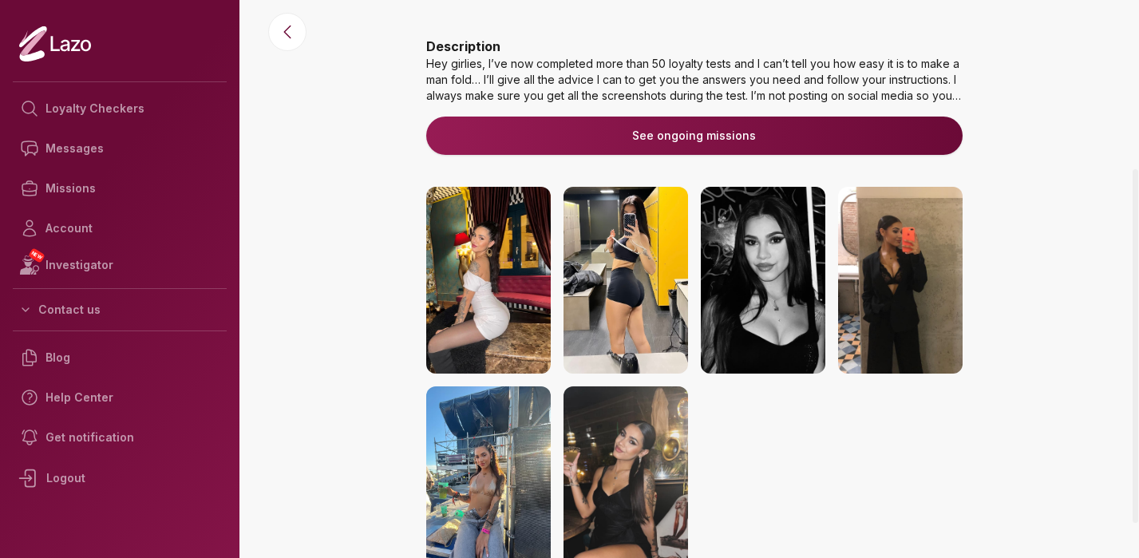
click at [715, 135] on button "See ongoing missions" at bounding box center [694, 136] width 536 height 38
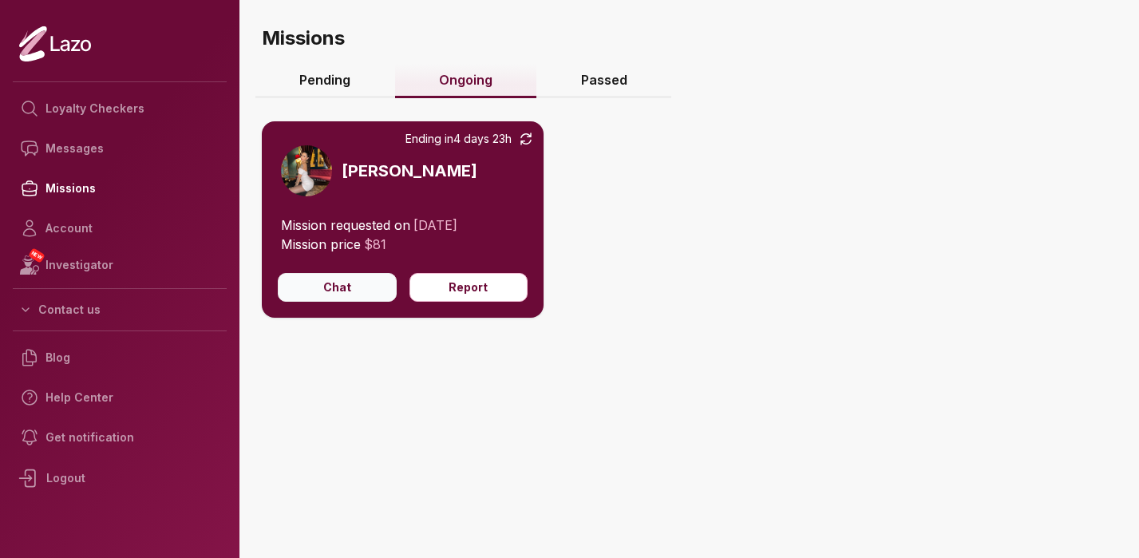
click at [358, 284] on button "Chat" at bounding box center [337, 287] width 119 height 29
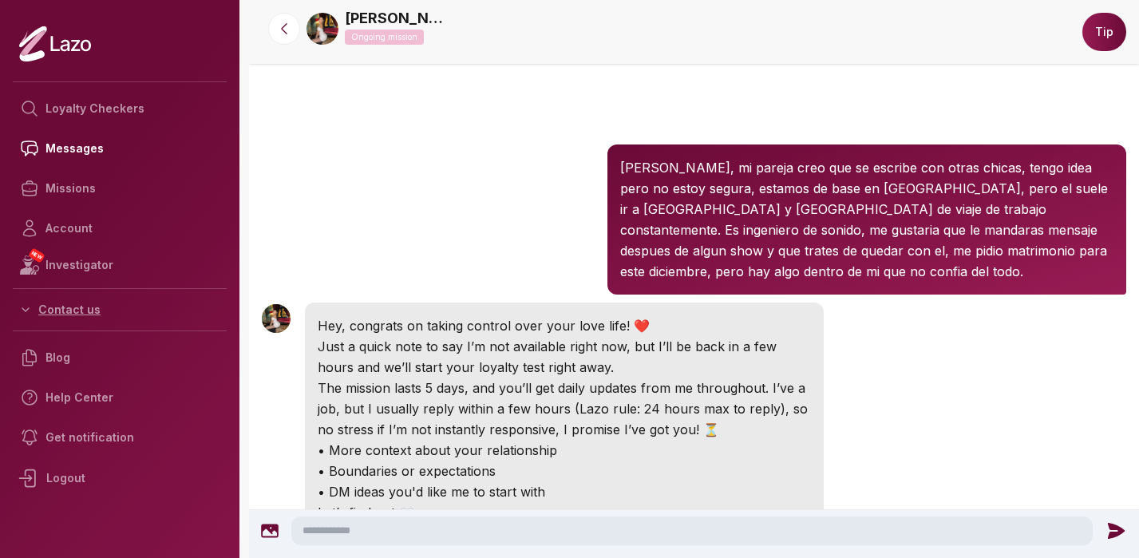
click at [79, 304] on button "Contact us" at bounding box center [120, 309] width 214 height 29
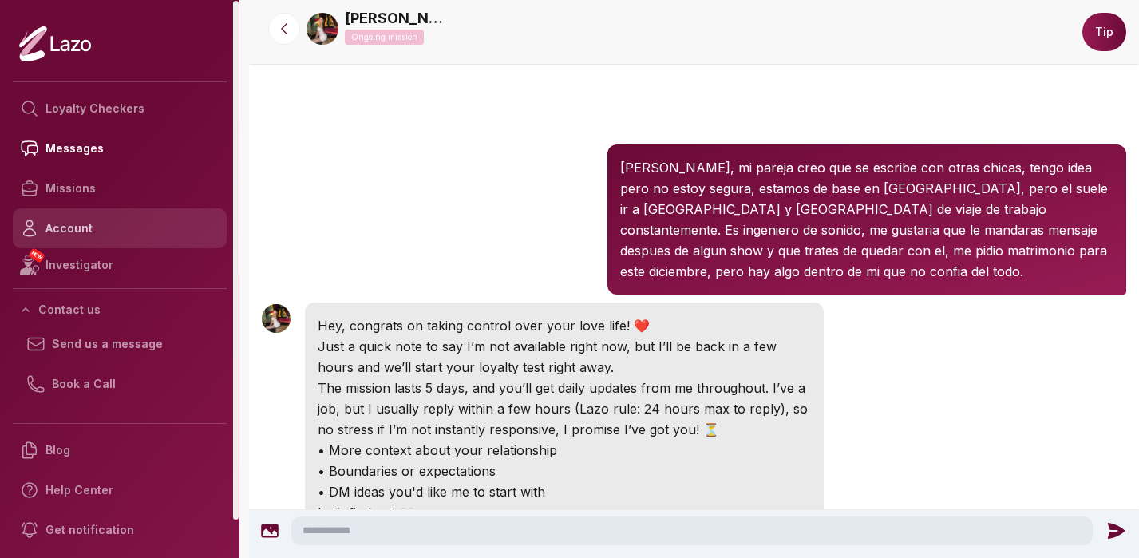
click at [69, 222] on link "Account" at bounding box center [120, 228] width 214 height 40
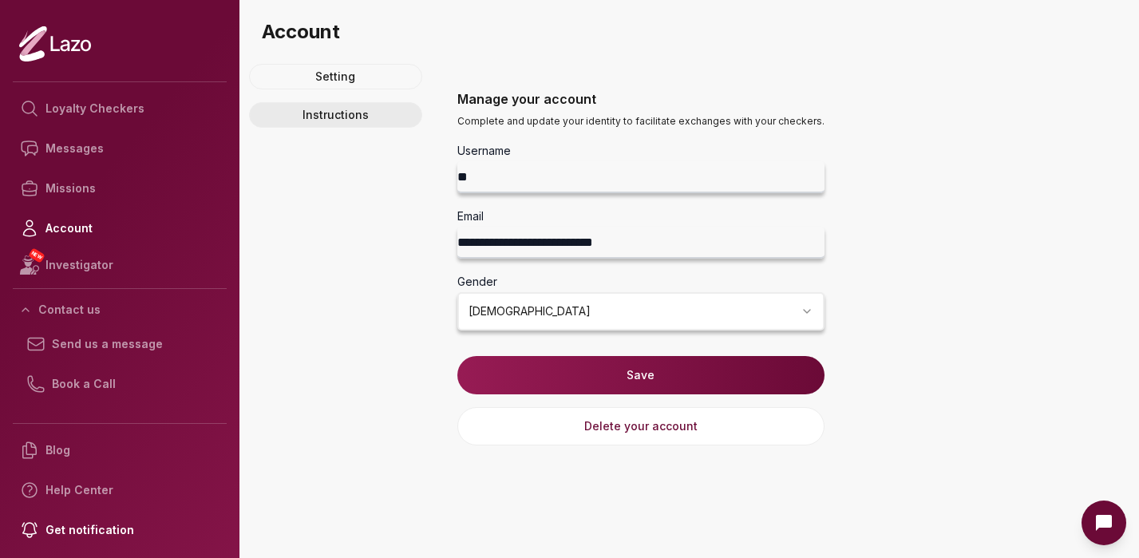
click at [356, 117] on link "Instructions" at bounding box center [335, 115] width 173 height 26
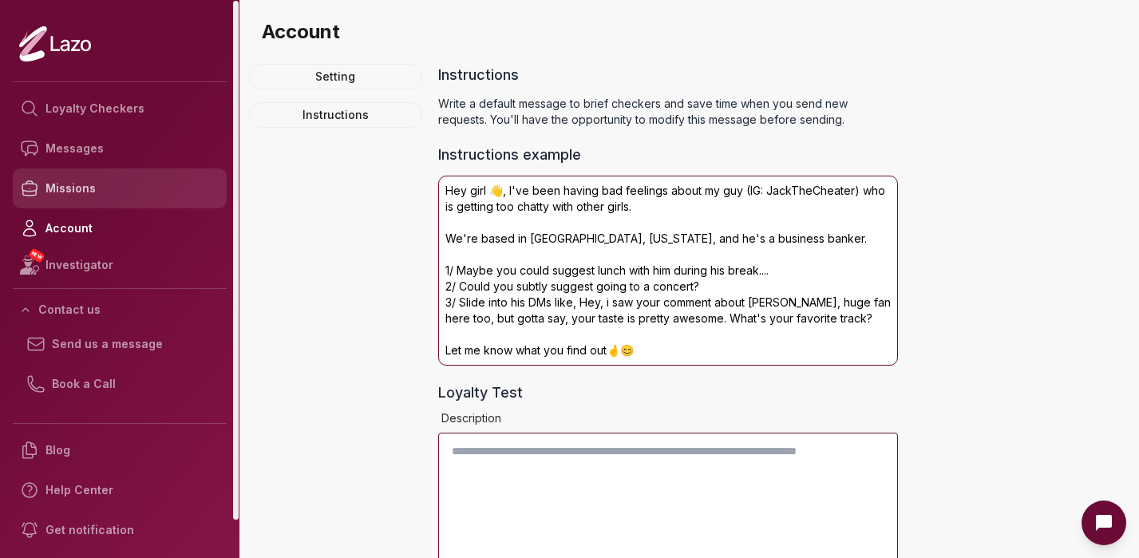
click at [73, 191] on link "Missions" at bounding box center [120, 188] width 214 height 40
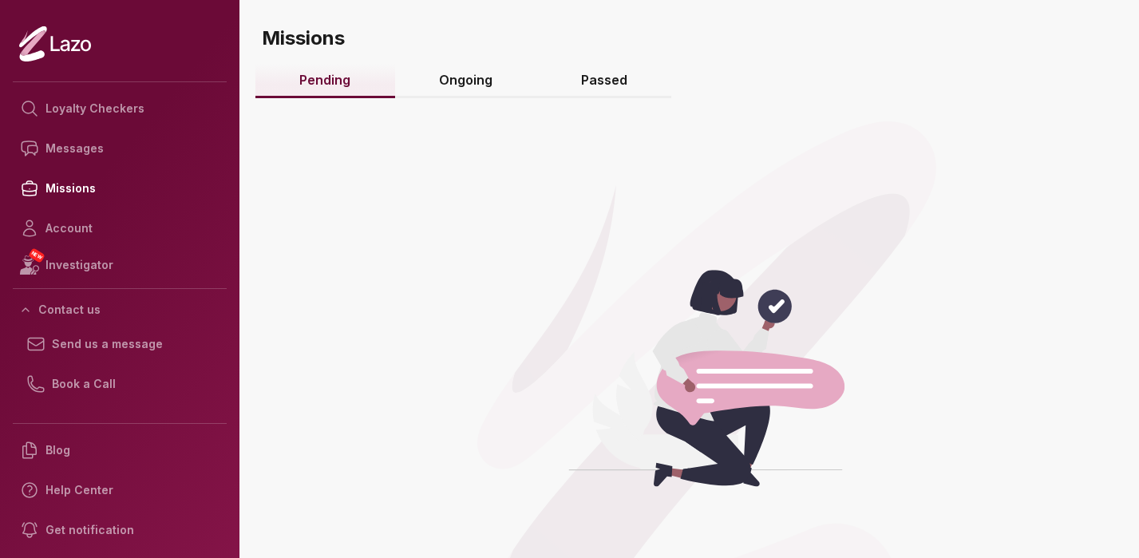
click at [472, 88] on link "Ongoing" at bounding box center [466, 81] width 142 height 34
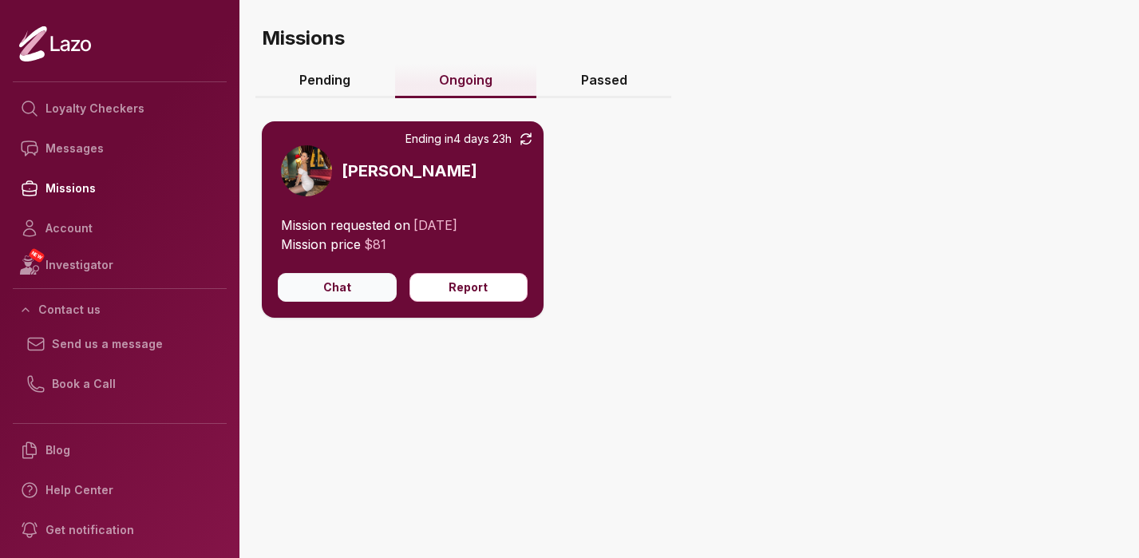
click at [331, 292] on button "Chat" at bounding box center [337, 287] width 119 height 29
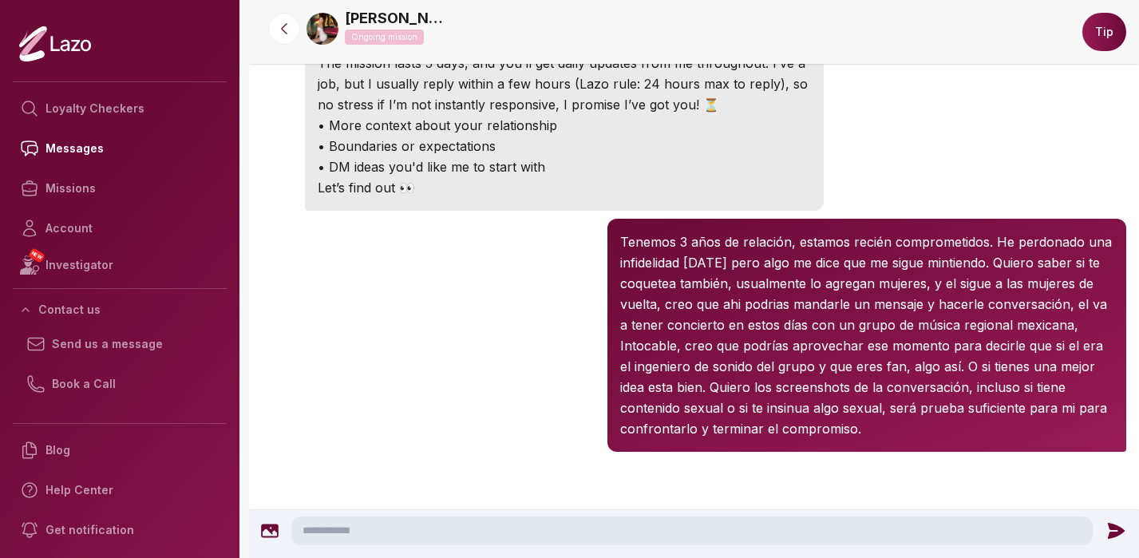
scroll to position [328, 0]
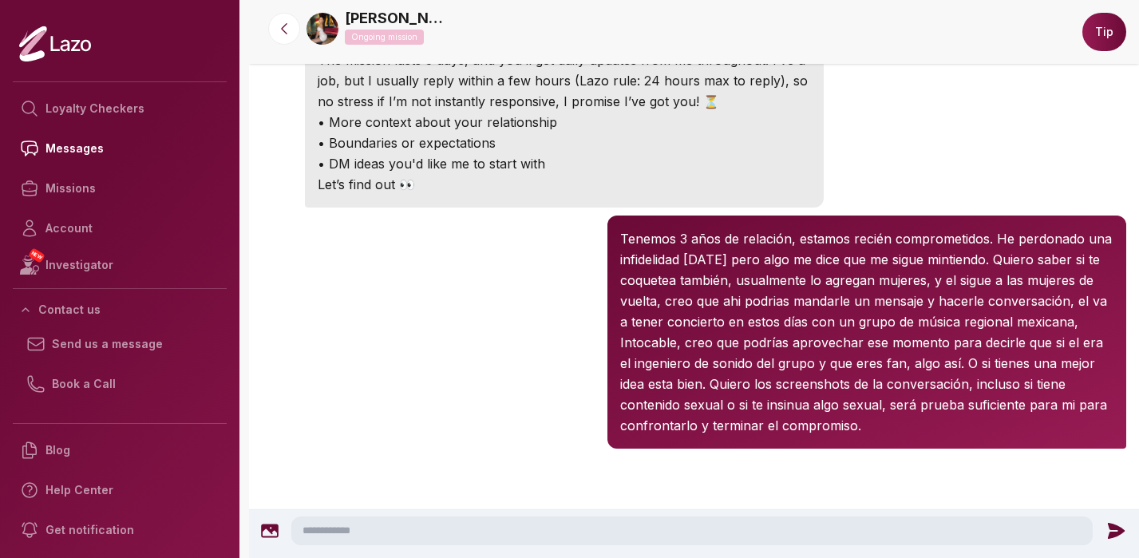
click at [756, 528] on textarea at bounding box center [691, 530] width 801 height 29
type textarea "*"
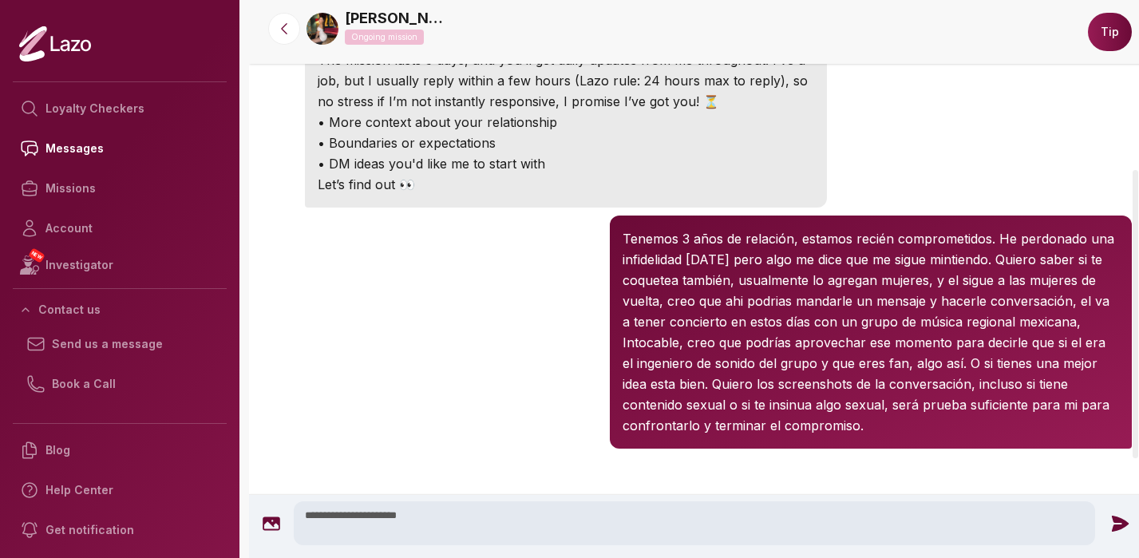
type textarea "**********"
click at [1119, 521] on icon at bounding box center [1120, 523] width 17 height 16
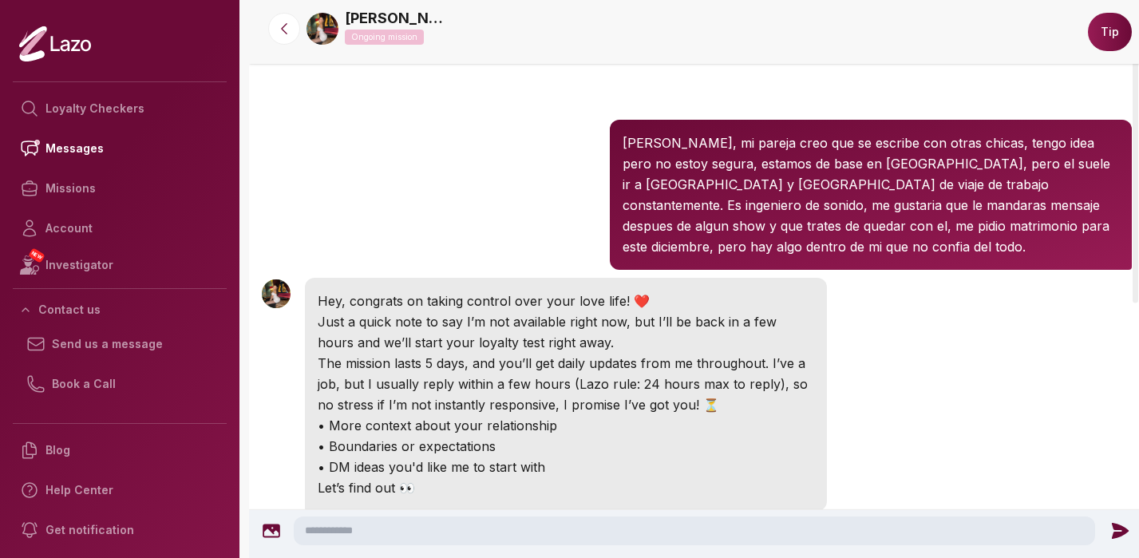
scroll to position [33, 0]
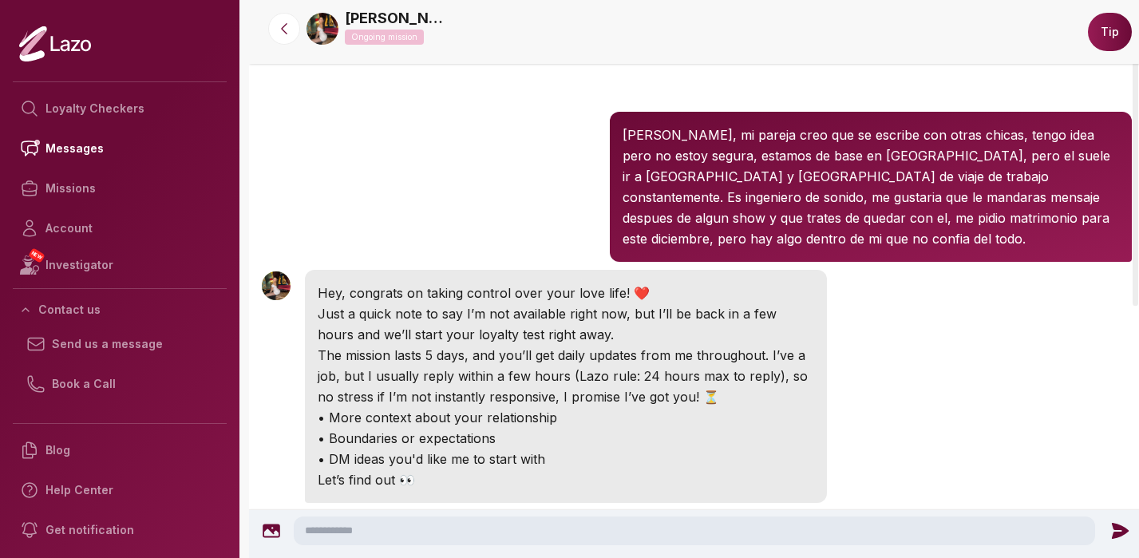
click at [322, 30] on img at bounding box center [322, 29] width 32 height 32
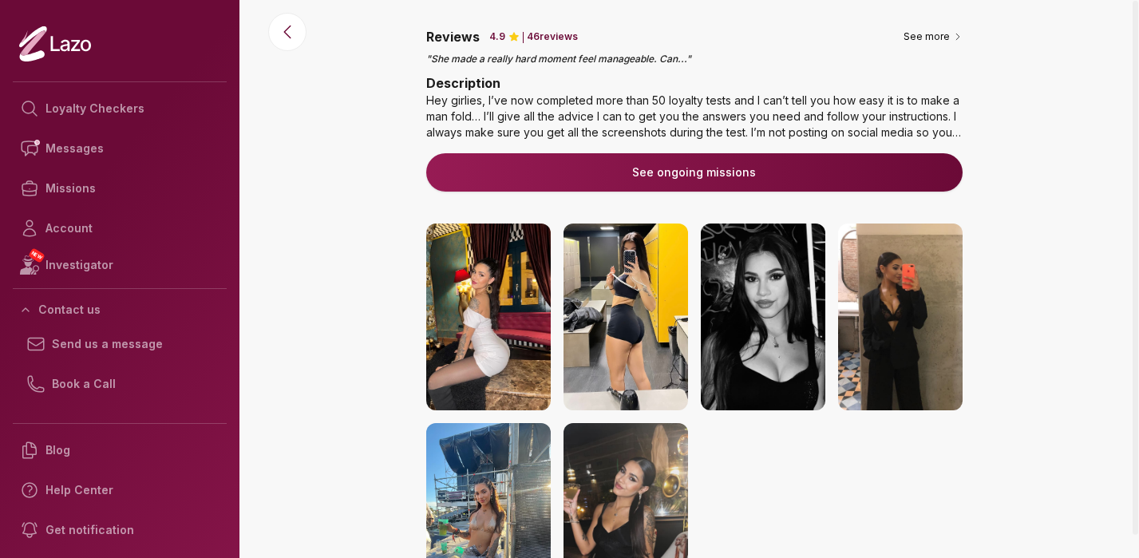
scroll to position [263, 0]
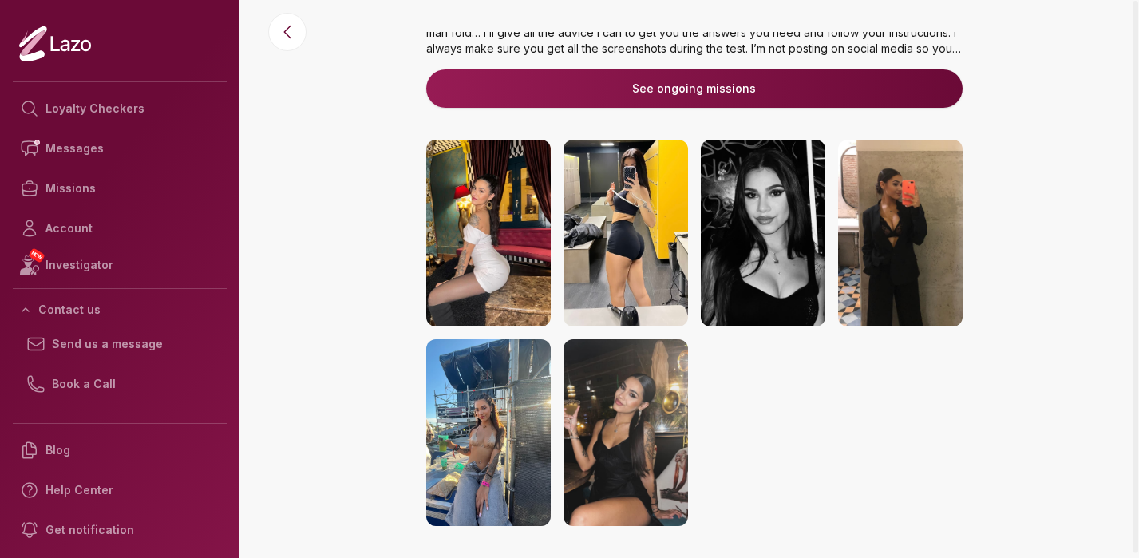
click at [620, 195] on img at bounding box center [625, 233] width 124 height 187
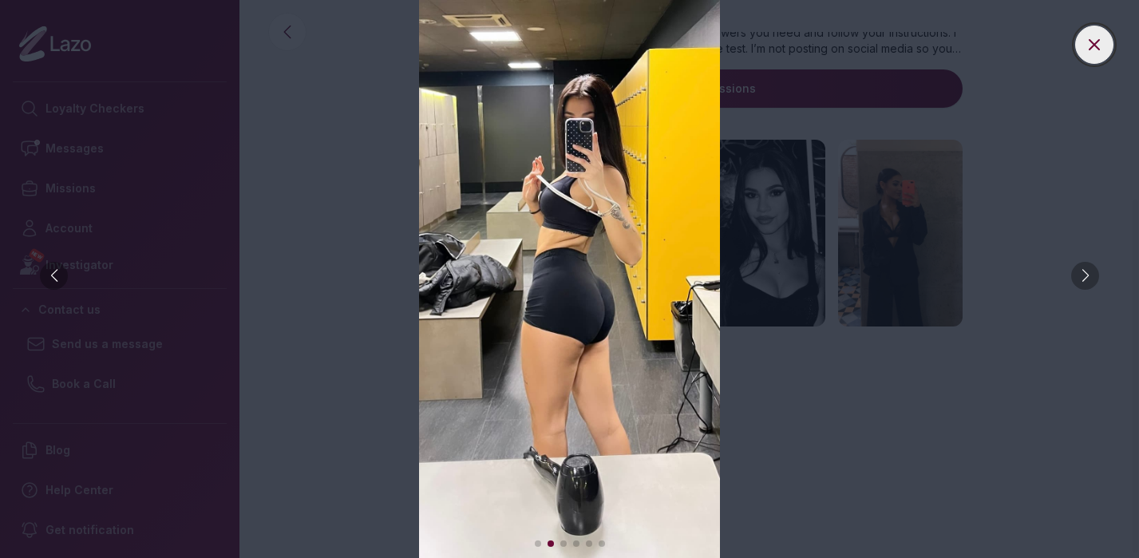
click at [1097, 51] on icon at bounding box center [1093, 44] width 19 height 19
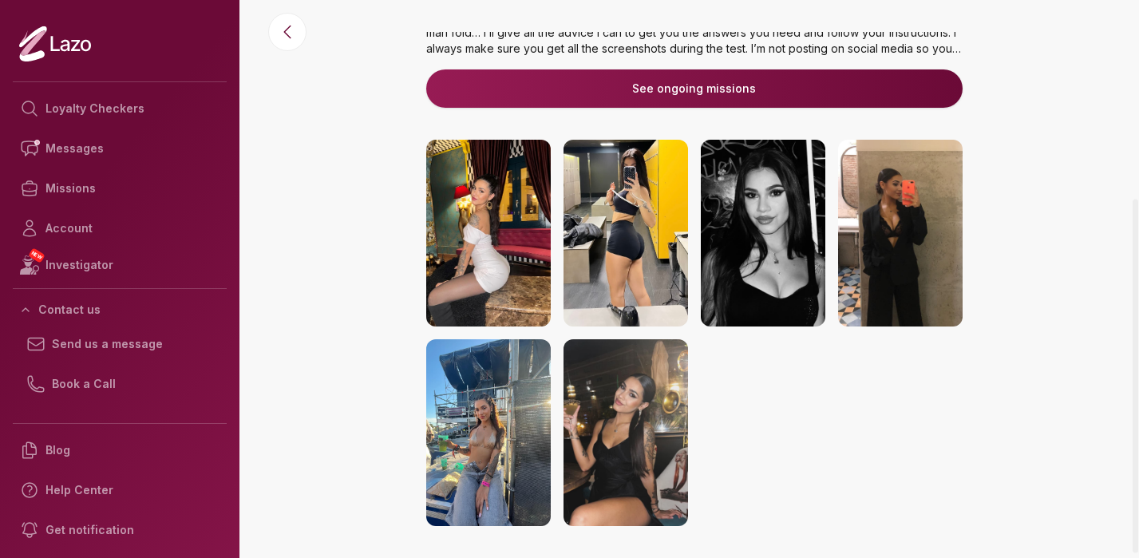
click at [768, 230] on img at bounding box center [763, 233] width 124 height 187
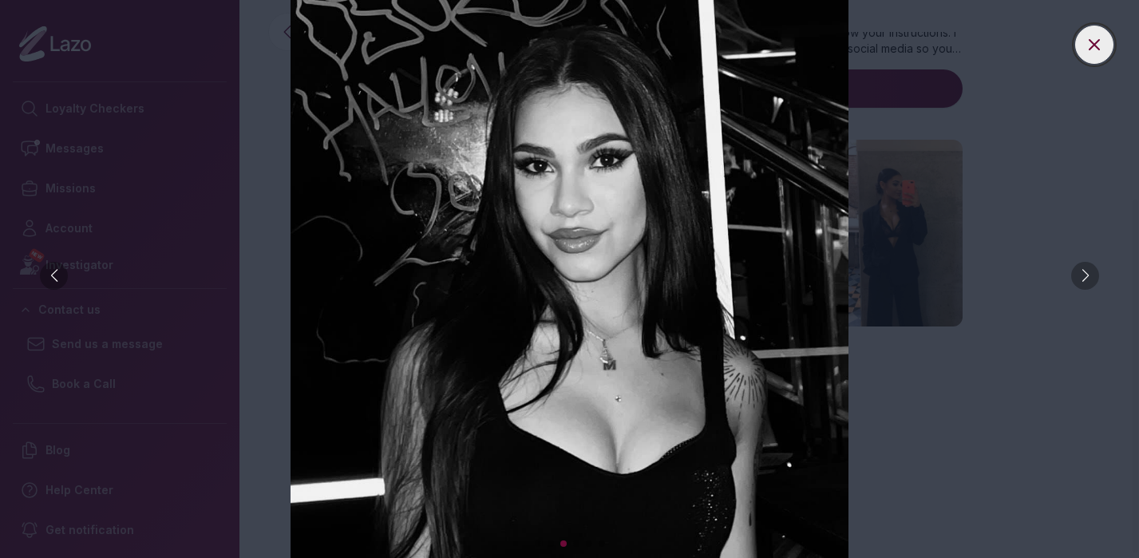
click at [1100, 49] on icon at bounding box center [1093, 44] width 19 height 19
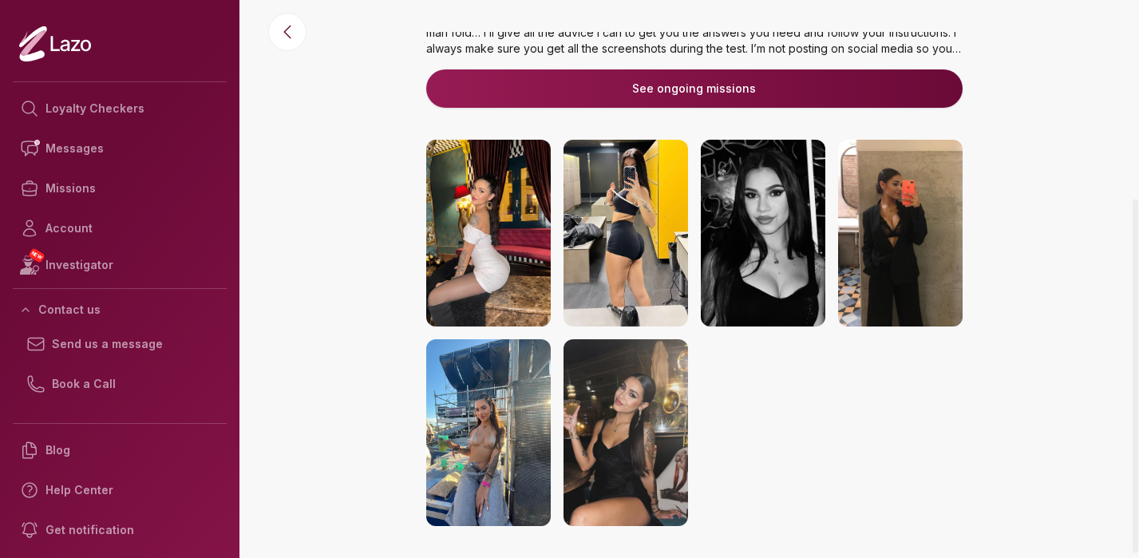
click at [893, 219] on img at bounding box center [900, 233] width 124 height 187
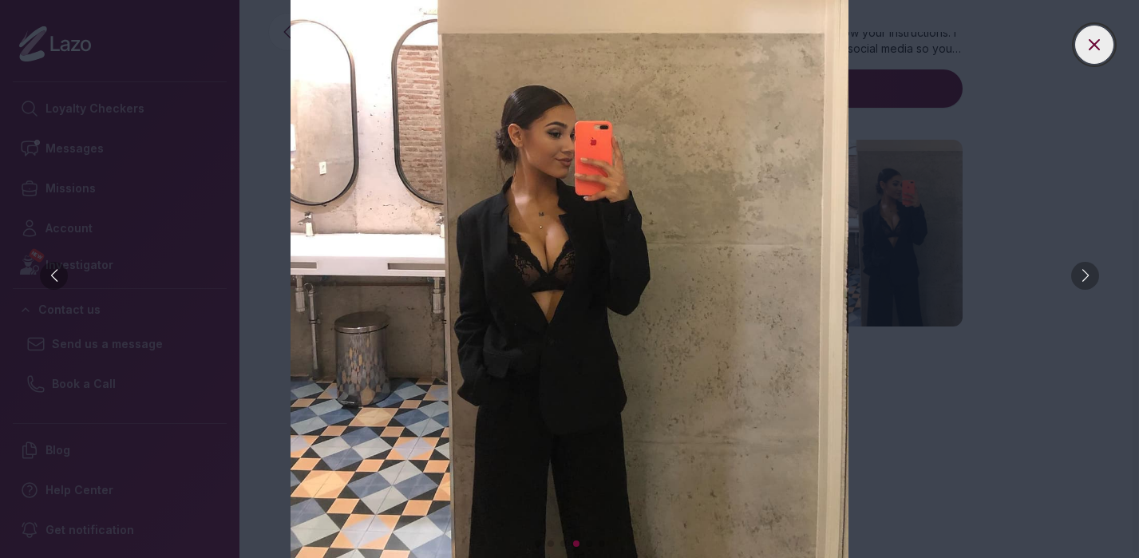
click at [1102, 45] on icon at bounding box center [1093, 44] width 19 height 19
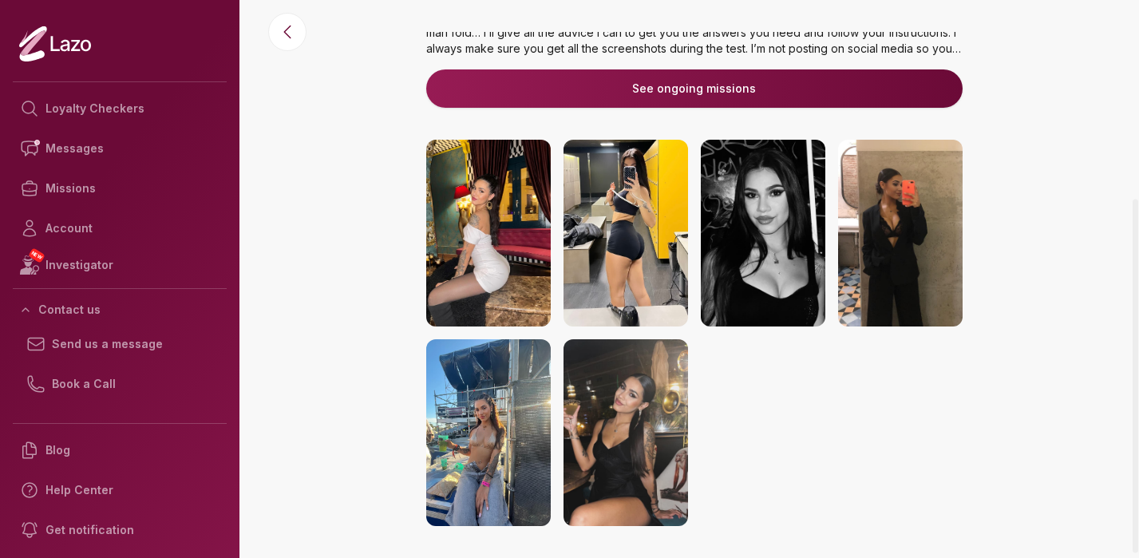
click at [501, 211] on img at bounding box center [488, 233] width 124 height 187
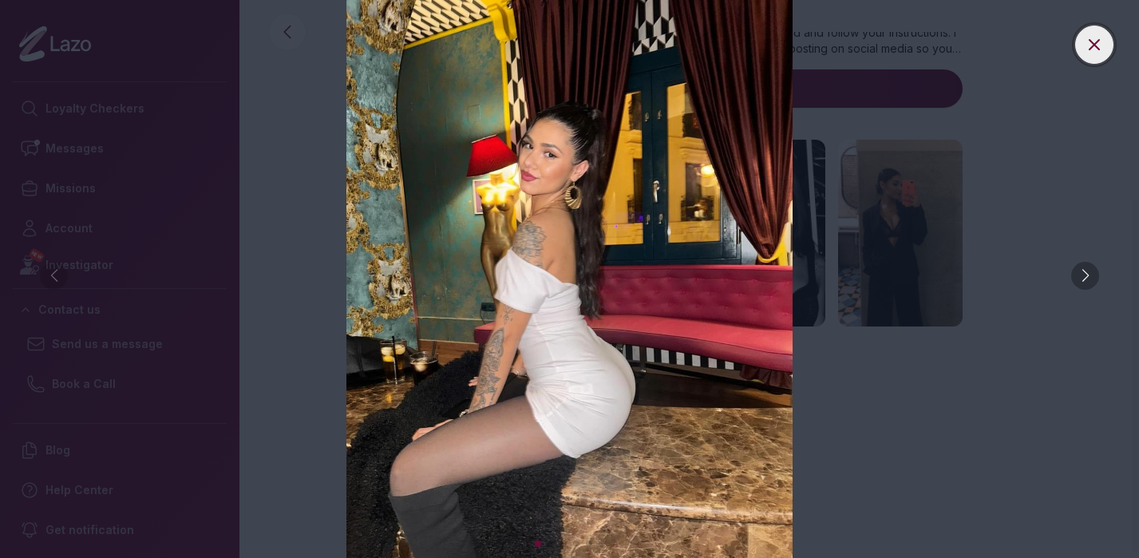
click at [1104, 49] on button at bounding box center [1094, 45] width 38 height 38
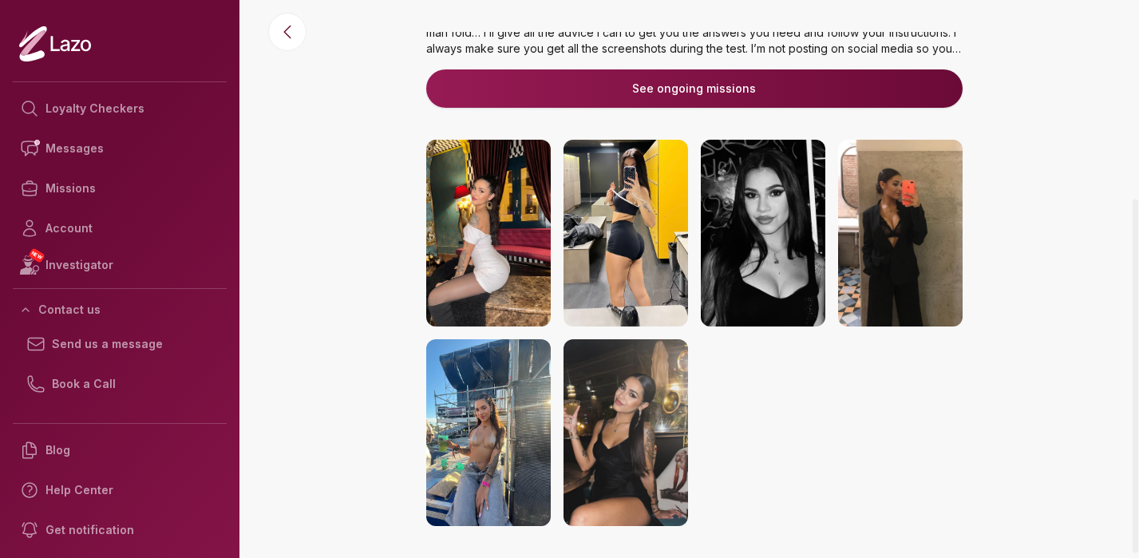
click at [460, 440] on img at bounding box center [488, 432] width 124 height 187
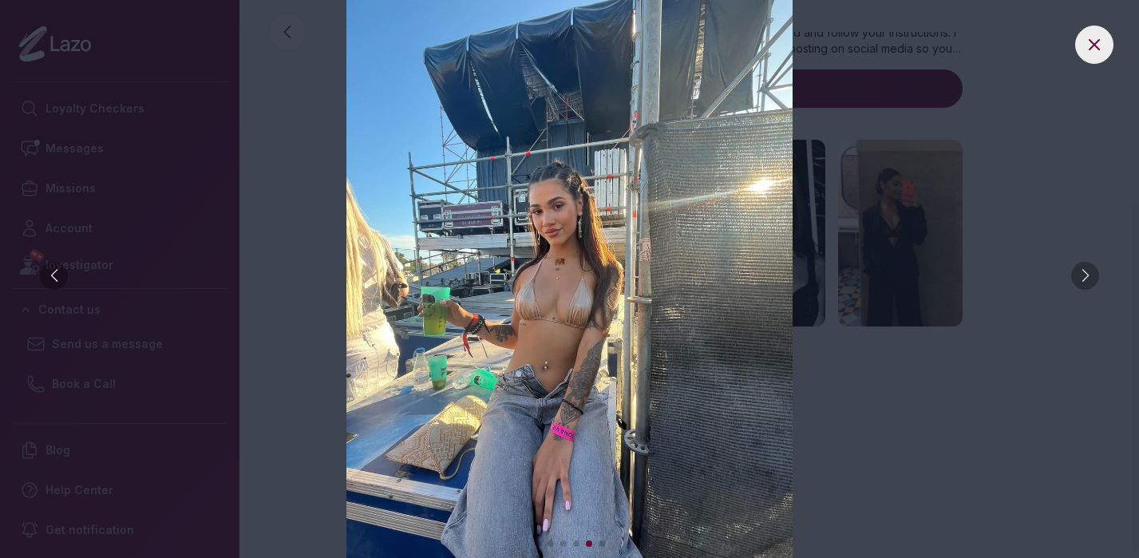
click at [1088, 282] on div at bounding box center [1085, 276] width 28 height 28
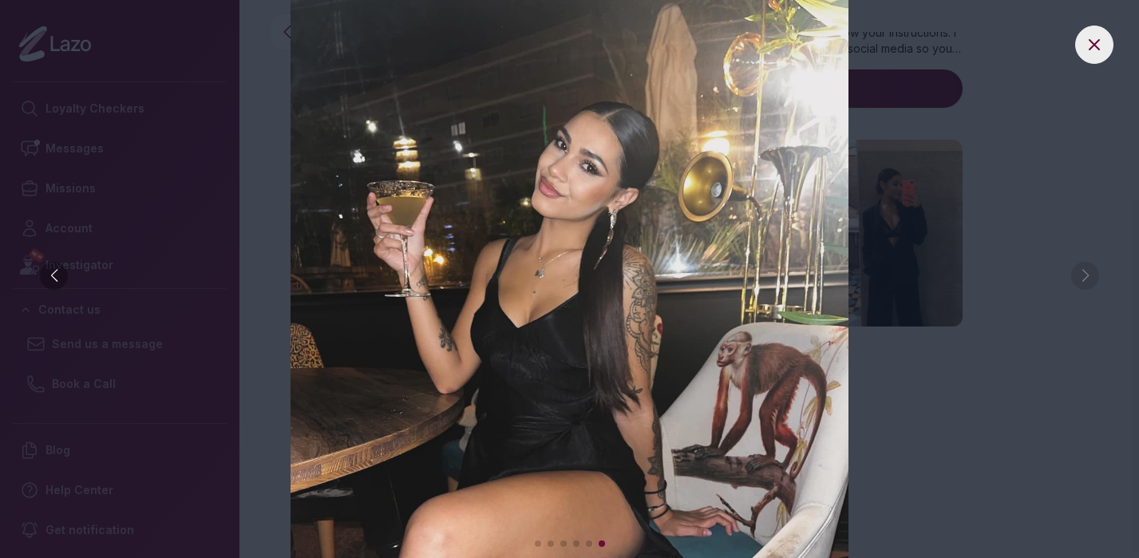
click at [1088, 282] on img at bounding box center [569, 279] width 1075 height 558
click at [1092, 56] on button at bounding box center [1094, 45] width 38 height 38
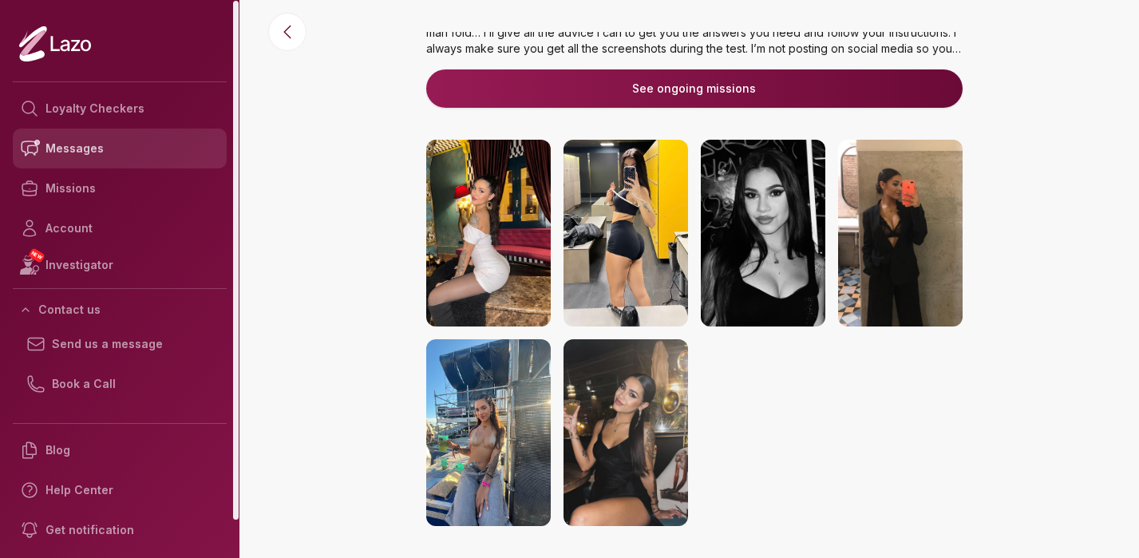
click at [81, 153] on link "Messages" at bounding box center [120, 148] width 214 height 40
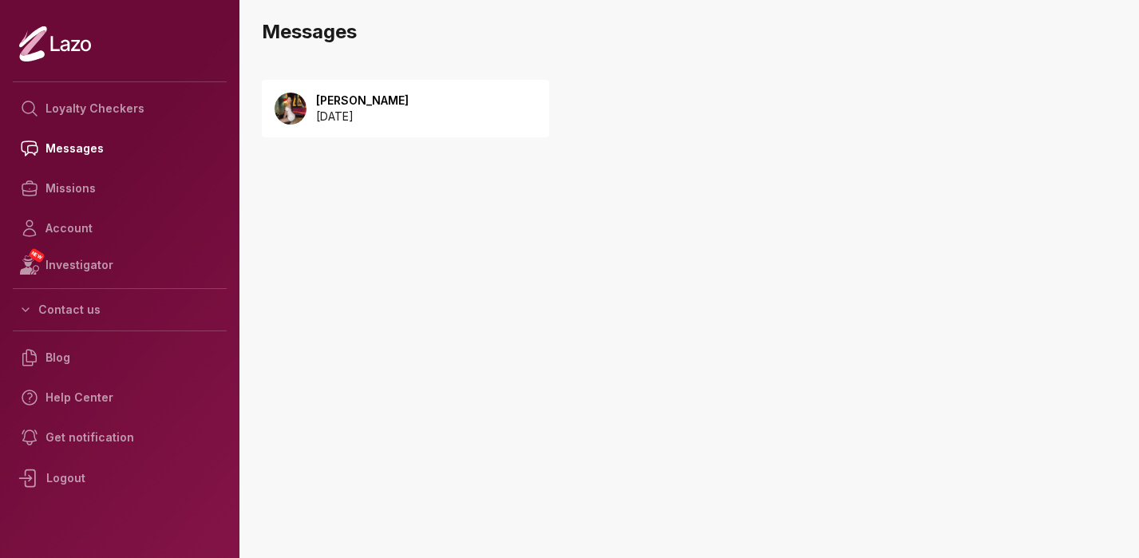
click at [350, 113] on p "2025 August 21" at bounding box center [362, 117] width 93 height 16
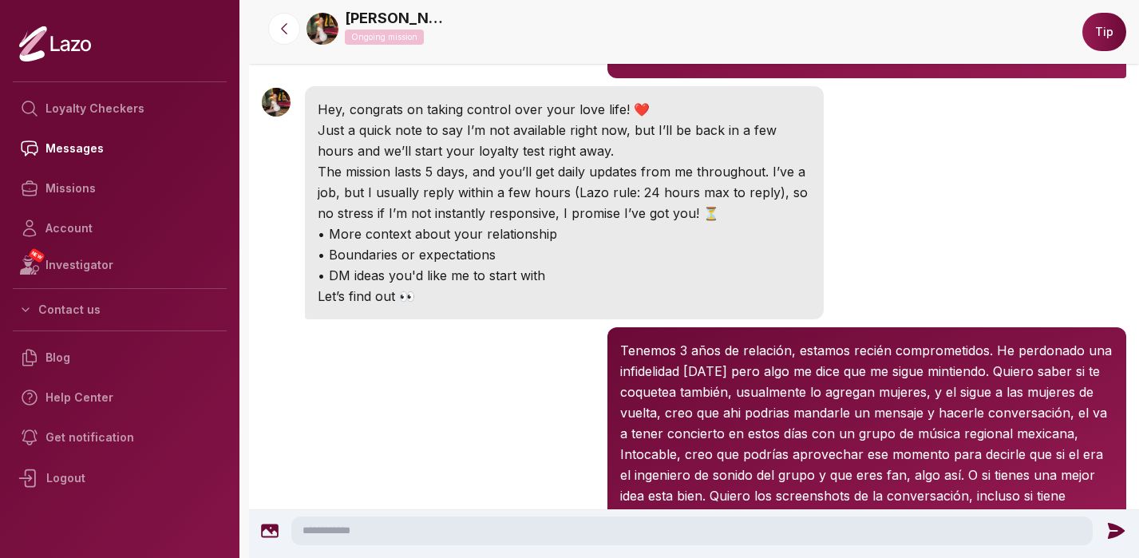
scroll to position [172, 0]
